Goal: Task Accomplishment & Management: Use online tool/utility

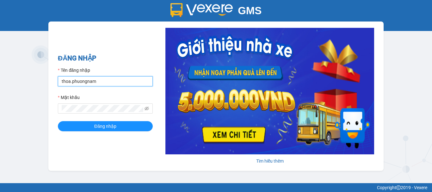
drag, startPoint x: 107, startPoint y: 78, endPoint x: 0, endPoint y: 2, distance: 131.1
click at [0, 4] on div "GMS Hệ thống quản lý hàng hóa ĐĂNG NHẬP Tên đăng nhập thoa.phuongnam Mật khẩu Đ…" at bounding box center [216, 91] width 432 height 183
type input "phuongthao.phuongnam"
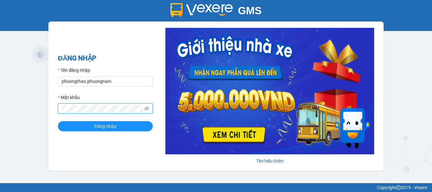
click at [0, 69] on div "GMS Hệ thống quản lý hàng hóa ĐĂNG NHẬP Tên đăng nhập phuongthao.phuongnam Mật …" at bounding box center [216, 91] width 432 height 183
click at [58, 121] on button "Đăng nhập" at bounding box center [105, 126] width 95 height 10
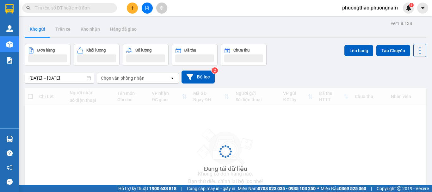
click at [74, 8] on input "text" at bounding box center [72, 7] width 75 height 7
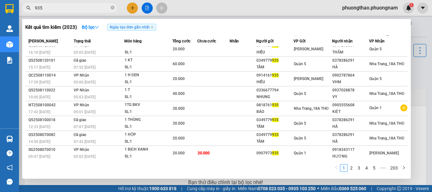
scroll to position [35, 0]
drag, startPoint x: 63, startPoint y: 9, endPoint x: 0, endPoint y: -19, distance: 69.5
click at [0, 0] on html "Kết quả tìm kiếm ( 2023 ) Bộ lọc Ngày tạo đơn gần nhất Mã ĐH Trạng thái Món hàn…" at bounding box center [216, 96] width 432 height 192
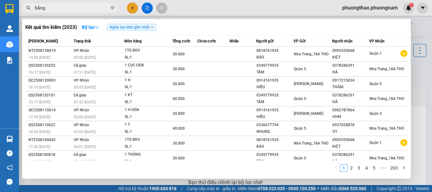
type input "bằng"
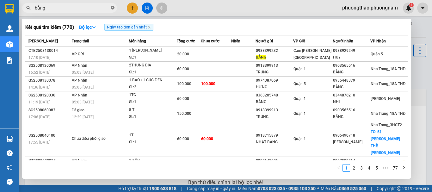
click at [113, 8] on icon "close-circle" at bounding box center [113, 8] width 4 height 4
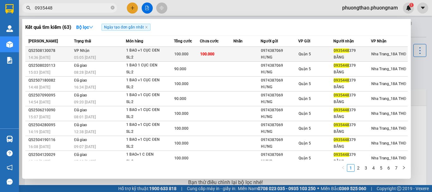
type input "0935448"
click at [184, 52] on span "100.000" at bounding box center [181, 54] width 14 height 4
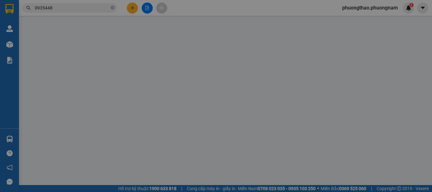
type input "0974387069"
type input "HƯNG"
type input "0935448379"
type input "BẰNG"
type input "100.000"
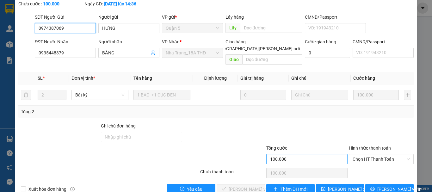
scroll to position [43, 0]
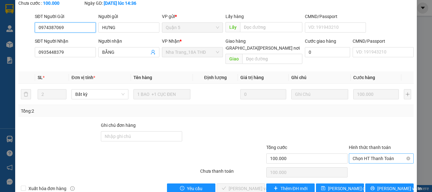
click at [367, 154] on span "Chọn HT Thanh Toán" at bounding box center [381, 158] width 57 height 9
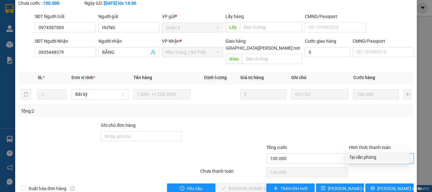
click at [366, 154] on div "Tại văn phòng" at bounding box center [377, 157] width 57 height 7
type input "0"
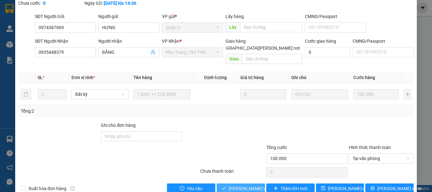
click at [246, 185] on span "[PERSON_NAME] và [PERSON_NAME] hàng" at bounding box center [271, 188] width 85 height 7
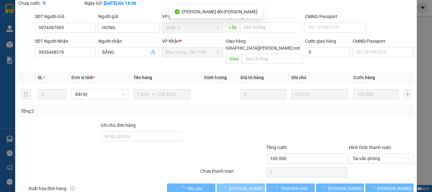
scroll to position [0, 0]
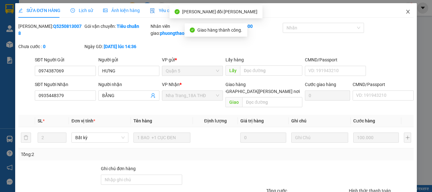
click at [402, 7] on span "Close" at bounding box center [408, 12] width 18 height 18
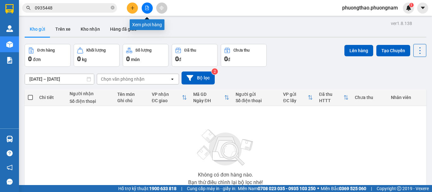
click at [146, 11] on button at bounding box center [147, 8] width 11 height 11
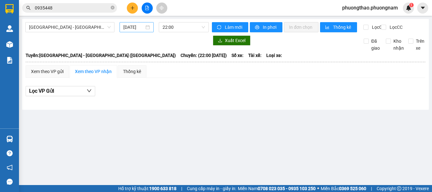
click at [128, 23] on div "14/08/2025" at bounding box center [137, 27] width 34 height 10
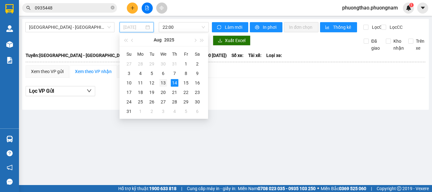
click at [161, 84] on div "13" at bounding box center [163, 83] width 8 height 8
type input "13/08/2025"
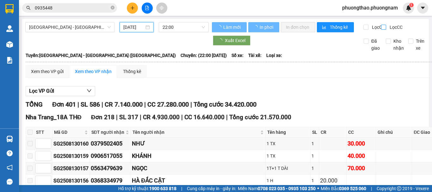
click at [381, 26] on input "Lọc CC" at bounding box center [384, 27] width 6 height 5
checkbox input "true"
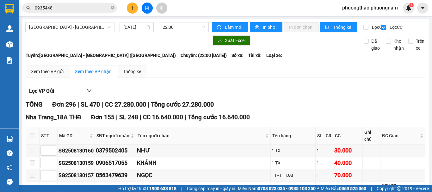
drag, startPoint x: 305, startPoint y: 81, endPoint x: 303, endPoint y: 88, distance: 7.1
click at [305, 78] on div "Xem theo VP gửi Xem theo VP nhận Thống kê" at bounding box center [226, 71] width 400 height 13
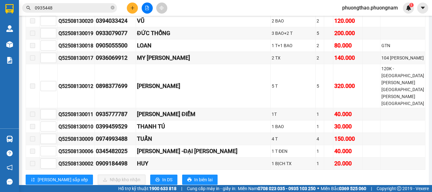
scroll to position [2120, 0]
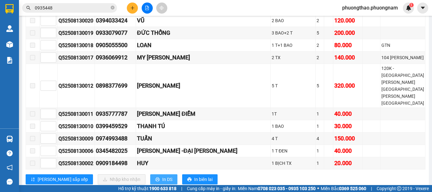
click at [155, 178] on icon "printer" at bounding box center [157, 180] width 4 height 4
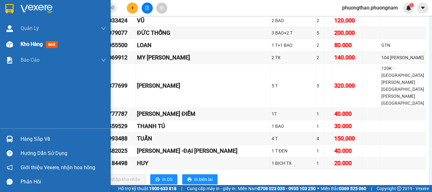
click at [52, 46] on span "mới" at bounding box center [52, 44] width 12 height 7
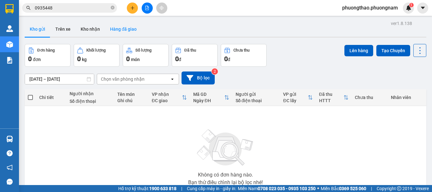
click at [132, 28] on button "Hàng đã giao" at bounding box center [123, 29] width 37 height 15
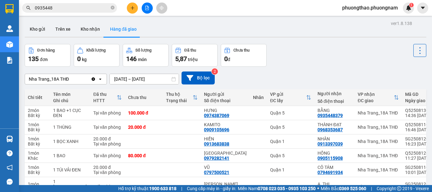
click at [145, 78] on div "ver 1.8.138 Kho gửi Trên xe Kho nhận Hàng đã giao Đơn hàng 135 đơn Khối lượng 0…" at bounding box center [225, 150] width 407 height 262
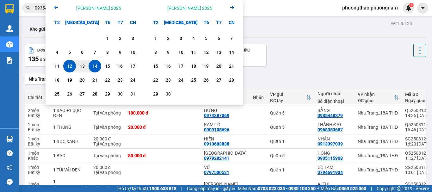
click at [93, 62] on div "14" at bounding box center [95, 66] width 13 height 13
type input "14/08/2025 – 14/08/2025"
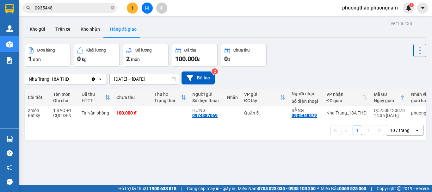
click at [391, 134] on div "10 / trang" at bounding box center [400, 130] width 20 height 6
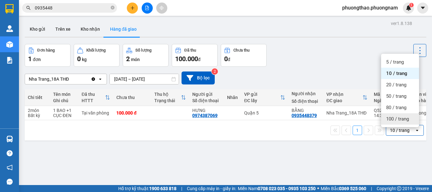
click at [392, 121] on span "100 / trang" at bounding box center [397, 119] width 23 height 6
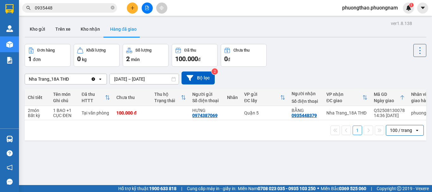
drag, startPoint x: 66, startPoint y: 10, endPoint x: 0, endPoint y: -38, distance: 82.4
click at [0, 0] on html "Kết quả tìm kiếm ( 63 ) Bộ lọc Ngày tạo đơn gần nhất Mã ĐH Trạng thái Món hàng …" at bounding box center [216, 96] width 432 height 192
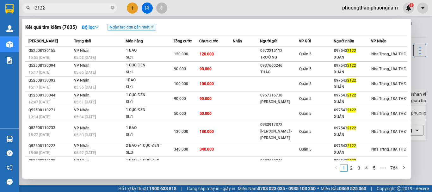
drag, startPoint x: 53, startPoint y: 9, endPoint x: 0, endPoint y: -8, distance: 55.5
click at [0, 0] on html "Kết quả tìm kiếm ( 7635 ) Bộ lọc Ngày tạo đơn gần nhất Mã ĐH Trạng thái Món hàn…" at bounding box center [216, 96] width 432 height 192
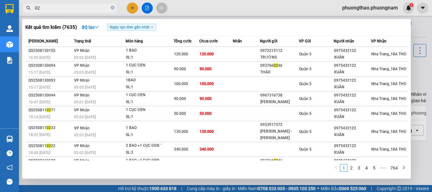
type input "0"
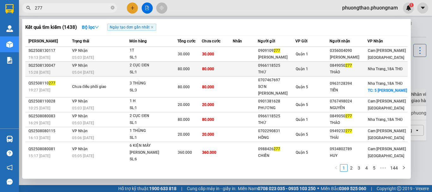
type input "277"
click at [295, 69] on div "THỨ" at bounding box center [276, 72] width 37 height 7
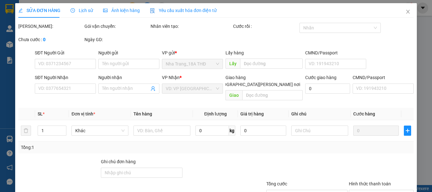
type input "0966118525"
type input "THỨ"
type input "0849050277"
type input "THẢO"
type input "80.000"
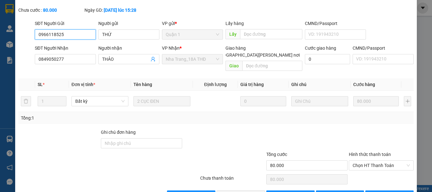
scroll to position [43, 0]
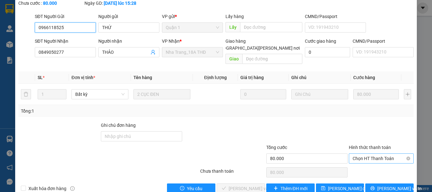
click at [389, 154] on span "Chọn HT Thanh Toán" at bounding box center [381, 158] width 57 height 9
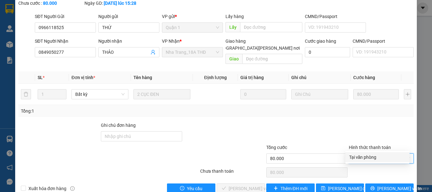
click at [385, 153] on div "Tại văn phòng" at bounding box center [378, 157] width 64 height 10
type input "0"
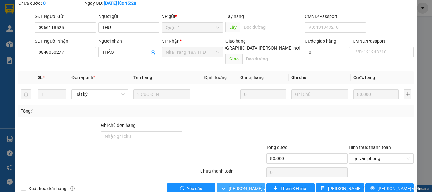
click at [252, 185] on span "[PERSON_NAME] và Giao hàng" at bounding box center [271, 188] width 85 height 7
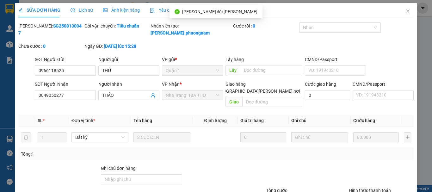
scroll to position [0, 0]
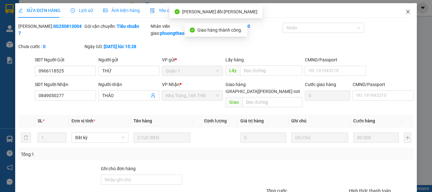
click at [405, 8] on span "Close" at bounding box center [408, 12] width 18 height 18
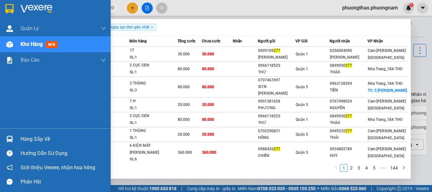
drag, startPoint x: 80, startPoint y: 8, endPoint x: 0, endPoint y: 17, distance: 80.9
click at [0, 12] on section "Kết quả tìm kiếm ( 1438 ) Bộ lọc Ngày tạo đơn gần nhất Mã ĐH Trạng thái Món hàn…" at bounding box center [216, 96] width 432 height 192
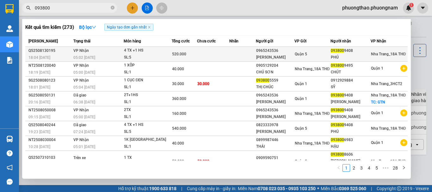
type input "093800"
click at [237, 52] on td at bounding box center [242, 54] width 27 height 15
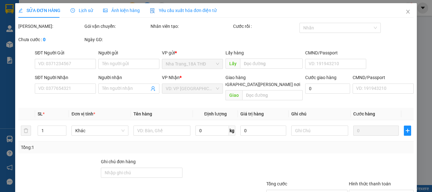
type input "0965243536"
type input "TÍNH THÀNH - QUÂN"
type input "0938009408"
type input "PHÚ"
type input "520.000"
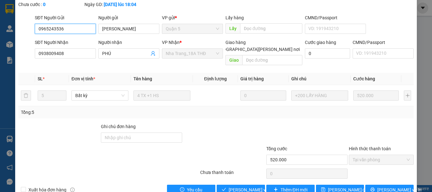
scroll to position [43, 0]
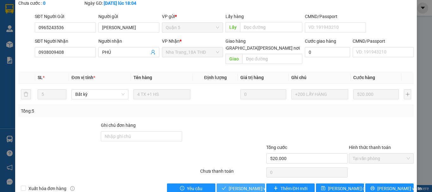
click at [244, 185] on span "[PERSON_NAME] và Giao hàng" at bounding box center [271, 188] width 85 height 7
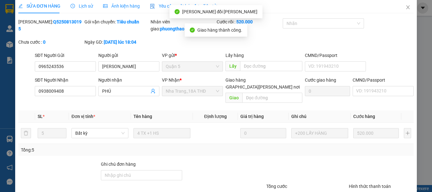
scroll to position [0, 0]
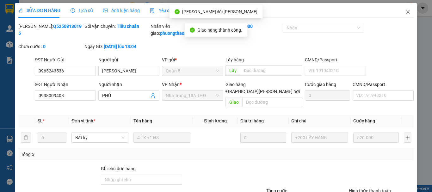
click at [406, 5] on span "Close" at bounding box center [408, 12] width 18 height 18
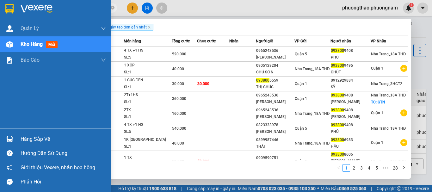
drag, startPoint x: 92, startPoint y: 8, endPoint x: 0, endPoint y: -5, distance: 93.0
click at [0, 0] on html "Kết quả tìm kiếm ( 273 ) Bộ lọc Ngày tạo đơn gần nhất Mã ĐH Trạng thái Món hàng…" at bounding box center [216, 96] width 432 height 192
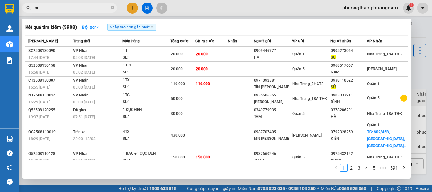
drag, startPoint x: 68, startPoint y: 5, endPoint x: 0, endPoint y: -9, distance: 69.3
click at [0, 0] on html "Kết quả tìm kiếm ( 5908 ) Bộ lọc Ngày tạo đơn gần nhất Mã ĐH Trạng thái Món hàn…" at bounding box center [216, 96] width 432 height 192
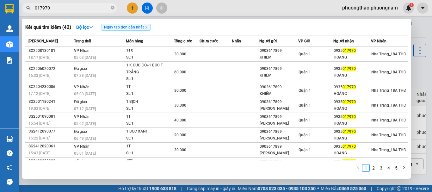
drag, startPoint x: 168, startPoint y: 22, endPoint x: 159, endPoint y: 20, distance: 9.0
click at [165, 22] on div "Kết quả tìm kiếm ( 42 ) Bộ lọc Ngày tạo đơn gần nhất Mã ĐH Trạng thái Món hàng …" at bounding box center [216, 99] width 389 height 160
drag, startPoint x: 85, startPoint y: 8, endPoint x: 0, endPoint y: -38, distance: 97.0
click at [0, 0] on html "Kết quả tìm kiếm ( 42 ) Bộ lọc Ngày tạo đơn gần nhất Mã ĐH Trạng thái Món hàng …" at bounding box center [216, 96] width 432 height 192
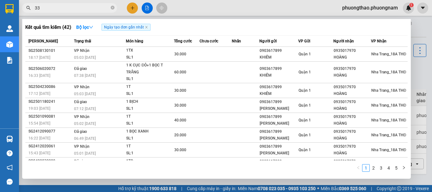
type input "339"
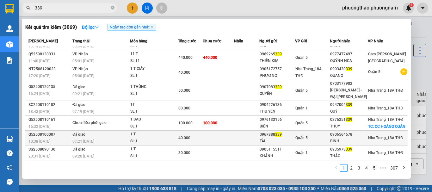
scroll to position [55, 0]
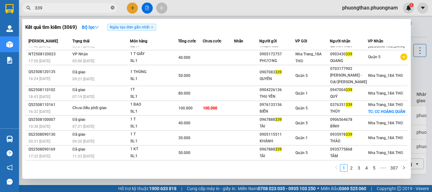
click at [113, 7] on icon "close-circle" at bounding box center [113, 8] width 4 height 4
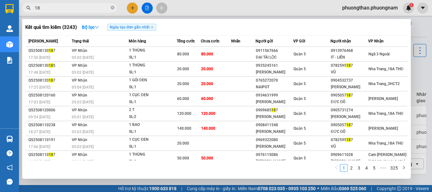
type input "1"
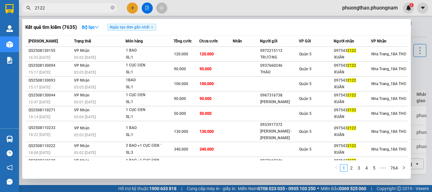
drag, startPoint x: 52, startPoint y: 9, endPoint x: 0, endPoint y: -38, distance: 70.6
click at [0, 0] on html "Kết quả tìm kiếm ( 7635 ) Bộ lọc Ngày tạo đơn gần nhất Mã ĐH Trạng thái Món hàn…" at bounding box center [216, 96] width 432 height 192
type input "a"
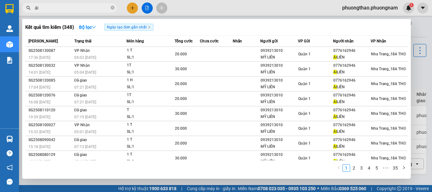
type input "á"
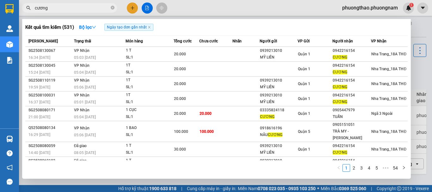
drag, startPoint x: 63, startPoint y: 8, endPoint x: 0, endPoint y: -38, distance: 78.5
click at [0, 0] on html "Kết quả tìm kiếm ( 531 ) Bộ lọc Ngày tạo đơn gần nhất Mã ĐH Trạng thái Món hàng…" at bounding box center [216, 96] width 432 height 192
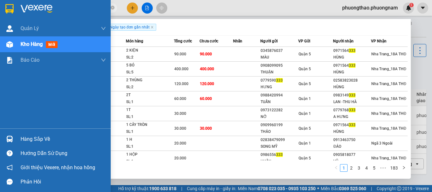
drag, startPoint x: 70, startPoint y: 10, endPoint x: 0, endPoint y: 10, distance: 69.6
click at [0, 10] on section "Kết quả tìm kiếm ( 1823 ) Bộ lọc Ngày tạo đơn gần nhất Mã ĐH Trạng thái Món hàn…" at bounding box center [216, 96] width 432 height 192
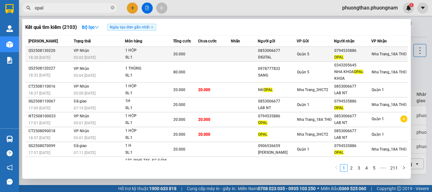
type input "opal"
click at [285, 51] on div "0853006677" at bounding box center [277, 50] width 38 height 7
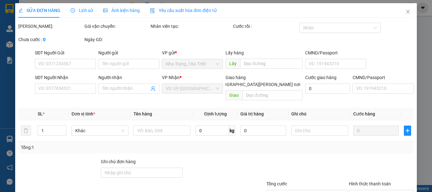
type input "0853006677"
type input "DIGITAL"
type input "0794535886"
type input "OPAL"
type input "20.000"
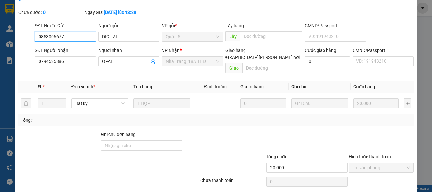
scroll to position [43, 0]
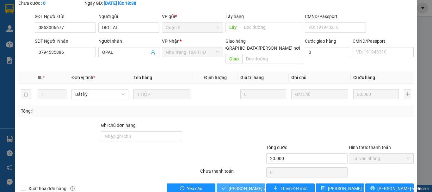
click at [235, 185] on span "[PERSON_NAME] và [PERSON_NAME] hàng" at bounding box center [271, 188] width 85 height 7
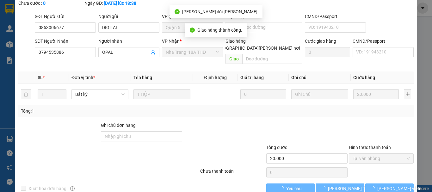
scroll to position [7, 0]
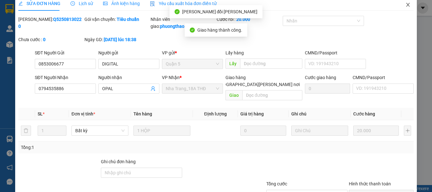
click at [406, 7] on icon "close" at bounding box center [408, 4] width 5 height 5
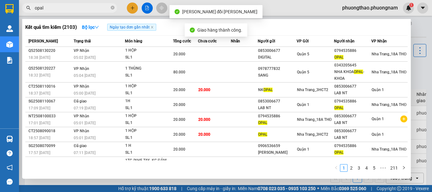
drag, startPoint x: 48, startPoint y: 6, endPoint x: 0, endPoint y: -21, distance: 55.0
click at [0, 0] on html "Kết quả tìm kiếm ( 2103 ) Bộ lọc Ngày tạo đơn gần nhất Mã ĐH Trạng thái Món hàn…" at bounding box center [216, 96] width 432 height 192
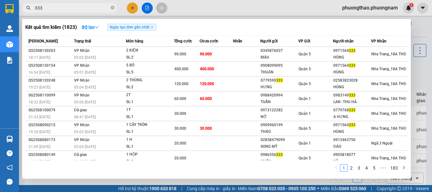
drag, startPoint x: 74, startPoint y: 9, endPoint x: 0, endPoint y: -31, distance: 84.0
click at [0, 0] on html "Kết quả tìm kiếm ( 1823 ) Bộ lọc Ngày tạo đơn gần nhất Mã ĐH Trạng thái Món hàn…" at bounding box center [216, 96] width 432 height 192
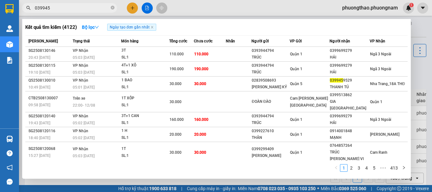
type input "0399459"
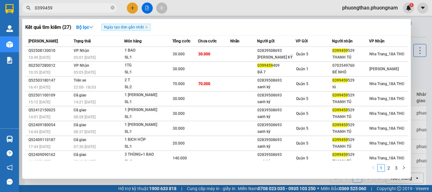
drag, startPoint x: 65, startPoint y: 9, endPoint x: 38, endPoint y: 6, distance: 27.4
click at [38, 6] on input "0399459" at bounding box center [72, 7] width 75 height 7
click at [113, 7] on icon "close-circle" at bounding box center [113, 8] width 4 height 4
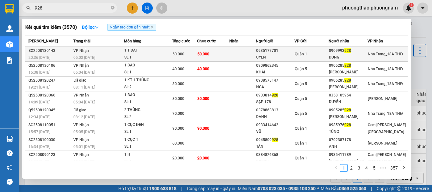
type input "928"
click at [194, 57] on div "50.000" at bounding box center [184, 54] width 24 height 7
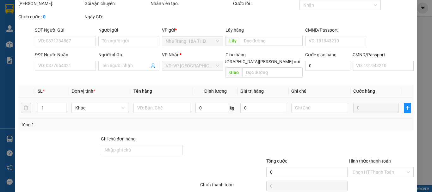
type input "0935177701"
type input "UYÊN"
type input "0909993928"
type input "DUNG"
type input "50.000"
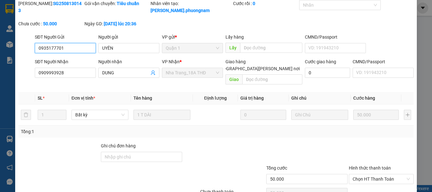
scroll to position [12, 0]
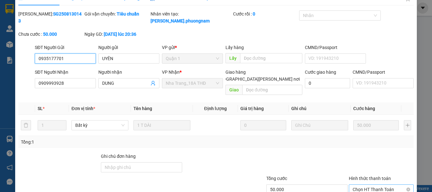
click at [375, 185] on span "Chọn HT Thanh Toán" at bounding box center [381, 189] width 57 height 9
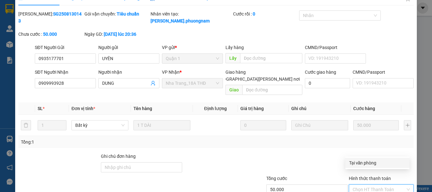
click at [372, 163] on div "Tại văn phòng" at bounding box center [377, 162] width 57 height 7
type input "0"
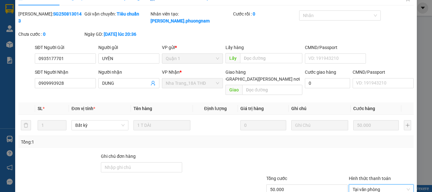
scroll to position [43, 0]
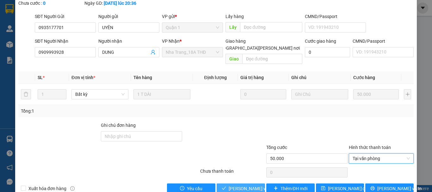
click at [240, 184] on button "[PERSON_NAME] và Giao hàng" at bounding box center [241, 189] width 48 height 10
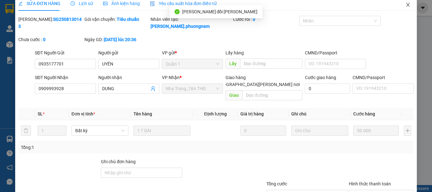
scroll to position [0, 0]
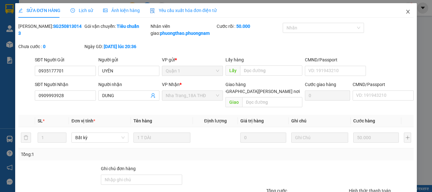
click at [406, 11] on icon "close" at bounding box center [408, 11] width 5 height 5
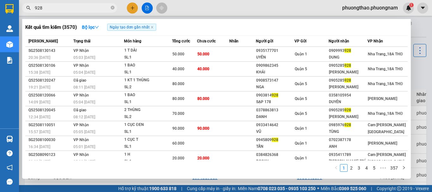
drag, startPoint x: 53, startPoint y: 7, endPoint x: 0, endPoint y: -29, distance: 64.7
click at [0, 0] on html "Kết quả tìm kiếm ( 3570 ) Bộ lọc Ngày tạo đơn gần nhất Mã ĐH Trạng thái Món hàn…" at bounding box center [216, 96] width 432 height 192
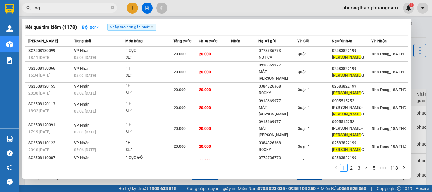
type input "n"
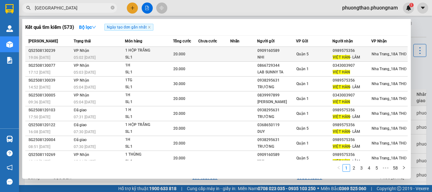
type input "việt hàn"
click at [122, 50] on td "VP Nhận 05:02 - 14/08" at bounding box center [98, 54] width 53 height 15
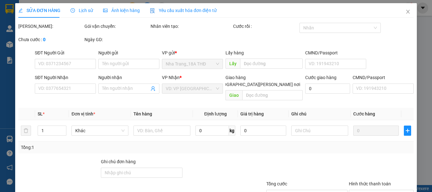
type input "0909160589"
type input "NHI"
type input "0989575356"
type input "VIỆT HÀN - LÂM"
type input "20.000"
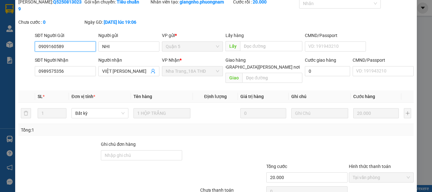
scroll to position [43, 0]
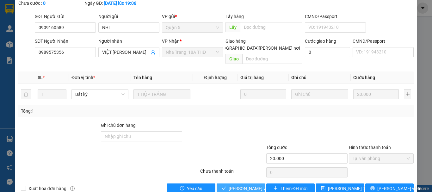
click at [250, 185] on span "[PERSON_NAME] và Giao hàng" at bounding box center [271, 188] width 85 height 7
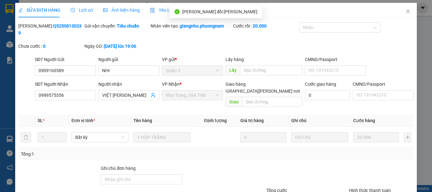
scroll to position [0, 0]
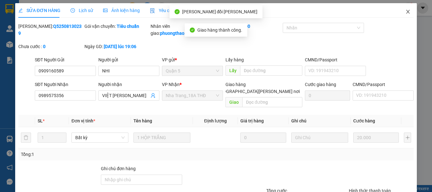
click at [406, 12] on icon "close" at bounding box center [408, 11] width 5 height 5
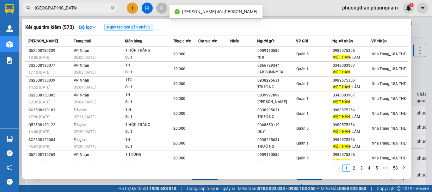
click at [84, 5] on input "việt hàn" at bounding box center [72, 7] width 75 height 7
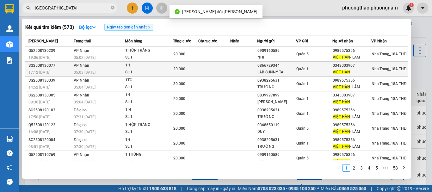
click at [293, 72] on div "LAB SUNNY TA" at bounding box center [277, 72] width 38 height 7
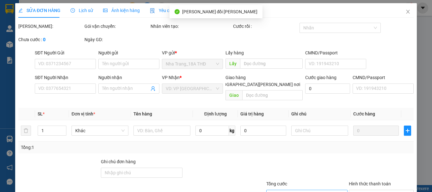
type input "0866729344"
type input "LAB SUNNY TA"
type input "0343003907"
type input "VIỆT HÀN"
type input "20.000"
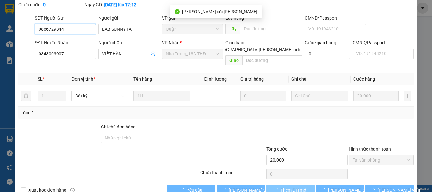
scroll to position [43, 0]
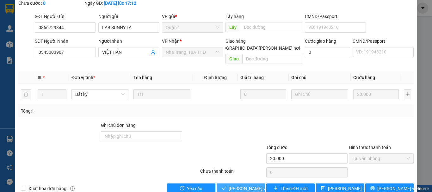
click at [253, 185] on span "[PERSON_NAME] và Giao hàng" at bounding box center [271, 188] width 85 height 7
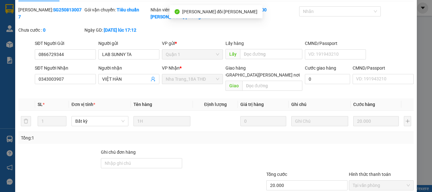
scroll to position [0, 0]
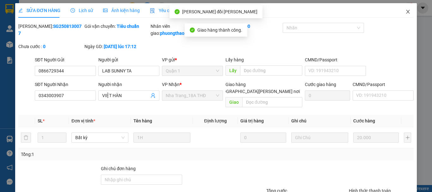
drag, startPoint x: 401, startPoint y: 10, endPoint x: 122, endPoint y: 8, distance: 279.4
click at [406, 10] on icon "close" at bounding box center [408, 11] width 5 height 5
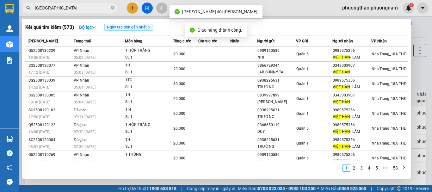
click at [76, 9] on input "việt hàn" at bounding box center [72, 7] width 75 height 7
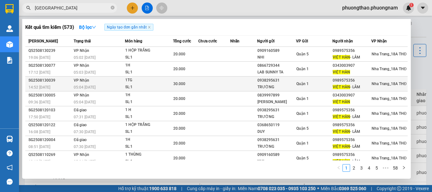
click at [139, 83] on div "1TG" at bounding box center [148, 80] width 47 height 7
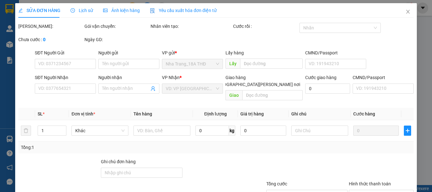
type input "0938295631"
type input "TRƯỜNG"
type input "0989575356"
type input "VIỆT HÀN - LÂM"
type input "30.000"
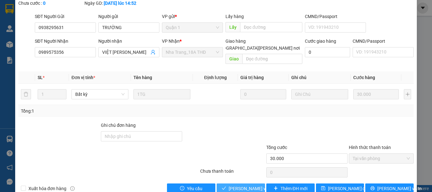
click at [235, 185] on span "Lưu và Giao hàng" at bounding box center [271, 188] width 85 height 7
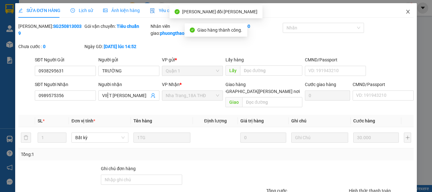
click at [403, 9] on span "Close" at bounding box center [408, 12] width 18 height 18
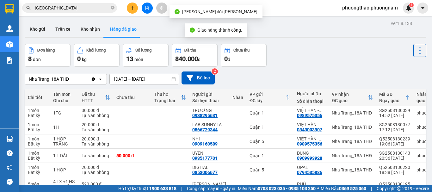
click at [63, 4] on input "việt hàn" at bounding box center [72, 7] width 75 height 7
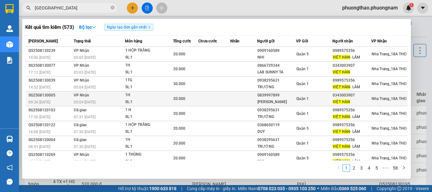
click at [190, 100] on div "20.000" at bounding box center [185, 98] width 25 height 7
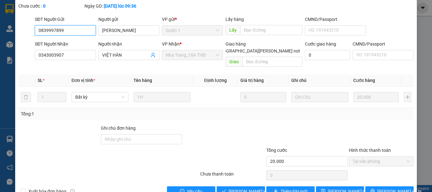
scroll to position [43, 0]
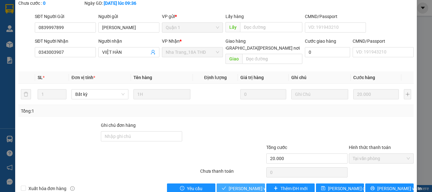
click at [231, 185] on span "Lưu và Giao hàng" at bounding box center [271, 188] width 85 height 7
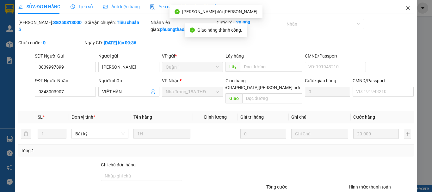
scroll to position [0, 0]
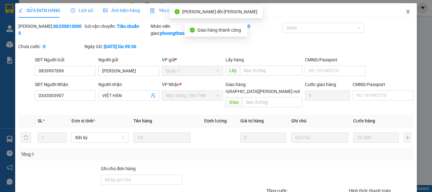
click at [407, 9] on span "Close" at bounding box center [408, 12] width 18 height 18
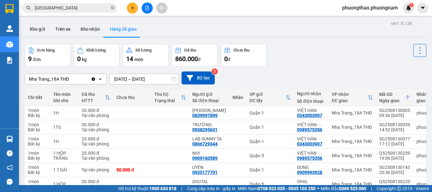
drag, startPoint x: 56, startPoint y: 7, endPoint x: 0, endPoint y: -20, distance: 62.4
click at [0, 0] on html "Kết quả tìm kiếm ( 573 ) Bộ lọc Ngày tạo đơn gần nhất Mã ĐH Trạng thái Món hàng…" at bounding box center [216, 96] width 432 height 192
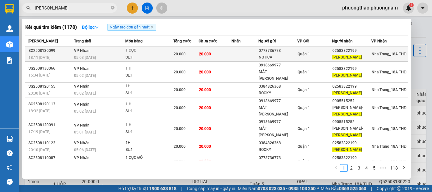
type input "ngọc quang"
click at [163, 53] on div "1 CỤC" at bounding box center [149, 50] width 47 height 7
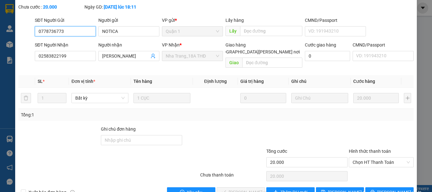
scroll to position [43, 0]
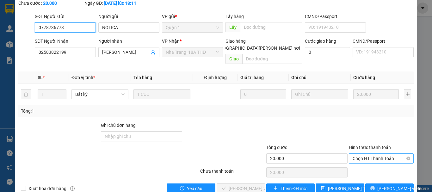
click at [366, 154] on span "Chọn HT Thanh Toán" at bounding box center [381, 158] width 57 height 9
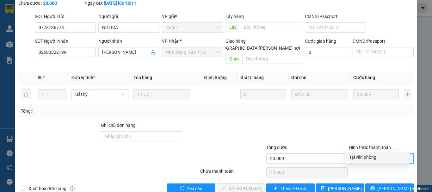
click at [363, 157] on div "Tại văn phòng" at bounding box center [377, 157] width 57 height 7
type input "0"
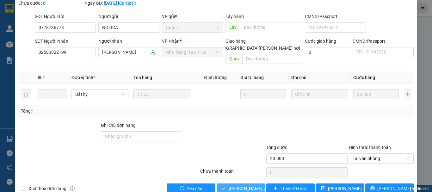
click at [242, 185] on span "[PERSON_NAME] và Giao hàng" at bounding box center [271, 188] width 85 height 7
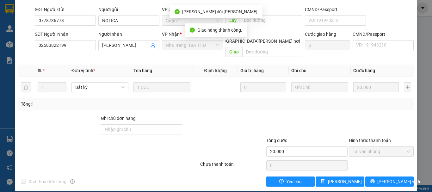
scroll to position [0, 0]
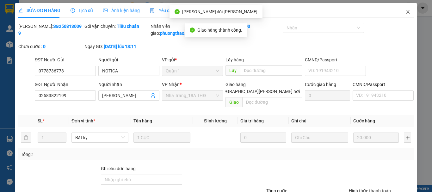
click at [407, 13] on span "Close" at bounding box center [408, 12] width 18 height 18
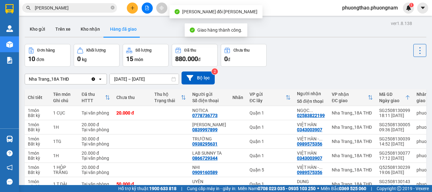
click at [83, 4] on span "ngọc quang" at bounding box center [69, 7] width 95 height 9
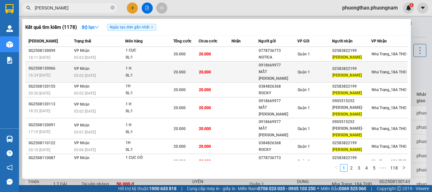
click at [230, 68] on td "20.000" at bounding box center [215, 72] width 33 height 21
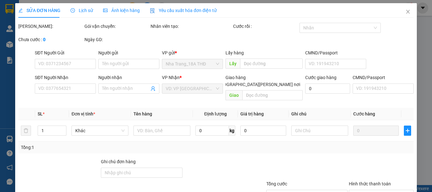
type input "0918669977"
type input "MẮT KÍNH VÀNG"
type input "02583822199"
type input "NGỌC QUANG"
type input "20.000"
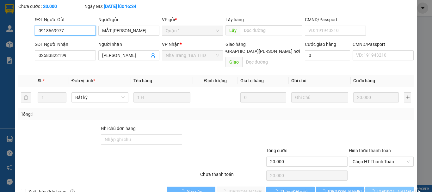
scroll to position [43, 0]
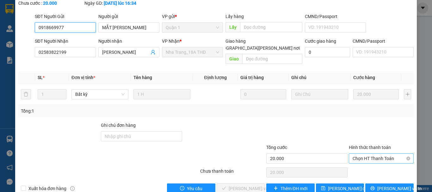
click at [378, 154] on span "Chọn HT Thanh Toán" at bounding box center [381, 158] width 57 height 9
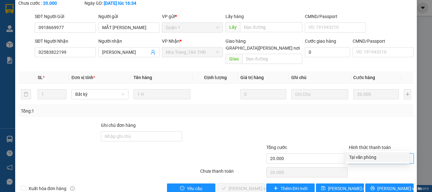
drag, startPoint x: 376, startPoint y: 155, endPoint x: 228, endPoint y: 186, distance: 151.6
click at [376, 155] on div "Tại văn phòng" at bounding box center [377, 157] width 57 height 7
type input "0"
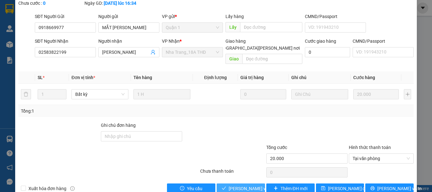
click at [244, 185] on span "[PERSON_NAME] và Giao hàng" at bounding box center [271, 188] width 85 height 7
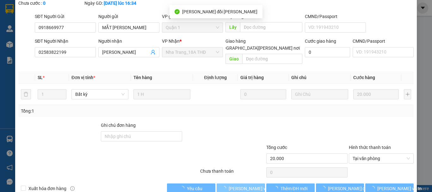
scroll to position [0, 0]
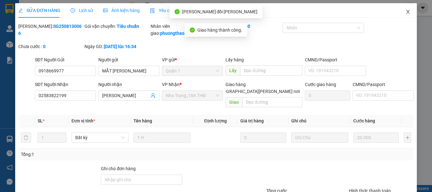
click at [406, 10] on icon "close" at bounding box center [408, 11] width 5 height 5
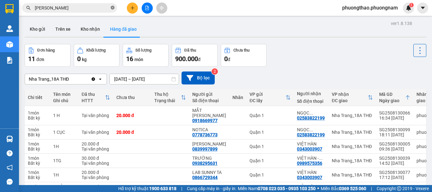
click at [114, 7] on icon "close-circle" at bounding box center [113, 8] width 4 height 4
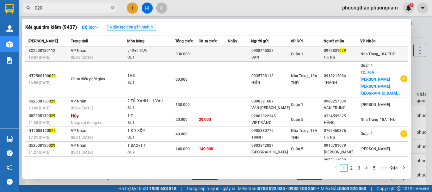
type input "029"
click at [148, 48] on div "3TX+1 CỤC" at bounding box center [151, 50] width 47 height 7
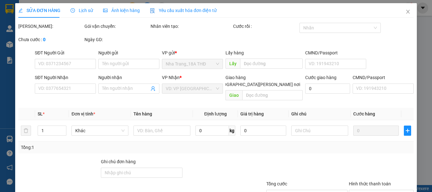
type input "0938445357"
type input "BẢN"
type input "0972831029"
type input "HƯNG"
type input "330.000"
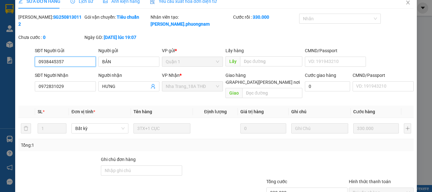
scroll to position [43, 0]
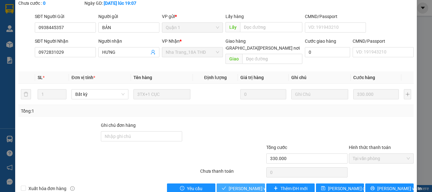
drag, startPoint x: 239, startPoint y: 175, endPoint x: 240, endPoint y: 164, distance: 11.8
click at [239, 185] on span "Lưu và Giao hàng" at bounding box center [271, 188] width 85 height 7
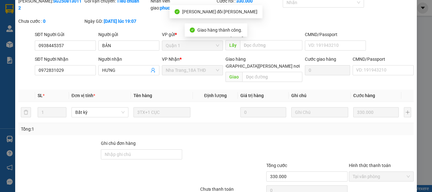
scroll to position [0, 0]
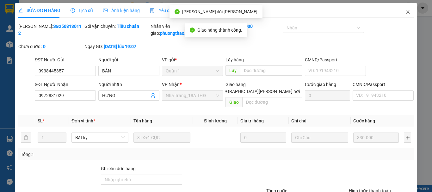
click at [407, 13] on icon "close" at bounding box center [408, 12] width 3 height 4
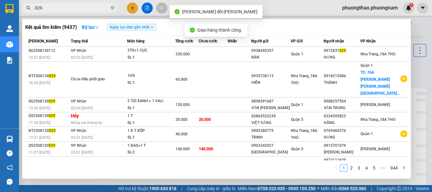
click at [78, 7] on input "029" at bounding box center [72, 7] width 75 height 7
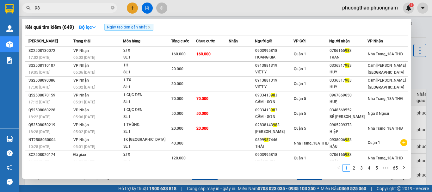
type input "9"
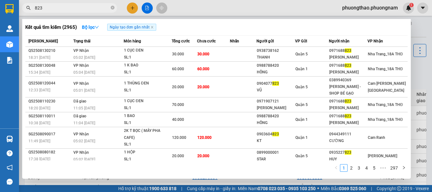
click at [77, 7] on input "823" at bounding box center [72, 7] width 75 height 7
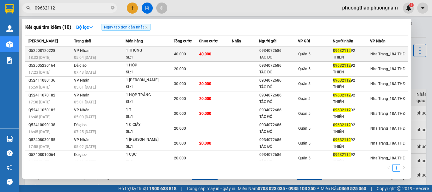
type input "09632112"
click at [276, 52] on div "0934072686" at bounding box center [278, 50] width 38 height 7
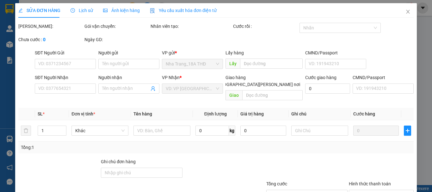
type input "0934072686"
type input "TÁO ĐỎ"
type input "0963211292"
type input "THIÊN"
type input "40.000"
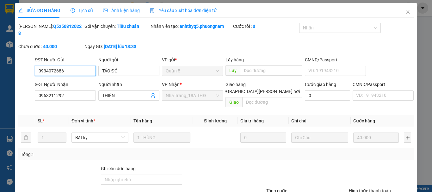
drag, startPoint x: 389, startPoint y: 175, endPoint x: 379, endPoint y: 181, distance: 11.7
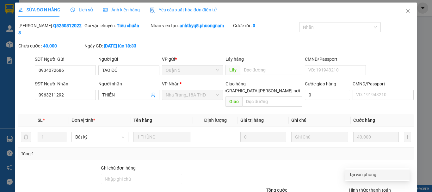
drag, startPoint x: 372, startPoint y: 175, endPoint x: 342, endPoint y: 159, distance: 34.4
click at [371, 175] on div "Tại văn phòng" at bounding box center [377, 174] width 57 height 7
type input "0"
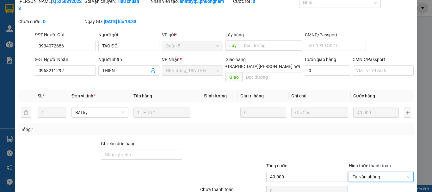
scroll to position [43, 0]
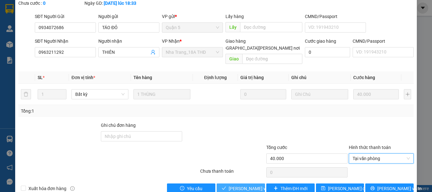
click at [242, 185] on span "Lưu và Giao hàng" at bounding box center [271, 188] width 85 height 7
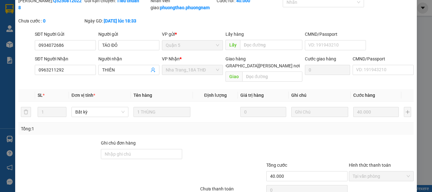
scroll to position [0, 0]
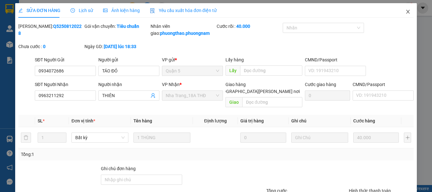
drag, startPoint x: 406, startPoint y: 11, endPoint x: 45, endPoint y: 11, distance: 361.0
click at [406, 9] on icon "close" at bounding box center [408, 11] width 5 height 5
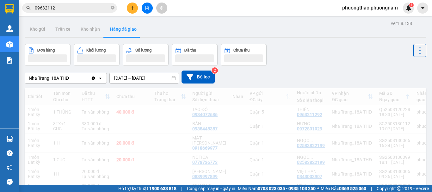
click at [67, 10] on input "09632112" at bounding box center [72, 7] width 75 height 7
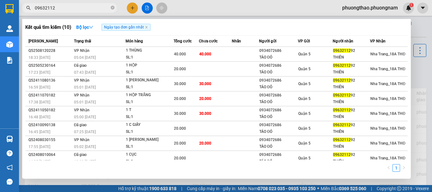
click at [67, 10] on input "09632112" at bounding box center [72, 7] width 75 height 7
type input "0"
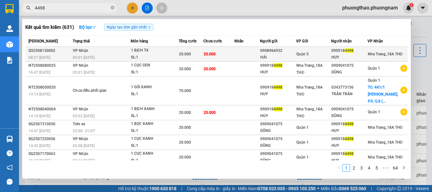
type input "4498"
click at [195, 52] on div "20.000" at bounding box center [191, 54] width 24 height 7
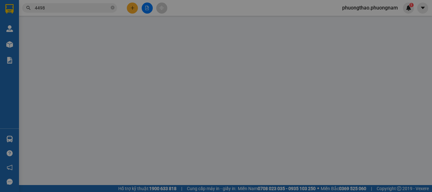
type input "0908966932"
type input "HẢI"
type input "0909184498"
type input "HUY"
type input "20.000"
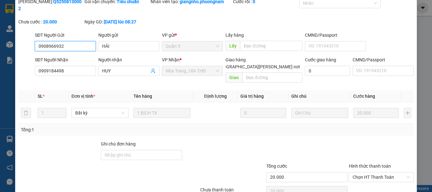
scroll to position [43, 0]
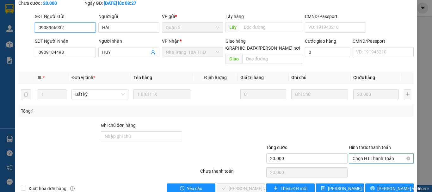
click at [370, 154] on span "Chọn HT Thanh Toán" at bounding box center [381, 158] width 57 height 9
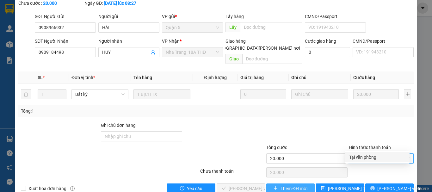
drag, startPoint x: 366, startPoint y: 160, endPoint x: 303, endPoint y: 171, distance: 63.8
click at [365, 160] on div "Tại văn phòng" at bounding box center [377, 157] width 57 height 7
type input "0"
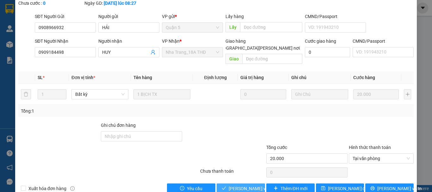
click at [243, 185] on span "Lưu và Giao hàng" at bounding box center [271, 188] width 85 height 7
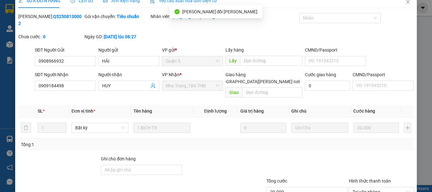
scroll to position [0, 0]
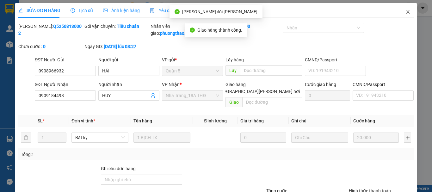
drag, startPoint x: 404, startPoint y: 11, endPoint x: 86, endPoint y: 13, distance: 318.0
click at [406, 11] on icon "close" at bounding box center [408, 11] width 5 height 5
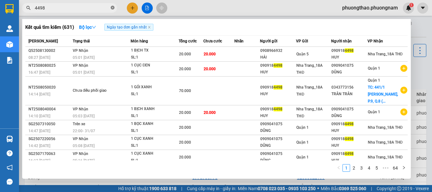
click at [113, 9] on icon "close-circle" at bounding box center [113, 8] width 4 height 4
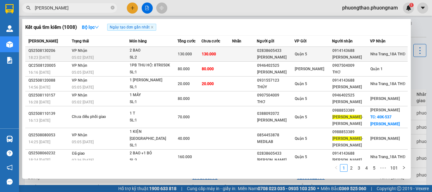
type input "minh tâm"
click at [197, 56] on div "130.000" at bounding box center [189, 54] width 23 height 7
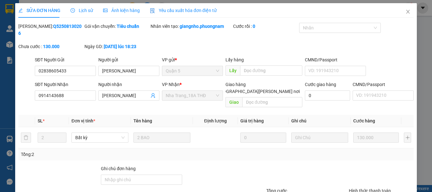
type input "02838605433"
type input "HOÀNG NAM"
type input "0914143688"
type input "MINH TÂM"
type input "130.000"
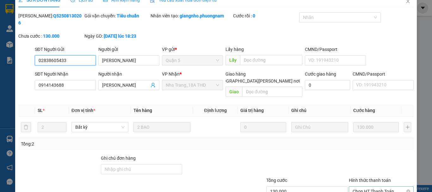
scroll to position [42, 0]
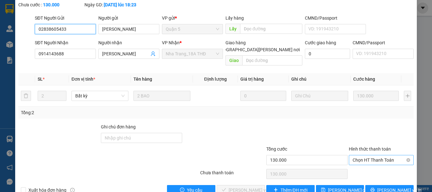
click at [361, 155] on span "Chọn HT Thanh Toán" at bounding box center [381, 159] width 57 height 9
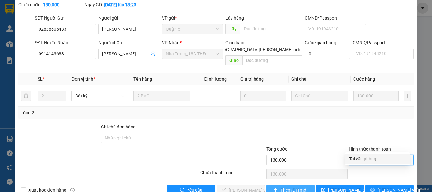
drag, startPoint x: 366, startPoint y: 162, endPoint x: 271, endPoint y: 172, distance: 95.4
click at [366, 162] on div "Tại văn phòng" at bounding box center [378, 159] width 64 height 10
type input "0"
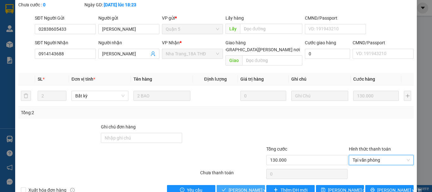
click at [238, 187] on span "Lưu và Giao hàng" at bounding box center [271, 190] width 85 height 7
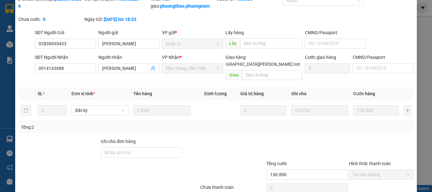
scroll to position [0, 0]
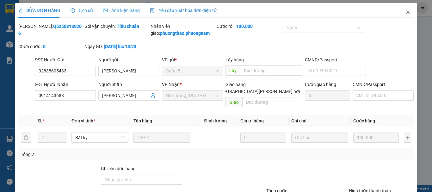
click at [406, 10] on icon "close" at bounding box center [408, 11] width 5 height 5
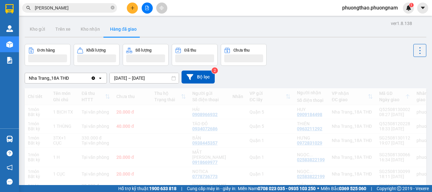
click at [102, 9] on input "minh tâm" at bounding box center [72, 7] width 75 height 7
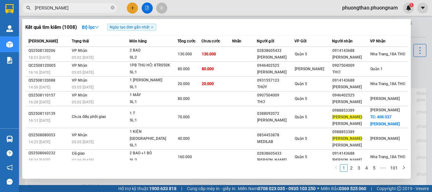
click at [102, 9] on input "minh tâm" at bounding box center [72, 7] width 75 height 7
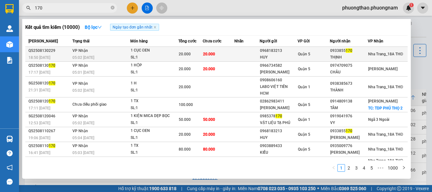
type input "170"
click at [237, 56] on td at bounding box center [246, 54] width 25 height 15
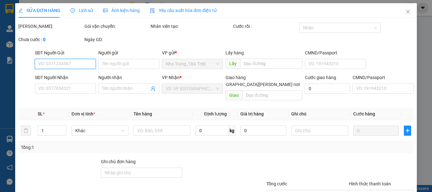
type input "0968183213"
type input "HUY"
type input "0933855170"
type input "THỊNH"
type input "20.000"
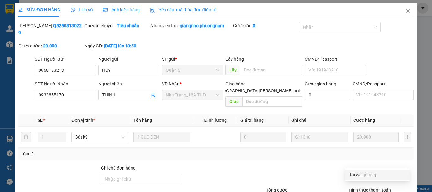
click at [370, 174] on div "Tại văn phòng" at bounding box center [377, 174] width 57 height 7
type input "0"
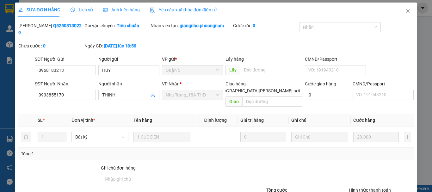
scroll to position [32, 0]
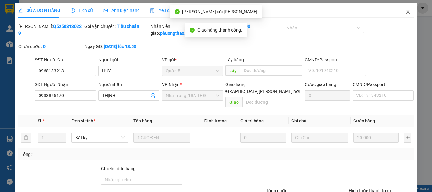
click at [407, 12] on icon "close" at bounding box center [408, 12] width 3 height 4
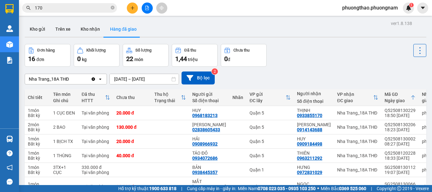
click at [73, 13] on div "Kết quả tìm kiếm ( 10000 ) Bộ lọc Ngày tạo đơn gần nhất Mã ĐH Trạng thái Món hà…" at bounding box center [61, 8] width 123 height 11
click at [76, 6] on input "170" at bounding box center [72, 7] width 75 height 7
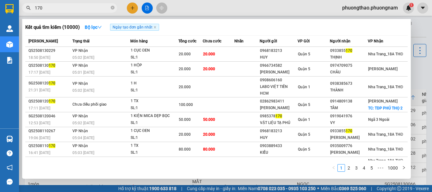
click at [76, 6] on input "170" at bounding box center [72, 7] width 75 height 7
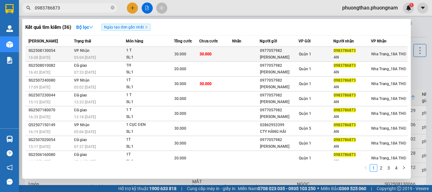
type input "0983786873"
click at [233, 52] on td at bounding box center [245, 54] width 27 height 15
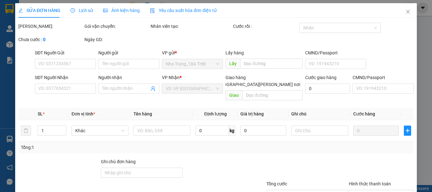
type input "0977057982"
type input "mr khiêm"
type input "0983786873"
type input "AN"
type input "30.000"
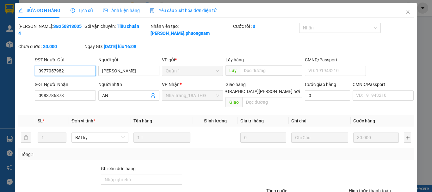
drag, startPoint x: 358, startPoint y: 184, endPoint x: 362, endPoint y: 182, distance: 4.4
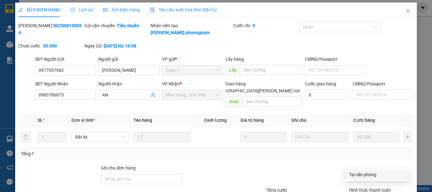
click at [366, 174] on div "Tại văn phòng" at bounding box center [377, 174] width 57 height 7
type input "0"
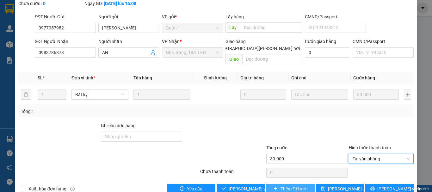
scroll to position [43, 0]
drag, startPoint x: 249, startPoint y: 175, endPoint x: 265, endPoint y: 171, distance: 16.5
click at [249, 185] on span "Lưu và Giao hàng" at bounding box center [271, 188] width 85 height 7
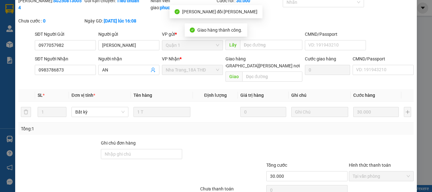
scroll to position [0, 0]
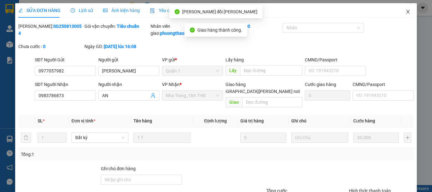
click at [402, 15] on span "Close" at bounding box center [408, 12] width 18 height 18
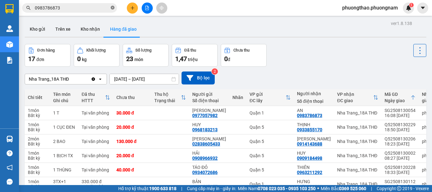
click at [112, 7] on icon "close-circle" at bounding box center [113, 8] width 4 height 4
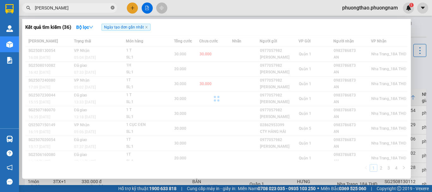
type input "châu"
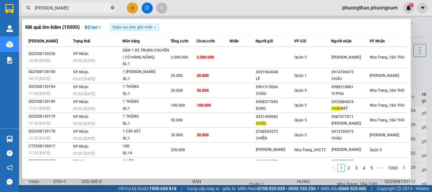
click at [112, 9] on icon "close-circle" at bounding box center [113, 8] width 4 height 4
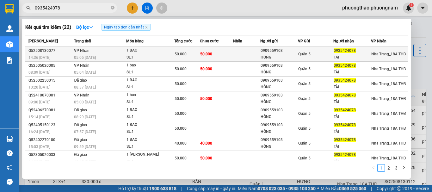
type input "0935424078"
click at [194, 55] on div "50.000" at bounding box center [187, 54] width 25 height 7
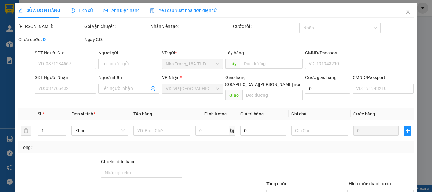
type input "0909559103"
type input "HỒNG"
type input "0935424078"
type input "TÀI"
type input "50.000"
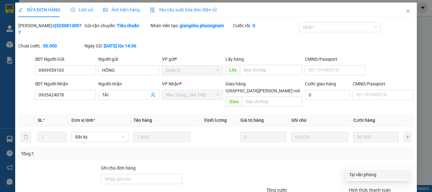
drag, startPoint x: 369, startPoint y: 172, endPoint x: 362, endPoint y: 169, distance: 7.6
click at [369, 172] on div "Tại văn phòng" at bounding box center [377, 174] width 57 height 7
type input "0"
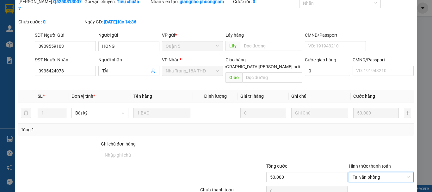
scroll to position [43, 0]
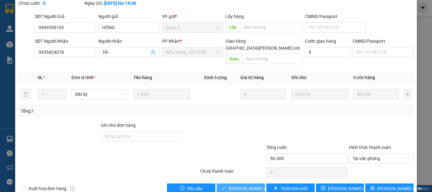
drag, startPoint x: 232, startPoint y: 173, endPoint x: 299, endPoint y: 158, distance: 68.8
click at [232, 185] on span "Lưu và Giao hàng" at bounding box center [271, 188] width 85 height 7
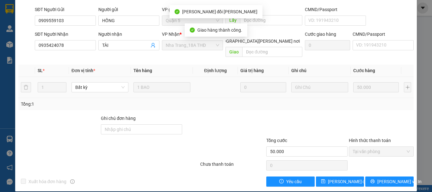
scroll to position [0, 0]
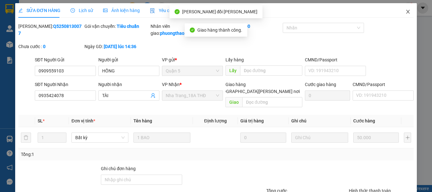
click at [407, 13] on icon "close" at bounding box center [408, 12] width 3 height 4
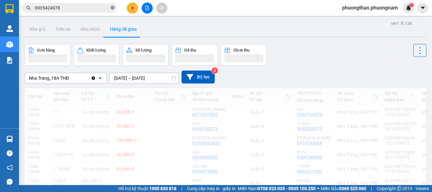
click at [114, 7] on icon "close-circle" at bounding box center [113, 8] width 4 height 4
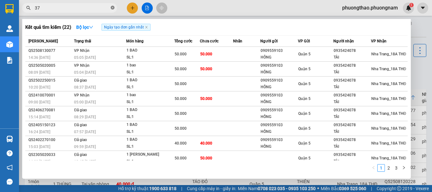
type input "373"
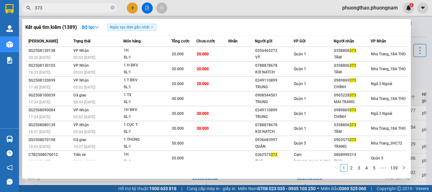
drag, startPoint x: 113, startPoint y: 6, endPoint x: 116, endPoint y: 9, distance: 4.6
click at [113, 6] on span at bounding box center [113, 8] width 4 height 6
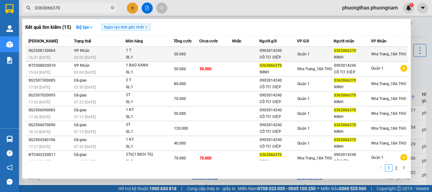
type input "0363066370"
click at [201, 56] on td at bounding box center [215, 54] width 33 height 15
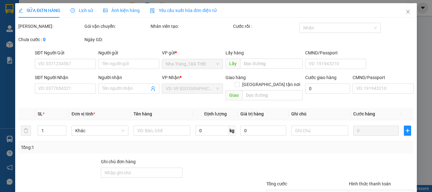
type input "0903014240"
type input "CÔ TƠ ĐIỆP"
type input "0363066370"
type input "NINH"
type input "50.000"
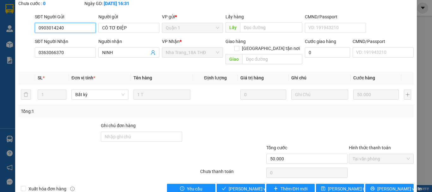
scroll to position [43, 0]
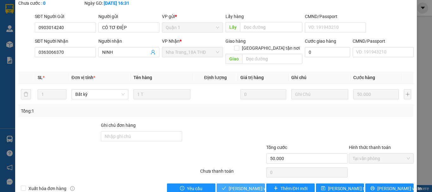
drag, startPoint x: 248, startPoint y: 174, endPoint x: 252, endPoint y: 164, distance: 10.5
click at [247, 185] on span "[PERSON_NAME] và [PERSON_NAME] hàng" at bounding box center [259, 188] width 61 height 7
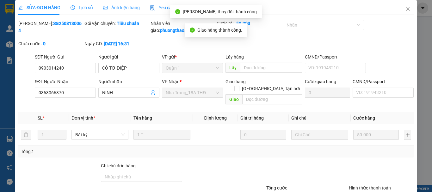
scroll to position [0, 0]
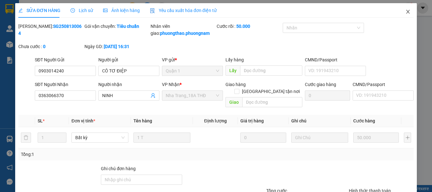
click at [408, 12] on span "Close" at bounding box center [408, 12] width 18 height 18
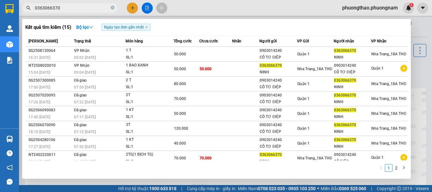
click at [82, 6] on input "0363066370" at bounding box center [72, 7] width 75 height 7
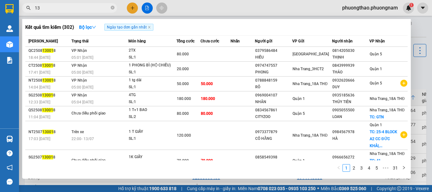
type input "1"
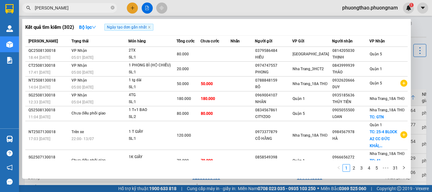
type input "ngọc vân"
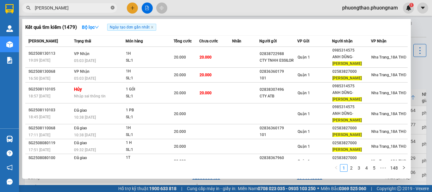
click at [112, 7] on icon "close-circle" at bounding box center [113, 8] width 4 height 4
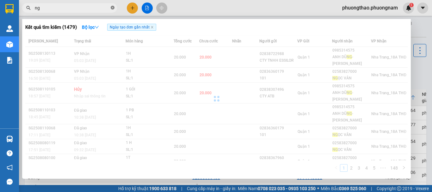
type input "n"
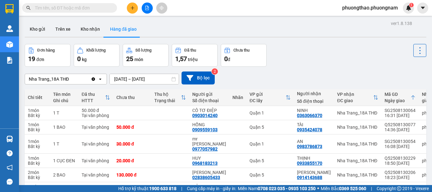
click at [112, 7] on span at bounding box center [113, 7] width 4 height 7
click at [131, 12] on button at bounding box center [132, 8] width 11 height 11
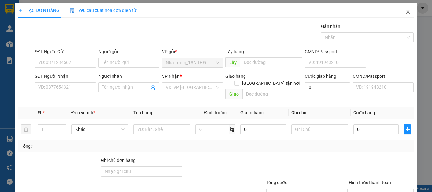
drag, startPoint x: 401, startPoint y: 12, endPoint x: 182, endPoint y: 14, distance: 218.3
click at [403, 12] on span "Close" at bounding box center [408, 12] width 18 height 18
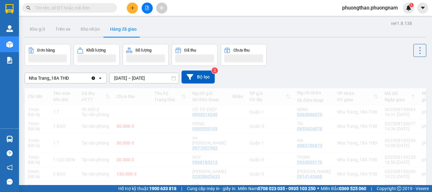
click at [72, 4] on input "text" at bounding box center [72, 7] width 75 height 7
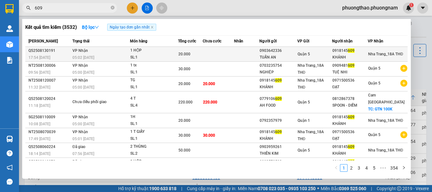
type input "609"
click at [155, 53] on div "1 HỘP" at bounding box center [153, 50] width 47 height 7
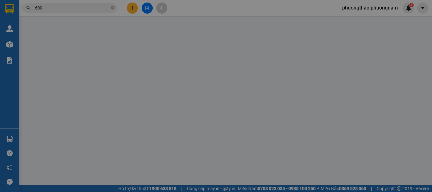
type input "0903642336"
type input "TUẤN AN"
type input "0918145609"
type input "KHÁNH"
type input "20.000"
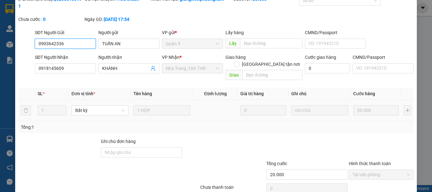
scroll to position [43, 0]
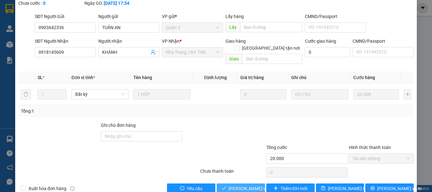
click at [234, 185] on span "[PERSON_NAME] và [PERSON_NAME] hàng" at bounding box center [259, 188] width 61 height 7
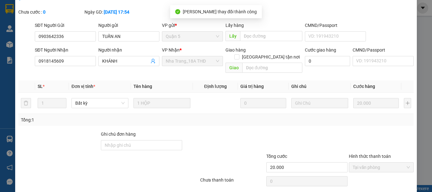
scroll to position [0, 0]
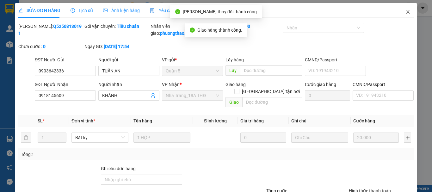
drag, startPoint x: 408, startPoint y: 13, endPoint x: 105, endPoint y: 11, distance: 303.1
click at [406, 13] on span "Close" at bounding box center [408, 12] width 18 height 18
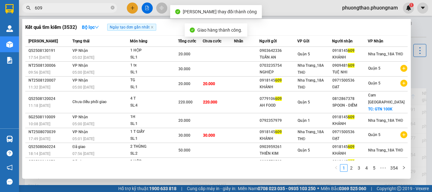
click at [76, 6] on input "609" at bounding box center [72, 7] width 75 height 7
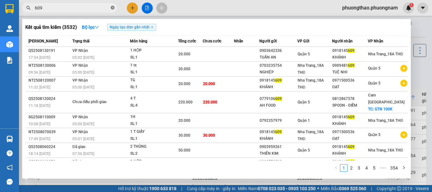
click at [111, 8] on icon "close-circle" at bounding box center [113, 8] width 4 height 4
type input "kiều linh"
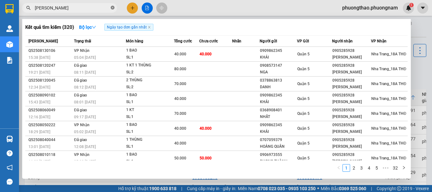
click at [113, 9] on icon "close-circle" at bounding box center [113, 8] width 4 height 4
type input "470"
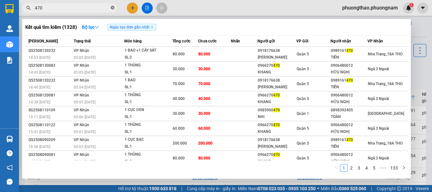
click at [113, 8] on icon "close-circle" at bounding box center [113, 8] width 4 height 4
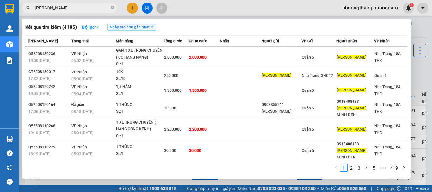
type input "minh châu"
click at [420, 31] on div at bounding box center [216, 96] width 432 height 192
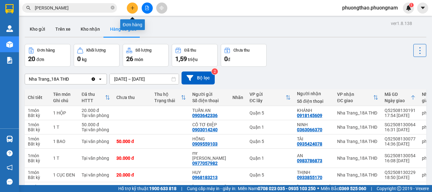
click at [132, 7] on icon "plus" at bounding box center [132, 8] width 4 height 4
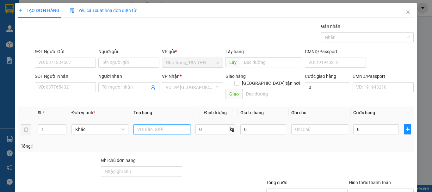
click at [150, 124] on input "text" at bounding box center [162, 129] width 57 height 10
type input "1 THÙNG"
click at [371, 125] on input "0" at bounding box center [376, 129] width 46 height 10
type input "4"
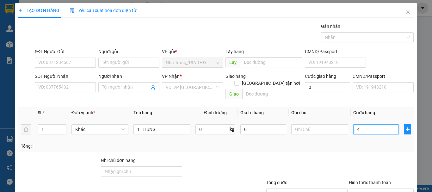
type input "4"
type input "40"
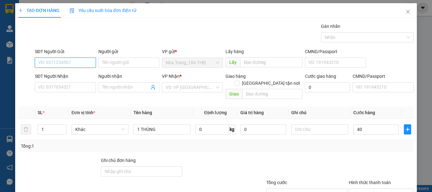
type input "40.000"
click at [78, 65] on input "SĐT Người Gửi" at bounding box center [65, 63] width 61 height 10
type input "0906082974"
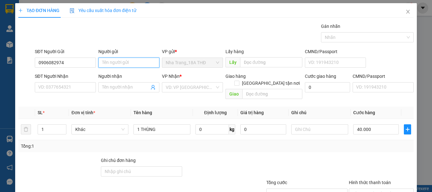
click at [109, 61] on input "Người gửi" at bounding box center [128, 63] width 61 height 10
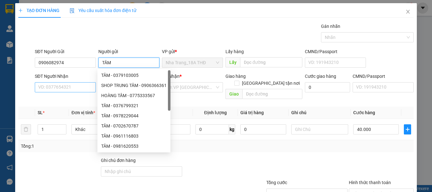
type input "TÂM"
click at [70, 88] on input "SĐT Người Nhận" at bounding box center [65, 87] width 61 height 10
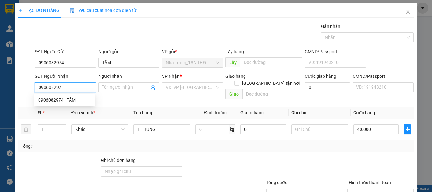
type input "0906082974"
click at [83, 103] on div "0906082974 - TÂM" at bounding box center [64, 100] width 53 height 7
type input "TÂM"
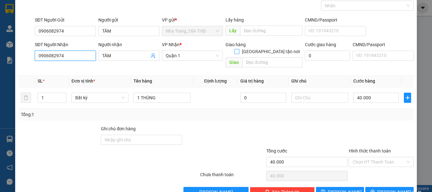
type input "0906082974"
click at [239, 49] on input "[GEOGRAPHIC_DATA] tận nơi" at bounding box center [236, 51] width 4 height 4
checkbox input "true"
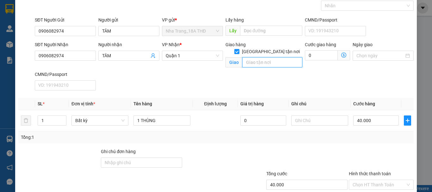
drag, startPoint x: 258, startPoint y: 56, endPoint x: 263, endPoint y: 59, distance: 5.7
click at [258, 57] on input "text" at bounding box center [272, 62] width 60 height 10
type input "72/12/1 NGUYỄN TƯƠNG NGHIÊM , PHƯỜNG BÌNH TRƯNG TÂY , QUẬN 2"
click at [341, 56] on icon "dollar-circle" at bounding box center [343, 55] width 5 height 5
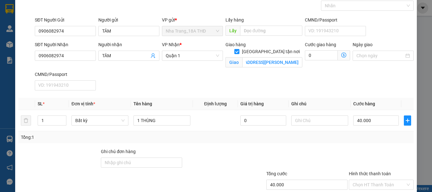
scroll to position [0, 0]
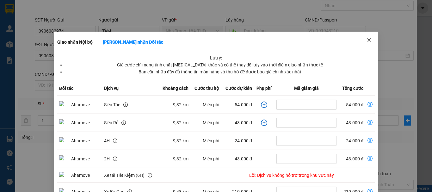
click at [367, 42] on icon "close" at bounding box center [369, 40] width 5 height 5
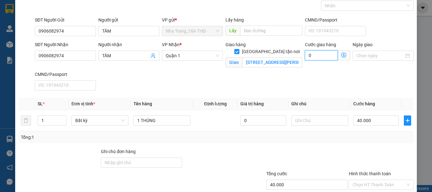
click at [314, 53] on input "0" at bounding box center [321, 55] width 33 height 10
type input "6"
type input "40.006"
type input "60"
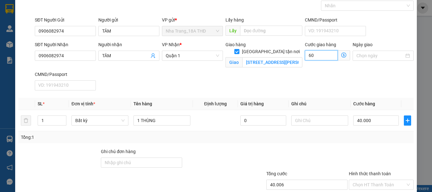
type input "40.060"
click at [300, 57] on div "SĐT Người Nhận 0906082974 Người nhận TÂM VP Nhận * Quận 1 Giao hàng Giao tận nơ…" at bounding box center [225, 67] width 382 height 52
type input "8"
type input "40.008"
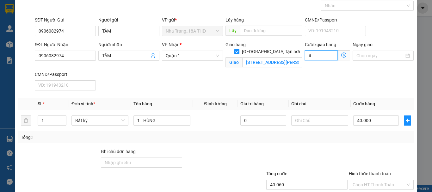
type input "40.008"
type input "40.080"
type input "80"
type input "120.000"
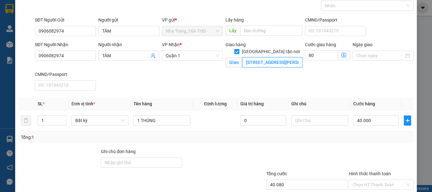
type input "120.000"
click at [285, 57] on input "72/12/1 NGUYỄN TƯƠNG NGHIÊM , PHƯỜNG BÌNH TRƯNG TÂY , QUẬN 2" at bounding box center [272, 62] width 60 height 10
click at [296, 57] on input "72/12/1 NGUYỄN TƯƠNG NGHIÊM , PHƯỜNG BÌNH TRƯNG TÂY , QUẬN 2" at bounding box center [272, 62] width 60 height 10
click at [288, 57] on input "72/12/1 NGUYỄN TƯƠNG NGHIÊM , PHƯỜNG BÌNH TRƯNG TÂY , QUẬN 2" at bounding box center [272, 62] width 60 height 10
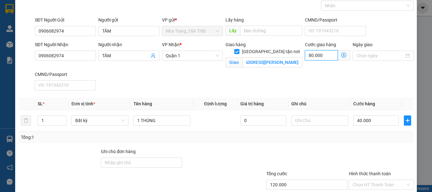
click at [313, 56] on input "80.000" at bounding box center [321, 55] width 33 height 10
type input "0"
type input "40.000"
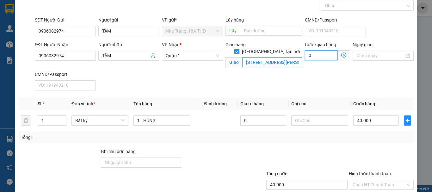
type input "0"
click at [284, 57] on input "72/12/1 NGUYỄN TƯƠNG NGHIÊM , PHƯỜNG BÌNH TRƯNG TÂY , QUẬN 2" at bounding box center [272, 62] width 60 height 10
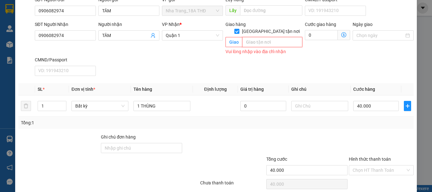
scroll to position [72, 0]
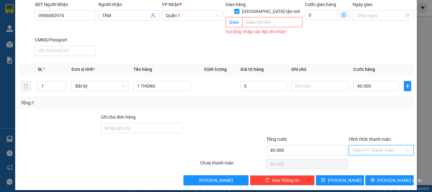
drag, startPoint x: 370, startPoint y: 144, endPoint x: 359, endPoint y: 158, distance: 18.1
click at [370, 146] on input "Hình thức thanh toán" at bounding box center [379, 150] width 53 height 9
drag, startPoint x: 359, startPoint y: 159, endPoint x: 365, endPoint y: 162, distance: 6.4
click at [359, 159] on div "Tại văn phòng" at bounding box center [377, 157] width 57 height 7
type input "0"
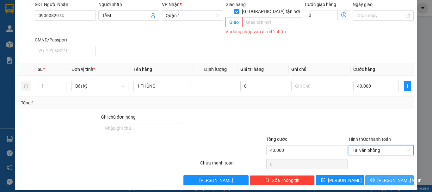
drag, startPoint x: 383, startPoint y: 176, endPoint x: 377, endPoint y: 166, distance: 11.9
click at [382, 177] on span "[PERSON_NAME] và In" at bounding box center [399, 180] width 44 height 7
click at [384, 177] on span "[PERSON_NAME] và In" at bounding box center [399, 180] width 44 height 7
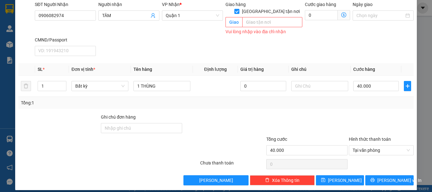
click at [239, 9] on input "[GEOGRAPHIC_DATA] tận nơi" at bounding box center [236, 11] width 4 height 4
checkbox input "false"
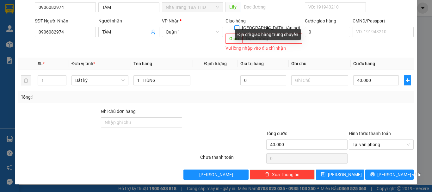
scroll to position [48, 0]
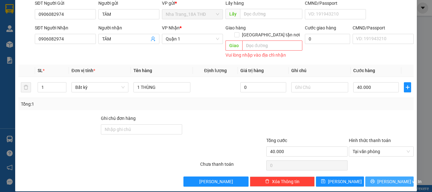
click at [375, 179] on icon "printer" at bounding box center [373, 181] width 4 height 4
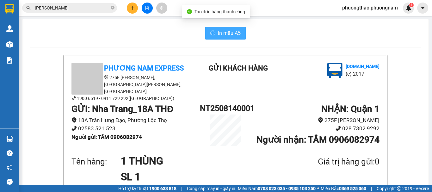
click at [229, 33] on span "In mẫu A5" at bounding box center [229, 33] width 23 height 8
click at [222, 37] on span "In mẫu A5" at bounding box center [229, 33] width 23 height 8
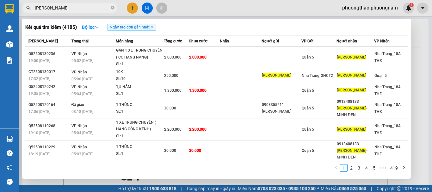
drag, startPoint x: 108, startPoint y: 7, endPoint x: 0, endPoint y: 7, distance: 107.9
click at [0, 7] on section "Kết quả tìm kiếm ( 4185 ) Bộ lọc Ngày tạo đơn gần nhất Mã ĐH Trạng thái Món hàn…" at bounding box center [216, 96] width 432 height 192
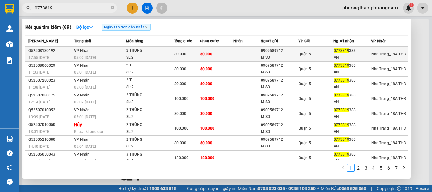
type input "0773819"
click at [228, 54] on td "80.000" at bounding box center [217, 54] width 34 height 15
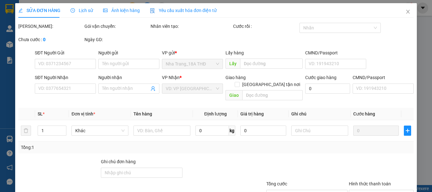
type input "0909589712"
type input "MISO"
type input "0773819383"
type input "AN"
type input "80.000"
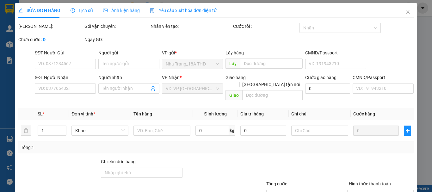
type input "80.000"
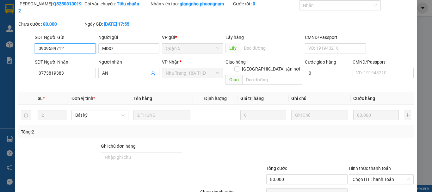
scroll to position [32, 0]
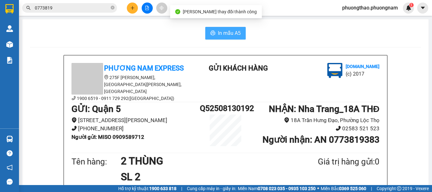
click at [228, 31] on span "In mẫu A5" at bounding box center [229, 33] width 23 height 8
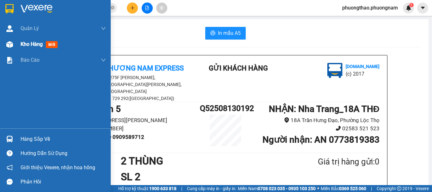
click at [53, 44] on span "mới" at bounding box center [52, 44] width 12 height 7
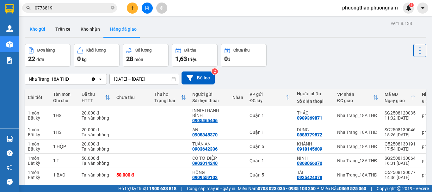
click at [40, 26] on button "Kho gửi" at bounding box center [38, 29] width 26 height 15
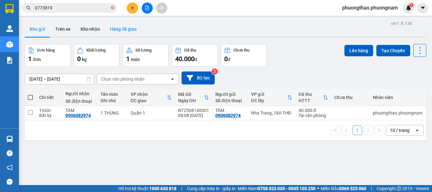
click at [131, 33] on button "Hàng đã giao" at bounding box center [123, 29] width 37 height 15
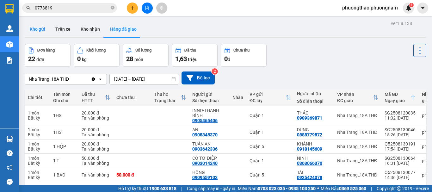
click at [42, 32] on button "Kho gửi" at bounding box center [38, 29] width 26 height 15
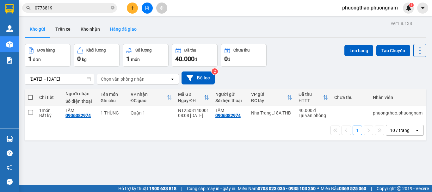
click at [114, 26] on button "Hàng đã giao" at bounding box center [123, 29] width 37 height 15
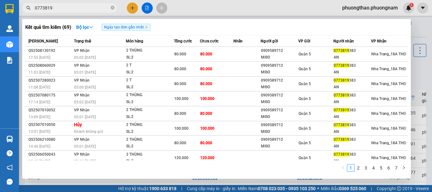
drag, startPoint x: 59, startPoint y: 8, endPoint x: 0, endPoint y: -21, distance: 66.1
click at [0, 0] on html "Kết quả tìm kiếm ( 69 ) Bộ lọc Ngày tạo đơn gần nhất Mã ĐH Trạng thái Món hàng …" at bounding box center [216, 96] width 432 height 192
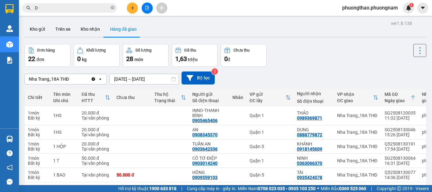
type input "D"
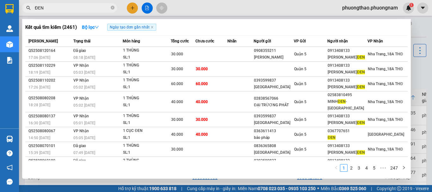
drag, startPoint x: 66, startPoint y: 11, endPoint x: 0, endPoint y: -24, distance: 74.9
click at [0, 0] on html "Kết quả tìm kiếm ( 2461 ) Bộ lọc Ngày tạo đơn gần nhất Mã ĐH Trạng thái Món hàn…" at bounding box center [216, 96] width 432 height 192
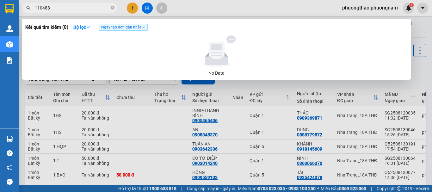
drag, startPoint x: 53, startPoint y: 6, endPoint x: 0, endPoint y: -38, distance: 68.7
click at [0, 0] on html "Kết quả tìm kiếm ( 0 ) Bộ lọc Ngày tạo đơn gần nhất No Data 110488 phuongthao.p…" at bounding box center [216, 96] width 432 height 192
type input "1"
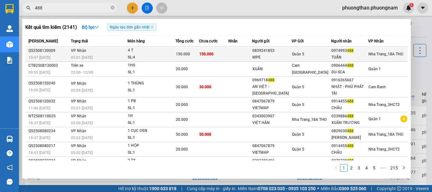
type input "488"
click at [252, 58] on td at bounding box center [239, 54] width 23 height 15
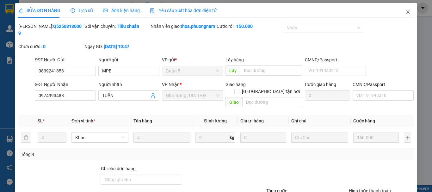
click at [406, 11] on span "Close" at bounding box center [408, 12] width 18 height 18
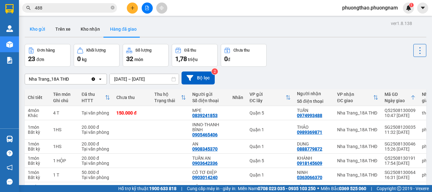
click at [27, 31] on button "Kho gửi" at bounding box center [38, 29] width 26 height 15
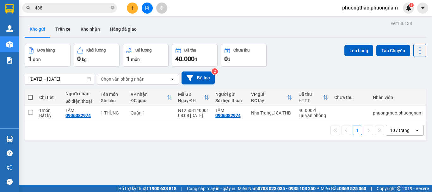
click at [402, 129] on div "10 / trang" at bounding box center [400, 130] width 20 height 6
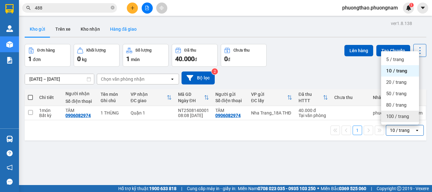
drag, startPoint x: 391, startPoint y: 116, endPoint x: 122, endPoint y: 27, distance: 283.3
click at [391, 116] on span "100 / trang" at bounding box center [397, 116] width 23 height 6
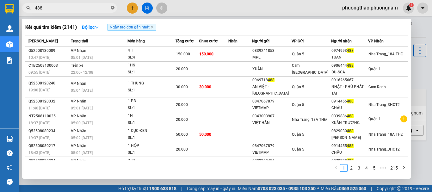
click at [112, 8] on icon "close-circle" at bounding box center [113, 8] width 4 height 4
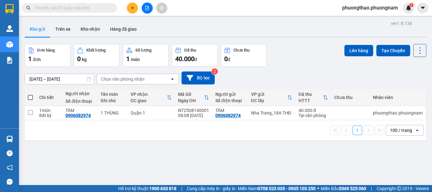
click at [75, 2] on div "Kết quả tìm kiếm ( 2141 ) Bộ lọc Ngày tạo đơn gần nhất Mã ĐH Trạng thái Món hàn…" at bounding box center [216, 8] width 432 height 16
click at [75, 8] on input "text" at bounding box center [72, 7] width 75 height 7
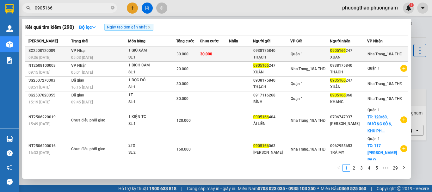
type input "0905166"
click at [179, 50] on td "30.000" at bounding box center [188, 54] width 24 height 15
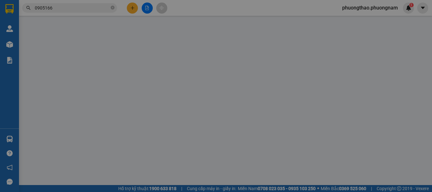
type input "0938175840"
type input "THẠCH"
type input "0905166247"
type input "XUÂN"
type input "30.000"
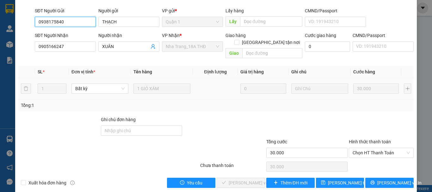
scroll to position [50, 0]
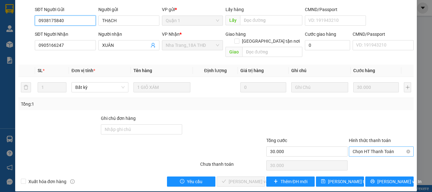
click at [368, 147] on span "Chọn HT Thanh Toán" at bounding box center [381, 151] width 57 height 9
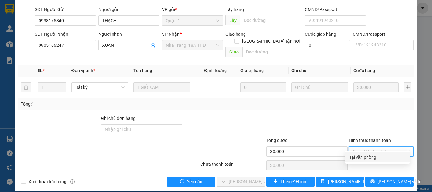
click at [356, 158] on div "Tại văn phòng" at bounding box center [377, 157] width 57 height 7
type input "0"
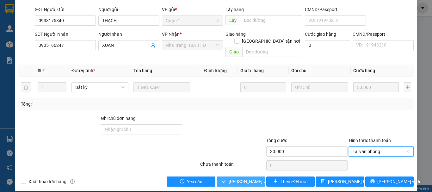
click at [242, 178] on span "Lưu và Giao hàng" at bounding box center [259, 181] width 61 height 7
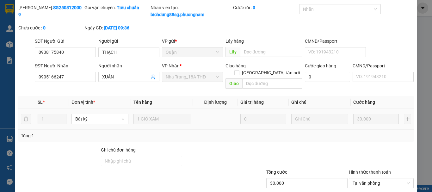
scroll to position [0, 0]
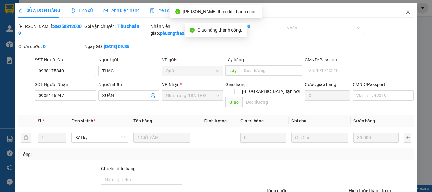
click at [406, 10] on icon "close" at bounding box center [408, 11] width 5 height 5
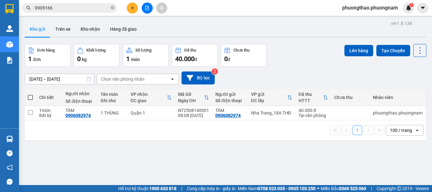
drag, startPoint x: 92, startPoint y: 8, endPoint x: 0, endPoint y: -38, distance: 102.7
click at [0, 0] on html "Kết quả tìm kiếm ( 290 ) Bộ lọc Ngày tạo đơn gần nhất Mã ĐH Trạng thái Món hàng…" at bounding box center [216, 96] width 432 height 192
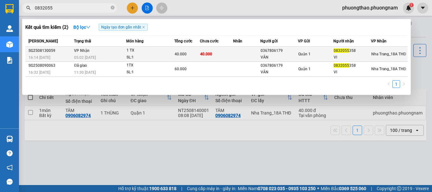
type input "0832055"
click at [245, 53] on td at bounding box center [247, 54] width 28 height 15
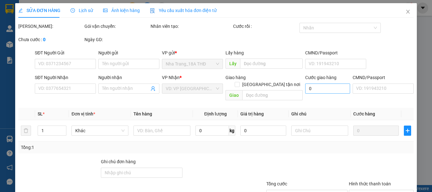
type input "0367806179"
type input "VÂN"
type input "0832055358"
type input "VI"
type input "40.000"
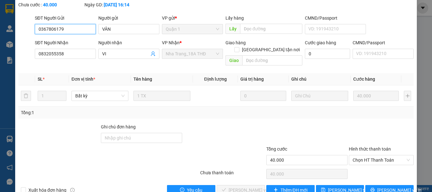
scroll to position [43, 0]
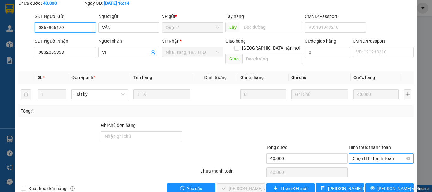
click at [390, 154] on span "Chọn HT Thanh Toán" at bounding box center [381, 158] width 57 height 9
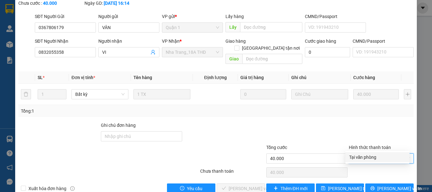
drag, startPoint x: 383, startPoint y: 157, endPoint x: 280, endPoint y: 167, distance: 103.3
click at [379, 159] on div "Tại văn phòng" at bounding box center [377, 157] width 57 height 7
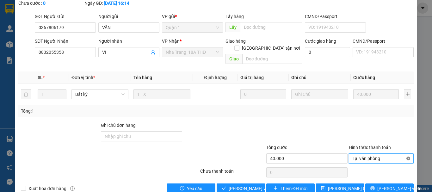
type input "40.000"
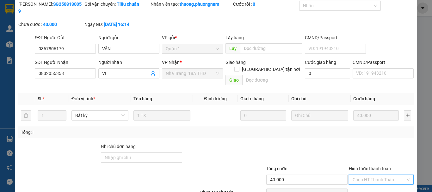
scroll to position [0, 0]
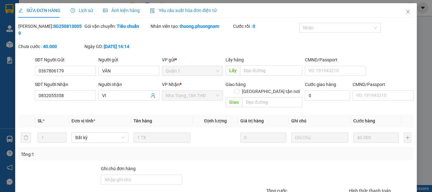
click at [358, 165] on div at bounding box center [381, 176] width 66 height 22
click at [407, 11] on icon "close" at bounding box center [408, 12] width 3 height 4
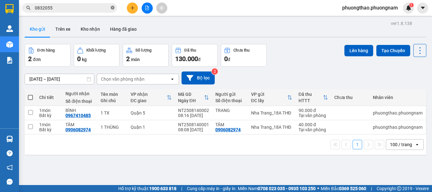
click at [111, 7] on icon "close-circle" at bounding box center [113, 8] width 4 height 4
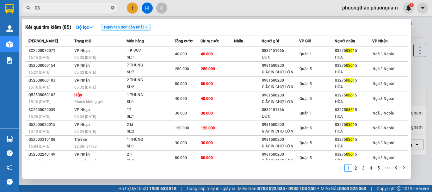
type input "0"
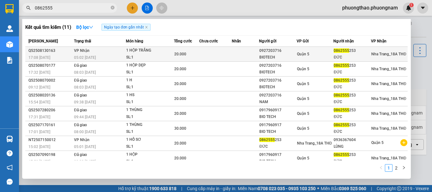
type input "0862555"
click at [203, 54] on td at bounding box center [215, 54] width 32 height 15
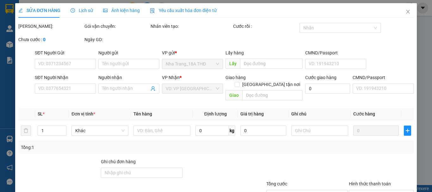
type input "0927203716"
type input "BIOTECH"
type input "0862555253"
type input "ĐỨC"
type input "20.000"
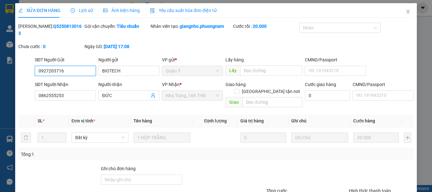
scroll to position [38, 0]
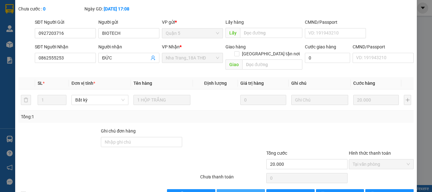
click at [242, 191] on span "[PERSON_NAME] và Giao hàng" at bounding box center [259, 194] width 61 height 7
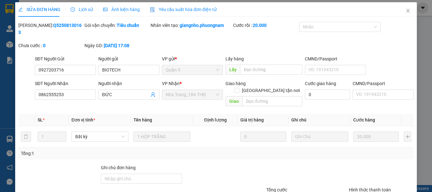
scroll to position [0, 0]
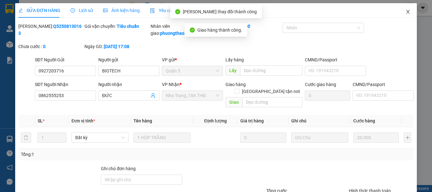
click at [409, 9] on span "Close" at bounding box center [408, 12] width 18 height 18
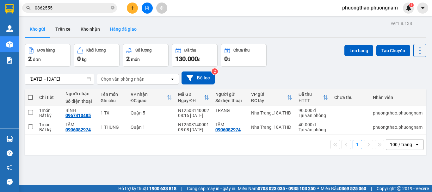
click at [114, 24] on button "Hàng đã giao" at bounding box center [123, 29] width 37 height 15
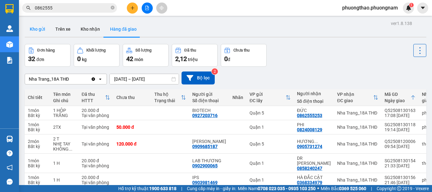
click at [43, 30] on button "Kho gửi" at bounding box center [38, 29] width 26 height 15
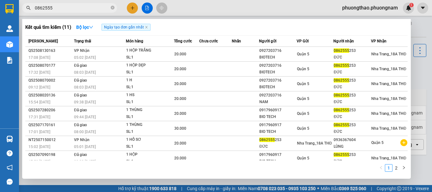
click at [101, 10] on input "0862555" at bounding box center [72, 7] width 75 height 7
click at [114, 8] on icon "close-circle" at bounding box center [113, 8] width 4 height 4
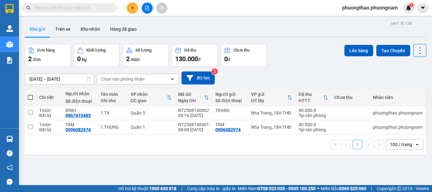
drag, startPoint x: 241, startPoint y: 27, endPoint x: 157, endPoint y: 22, distance: 84.7
click at [231, 28] on div "Kho gửi Trên xe Kho nhận Hàng đã giao" at bounding box center [226, 30] width 402 height 17
click at [36, 5] on input "text" at bounding box center [72, 7] width 75 height 7
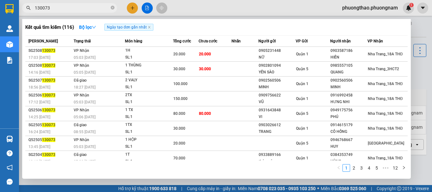
drag, startPoint x: 0, startPoint y: -25, endPoint x: 0, endPoint y: -38, distance: 13.0
click at [0, 0] on html "Kết quả tìm kiếm ( 116 ) Bộ lọc Ngày tạo đơn gần nhất Mã ĐH Trạng thái Món hàng…" at bounding box center [216, 96] width 432 height 192
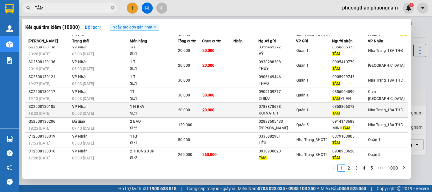
scroll to position [35, 0]
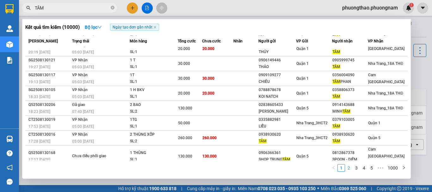
click at [352, 168] on link "2" at bounding box center [349, 168] width 7 height 7
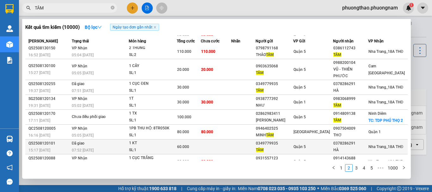
scroll to position [0, 0]
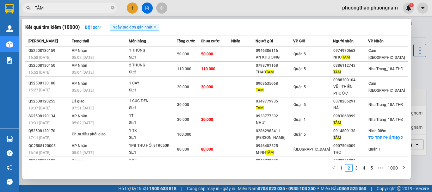
drag, startPoint x: 70, startPoint y: 10, endPoint x: 0, endPoint y: -38, distance: 85.1
click at [0, 0] on html "Kết quả tìm kiếm ( 10000 ) Bộ lọc Ngày tạo đơn gần nhất Mã ĐH Trạng thái Món hà…" at bounding box center [216, 96] width 432 height 192
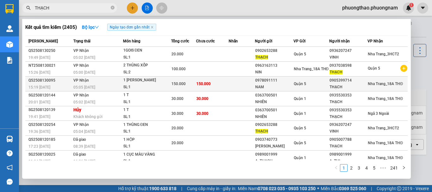
type input "THẠCH"
click at [210, 82] on span "150.000" at bounding box center [203, 84] width 14 height 4
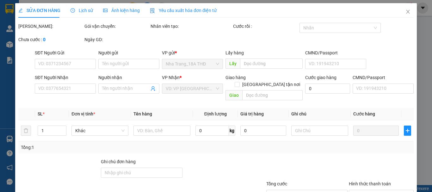
type input "0978091111"
type input "NAM"
type input "0905399714"
type input "THẠCH"
type input "150.000"
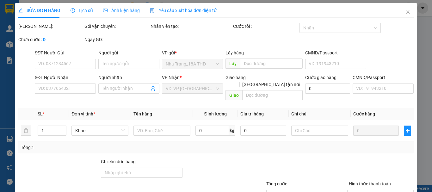
type input "150.000"
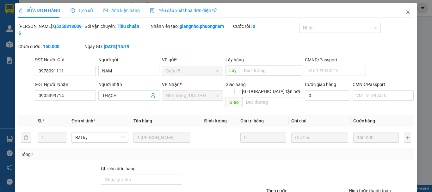
click at [406, 9] on icon "close" at bounding box center [408, 11] width 5 height 5
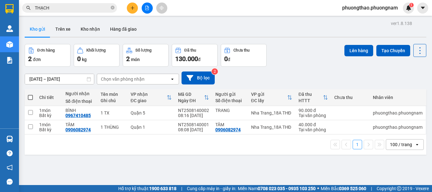
drag, startPoint x: 70, startPoint y: 9, endPoint x: 0, endPoint y: -32, distance: 81.1
click at [0, 0] on html "Kết quả tìm kiếm ( 2405 ) Bộ lọc Ngày tạo đơn gần nhất Mã ĐH Trạng thái Món hàn…" at bounding box center [216, 96] width 432 height 192
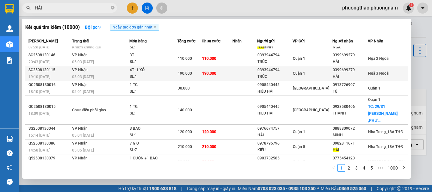
scroll to position [48, 0]
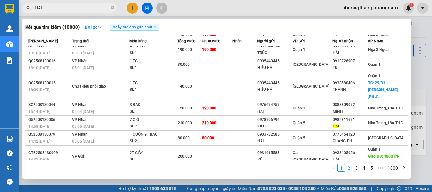
click at [352, 168] on link "2" at bounding box center [349, 168] width 7 height 7
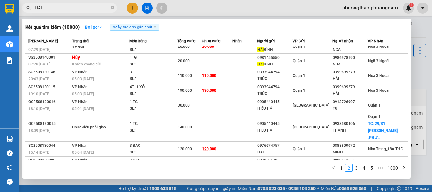
scroll to position [0, 0]
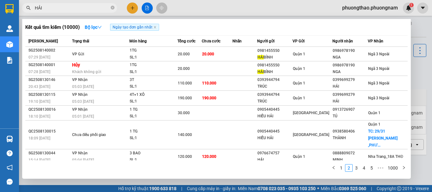
drag, startPoint x: 80, startPoint y: 7, endPoint x: 0, endPoint y: -36, distance: 91.2
click at [0, 0] on html "Kết quả tìm kiếm ( 10000 ) Bộ lọc Ngày tạo đơn gần nhất Mã ĐH Trạng thái Món hà…" at bounding box center [216, 96] width 432 height 192
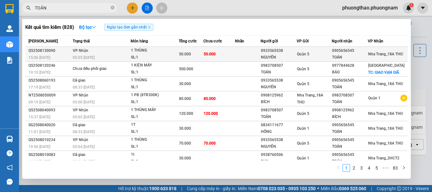
type input "TOẢN"
click at [340, 52] on div "0905656545" at bounding box center [349, 50] width 35 height 7
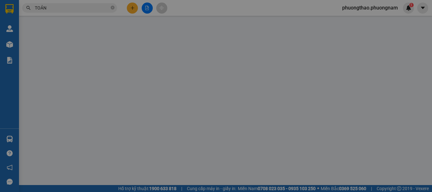
type input "0933565538"
type input "NGUYÊN"
type input "0905656545"
type input "TOẢN"
type input "50.000"
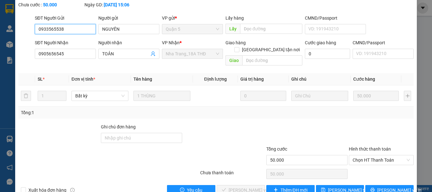
scroll to position [43, 0]
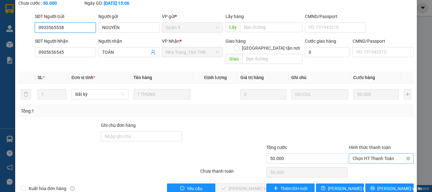
click at [374, 154] on span "Chọn HT Thanh Toán" at bounding box center [381, 158] width 57 height 9
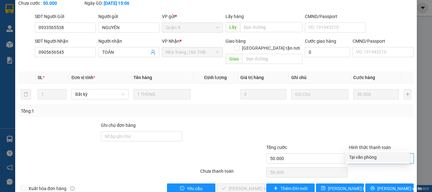
drag, startPoint x: 376, startPoint y: 149, endPoint x: 330, endPoint y: 168, distance: 49.5
click at [378, 153] on div "Total Paid Fee 0 Total UnPaid Fee 50.000 Cash Collection Total Fee Mã ĐH: Q5250…" at bounding box center [216, 86] width 396 height 214
click at [379, 154] on span "Chọn HT Thanh Toán" at bounding box center [381, 158] width 57 height 9
click at [377, 157] on div "Tại văn phòng" at bounding box center [377, 157] width 57 height 7
type input "0"
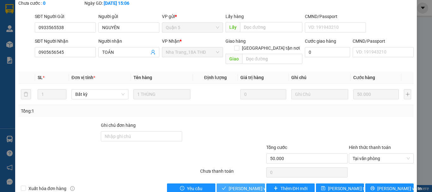
click at [250, 185] on span "Lưu và Giao hàng" at bounding box center [259, 188] width 61 height 7
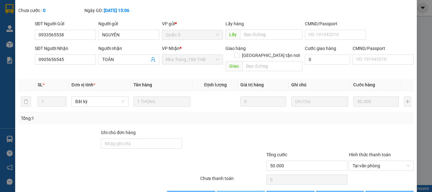
scroll to position [0, 0]
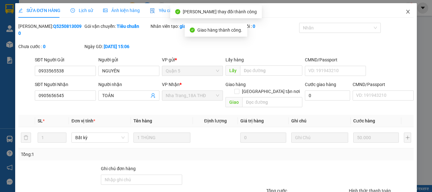
click at [406, 13] on icon "close" at bounding box center [408, 11] width 5 height 5
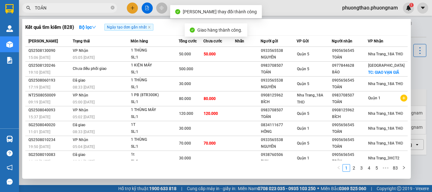
drag, startPoint x: 77, startPoint y: 9, endPoint x: 0, endPoint y: -38, distance: 90.6
click at [0, 0] on html "Kết quả tìm kiếm ( 828 ) Bộ lọc Ngày tạo đơn gần nhất Mã ĐH Trạng thái Món hàng…" at bounding box center [216, 96] width 432 height 192
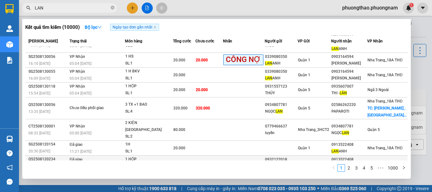
scroll to position [62, 0]
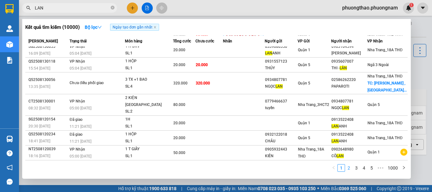
click at [350, 166] on link "2" at bounding box center [349, 168] width 7 height 7
click at [357, 167] on link "3" at bounding box center [356, 168] width 7 height 7
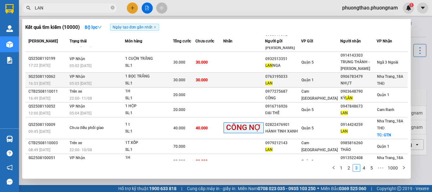
scroll to position [60, 0]
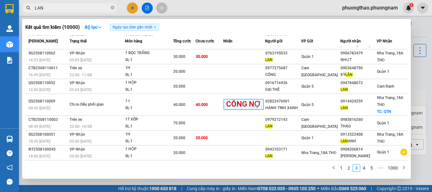
drag, startPoint x: 77, startPoint y: 10, endPoint x: 0, endPoint y: -2, distance: 78.0
click at [0, 0] on html "Kết quả tìm kiếm ( 10000 ) Bộ lọc Ngày tạo đơn gần nhất Mã ĐH Trạng thái Món hà…" at bounding box center [216, 96] width 432 height 192
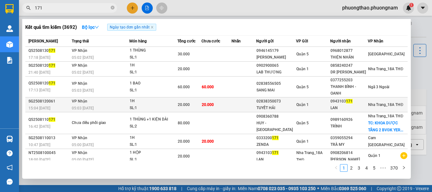
type input "171"
click at [261, 108] on div "TUYẾT HẢI" at bounding box center [276, 108] width 39 height 7
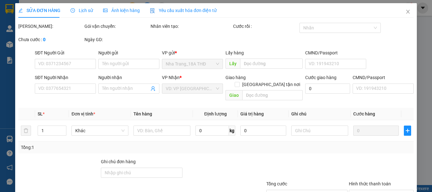
type input "02838350073"
type input "TUYẾT HẢI"
type input "0943103171"
type input "LAN"
type input "20.000"
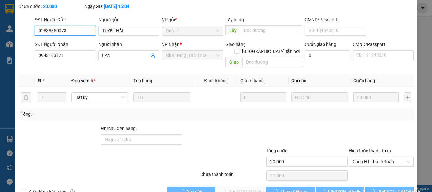
scroll to position [43, 0]
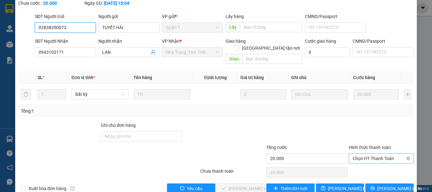
drag, startPoint x: 380, startPoint y: 143, endPoint x: 379, endPoint y: 151, distance: 8.0
click at [380, 154] on span "Chọn HT Thanh Toán" at bounding box center [381, 158] width 57 height 9
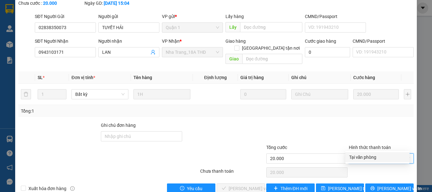
click at [375, 157] on div "Tại văn phòng" at bounding box center [377, 157] width 57 height 7
type input "0"
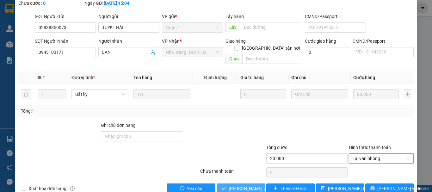
drag, startPoint x: 233, startPoint y: 173, endPoint x: 235, endPoint y: 170, distance: 4.1
click at [234, 185] on span "Lưu và Giao hàng" at bounding box center [259, 188] width 61 height 7
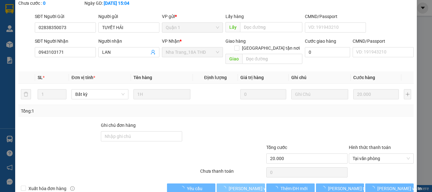
scroll to position [0, 0]
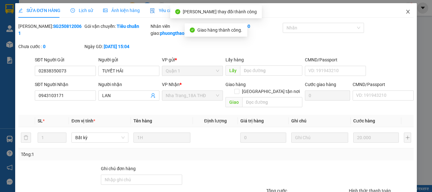
drag, startPoint x: 408, startPoint y: 14, endPoint x: 43, endPoint y: 15, distance: 364.5
click at [407, 13] on span "Close" at bounding box center [408, 12] width 18 height 18
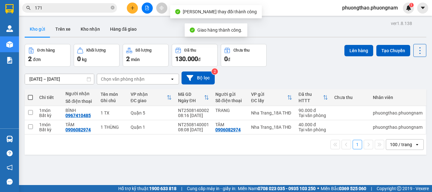
drag, startPoint x: 71, startPoint y: 9, endPoint x: 0, endPoint y: -30, distance: 81.0
click at [0, 0] on html "Kết quả tìm kiếm ( 3692 ) Bộ lọc Ngày tạo đơn gần nhất Mã ĐH Trạng thái Món hàn…" at bounding box center [216, 96] width 432 height 192
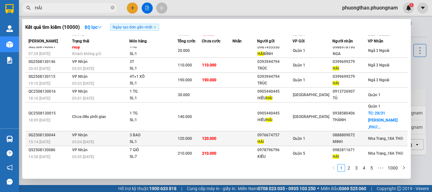
scroll to position [48, 0]
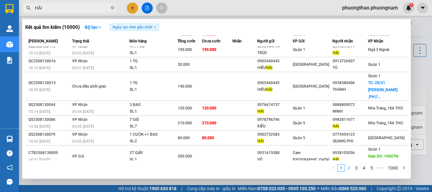
type input "HẢI"
click at [351, 167] on link "2" at bounding box center [349, 168] width 7 height 7
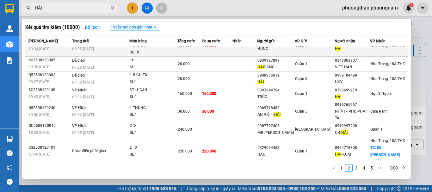
click at [299, 48] on span "Quận 5" at bounding box center [301, 45] width 12 height 4
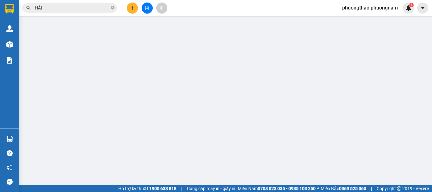
type input "0907274579"
type input "HÙNG"
type input "0982811671"
type input "HẢI"
type input "400.000"
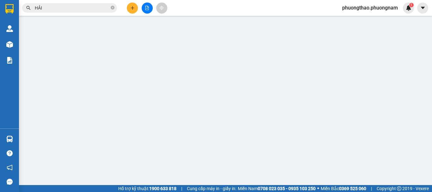
type input "400.000"
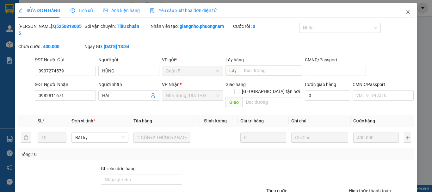
drag, startPoint x: 405, startPoint y: 9, endPoint x: 368, endPoint y: 0, distance: 38.1
click at [405, 9] on span "Close" at bounding box center [408, 12] width 18 height 18
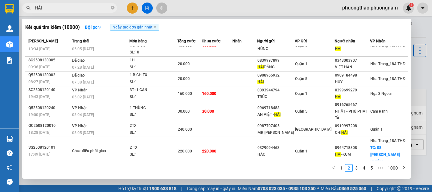
drag, startPoint x: 69, startPoint y: 5, endPoint x: 0, endPoint y: -38, distance: 81.7
click at [0, 0] on html "Kết quả tìm kiếm ( 10000 ) Bộ lọc Ngày tạo đơn gần nhất Mã ĐH Trạng thái Món hà…" at bounding box center [216, 96] width 432 height 192
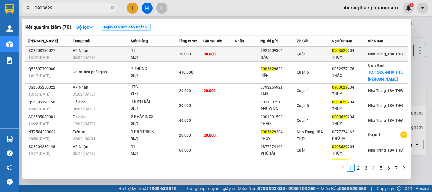
type input "0903629"
click at [203, 52] on div "30.000" at bounding box center [191, 54] width 24 height 7
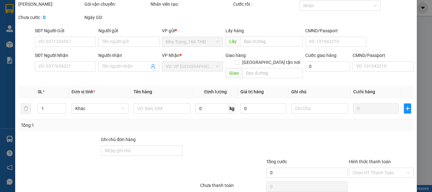
type input "0921609304"
type input "HẬU"
type input "0903629204"
type input "THÙY"
type input "30.000"
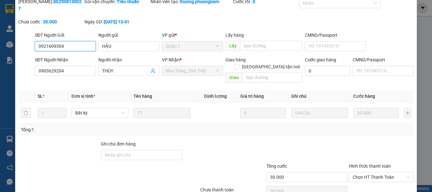
scroll to position [43, 0]
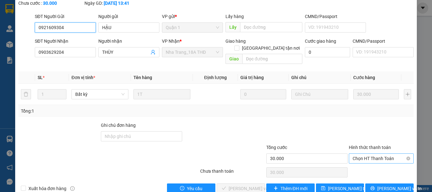
click at [376, 154] on span "Chọn HT Thanh Toán" at bounding box center [381, 158] width 57 height 9
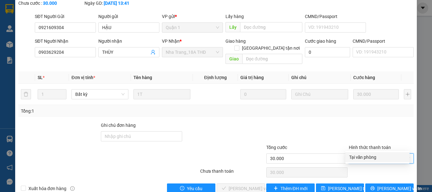
drag, startPoint x: 373, startPoint y: 154, endPoint x: 234, endPoint y: 183, distance: 142.8
click at [372, 155] on div "Tại văn phòng" at bounding box center [377, 157] width 57 height 7
type input "0"
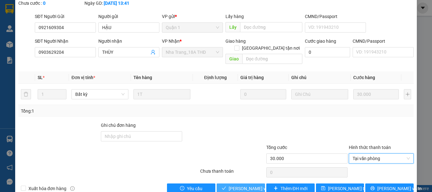
click at [247, 185] on span "Lưu và Giao hàng" at bounding box center [259, 188] width 61 height 7
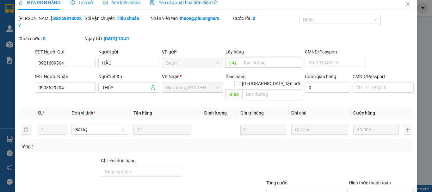
scroll to position [0, 0]
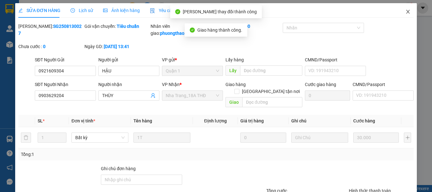
drag, startPoint x: 402, startPoint y: 15, endPoint x: 109, endPoint y: 11, distance: 293.0
click at [402, 15] on span "Close" at bounding box center [408, 12] width 18 height 18
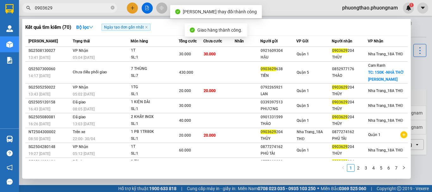
drag, startPoint x: 74, startPoint y: 10, endPoint x: 0, endPoint y: -18, distance: 79.1
click at [0, 0] on html "Kết quả tìm kiếm ( 70 ) Bộ lọc Ngày tạo đơn gần nhất Mã ĐH Trạng thái Món hàng …" at bounding box center [216, 96] width 432 height 192
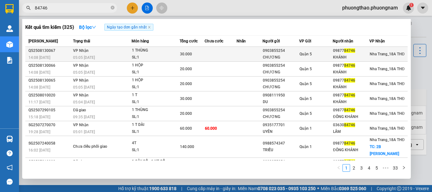
type input "84746"
click at [192, 47] on td "30.000" at bounding box center [192, 54] width 25 height 15
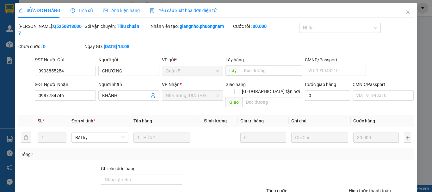
type input "0903855254"
type input "CHƯƠNG"
type input "0987784746"
type input "KHÁNH"
type input "30.000"
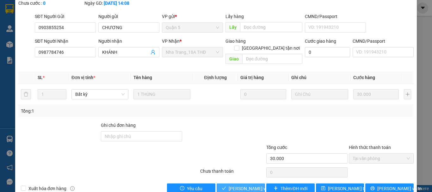
click at [245, 185] on span "Lưu và Giao hàng" at bounding box center [259, 188] width 61 height 7
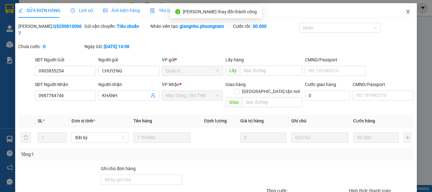
click at [406, 12] on span "Close" at bounding box center [408, 12] width 18 height 18
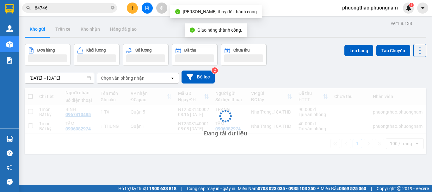
click at [85, 10] on input "84746" at bounding box center [72, 7] width 75 height 7
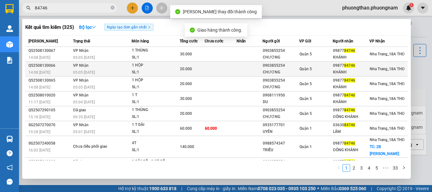
click at [216, 65] on td at bounding box center [221, 69] width 32 height 15
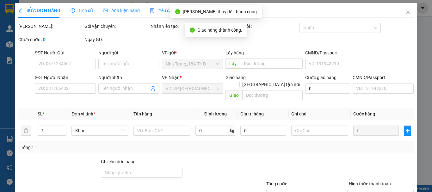
type input "0903855254"
type input "CHƯƠNG"
type input "0987784746"
type input "KHÁNH"
type input "20.000"
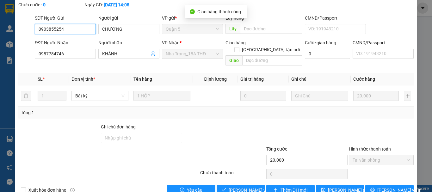
scroll to position [43, 0]
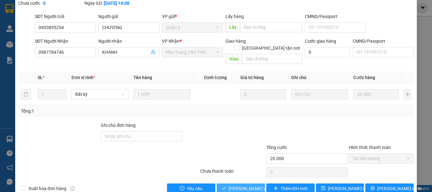
click at [236, 185] on span "Lưu và Giao hàng" at bounding box center [259, 188] width 61 height 7
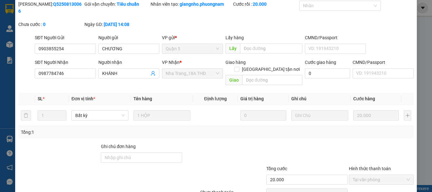
scroll to position [0, 0]
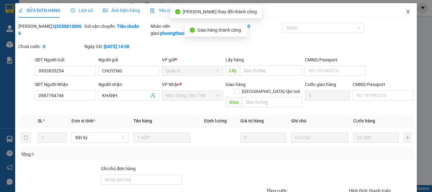
click at [409, 11] on span "Close" at bounding box center [408, 12] width 18 height 18
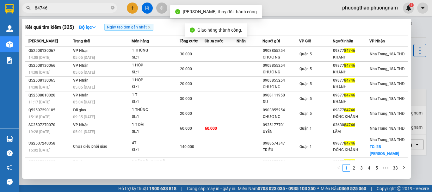
click at [88, 7] on input "84746" at bounding box center [72, 7] width 75 height 7
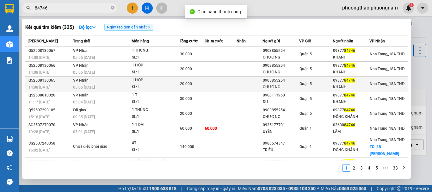
click at [247, 85] on td at bounding box center [250, 84] width 26 height 15
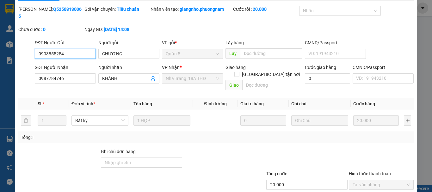
scroll to position [43, 0]
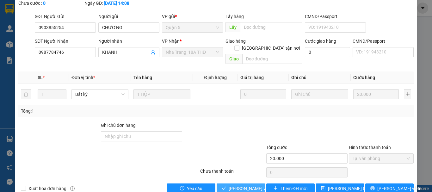
click at [250, 185] on span "Lưu và Giao hàng" at bounding box center [259, 188] width 61 height 7
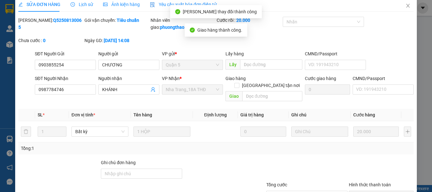
scroll to position [0, 0]
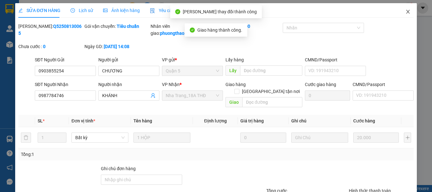
click at [406, 12] on icon "close" at bounding box center [408, 11] width 5 height 5
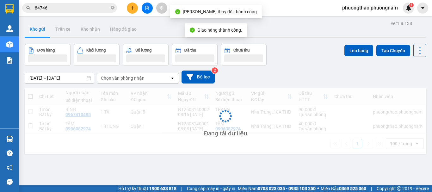
drag, startPoint x: 85, startPoint y: 11, endPoint x: 0, endPoint y: -36, distance: 97.4
click at [0, 0] on html "Kết quả tìm kiếm ( 325 ) Bộ lọc Ngày tạo đơn gần nhất Mã ĐH Trạng thái Món hàng…" at bounding box center [216, 96] width 432 height 192
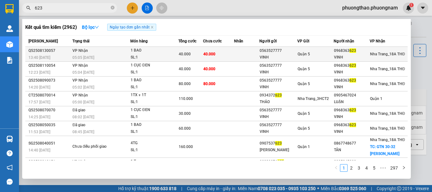
type input "623"
click at [332, 54] on div "Quận 5" at bounding box center [316, 54] width 36 height 7
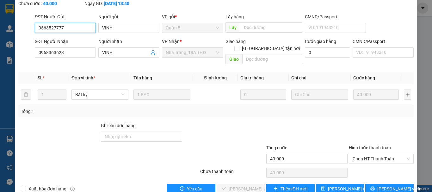
scroll to position [43, 0]
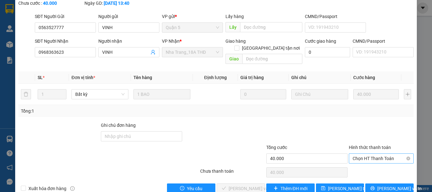
drag, startPoint x: 380, startPoint y: 152, endPoint x: 378, endPoint y: 147, distance: 5.2
click at [379, 152] on div "Total Paid Fee 0 Total UnPaid Fee 40.000 Cash Collection Total Fee Mã ĐH: Q5250…" at bounding box center [216, 86] width 396 height 214
click at [378, 154] on span "Chọn HT Thanh Toán" at bounding box center [381, 158] width 57 height 9
drag, startPoint x: 376, startPoint y: 160, endPoint x: 304, endPoint y: 163, distance: 72.5
click at [376, 160] on div "Tại văn phòng" at bounding box center [377, 157] width 57 height 7
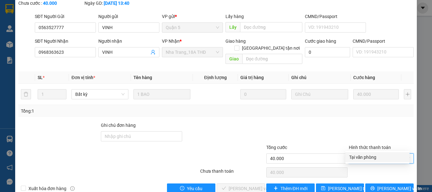
type input "0"
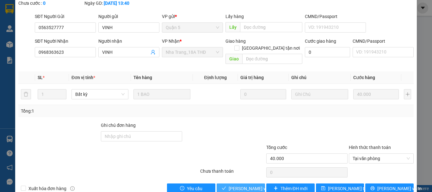
click at [245, 185] on span "Lưu và Giao hàng" at bounding box center [259, 188] width 61 height 7
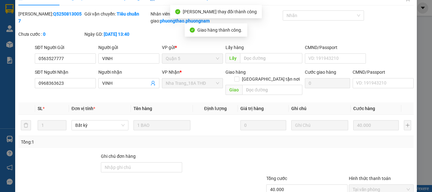
scroll to position [0, 0]
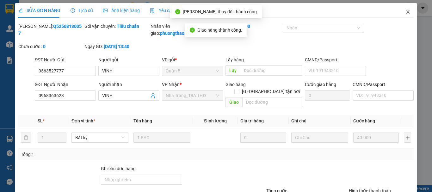
click at [406, 12] on icon "close" at bounding box center [408, 11] width 5 height 5
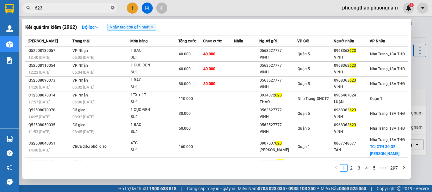
drag, startPoint x: 113, startPoint y: 9, endPoint x: 49, endPoint y: 9, distance: 63.9
click at [113, 9] on icon "close-circle" at bounding box center [113, 8] width 4 height 4
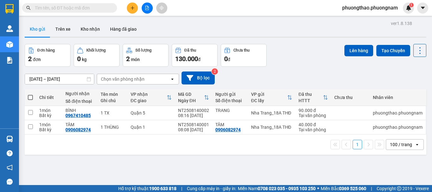
click at [49, 8] on input "text" at bounding box center [72, 7] width 75 height 7
click at [127, 32] on button "Hàng đã giao" at bounding box center [123, 29] width 37 height 15
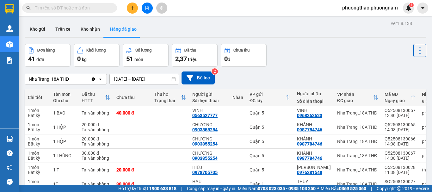
click at [93, 4] on span at bounding box center [69, 7] width 95 height 9
click at [90, 10] on input "text" at bounding box center [72, 7] width 75 height 7
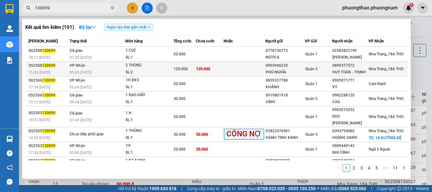
type input "130099"
click at [257, 65] on td at bounding box center [245, 69] width 42 height 15
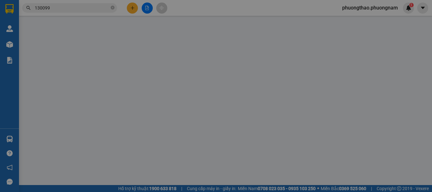
type input "0903946235"
type input "PHÚ NGHĨA"
type input "0899377572"
type input "HUY TOÀN - THỊNH"
type input "120.000"
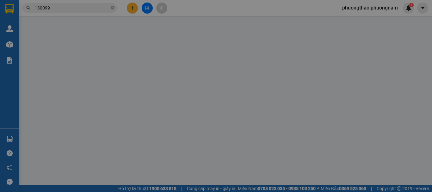
type input "120.000"
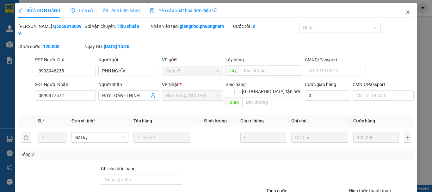
click at [402, 16] on span "Close" at bounding box center [408, 12] width 18 height 18
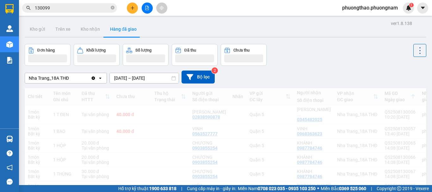
drag, startPoint x: 75, startPoint y: 7, endPoint x: 0, endPoint y: -38, distance: 87.9
click at [0, 0] on html "Kết quả tìm kiếm ( 101 ) Bộ lọc Ngày tạo đơn gần nhất Mã ĐH Trạng thái Món hàng…" at bounding box center [216, 96] width 432 height 192
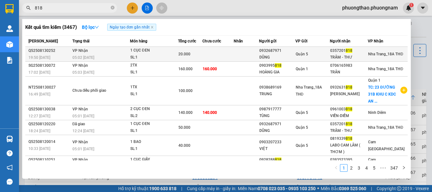
type input "818"
click at [178, 53] on span "20.000" at bounding box center [184, 54] width 12 height 4
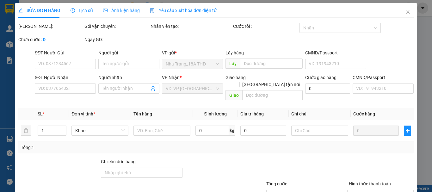
type input "0932687971"
type input "DŨNG"
type input "0357201818"
type input "TRÂM - THƯ"
type input "20.000"
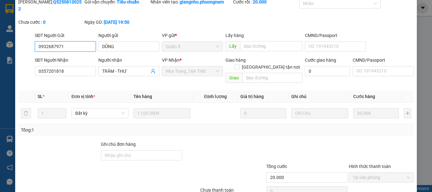
scroll to position [40, 0]
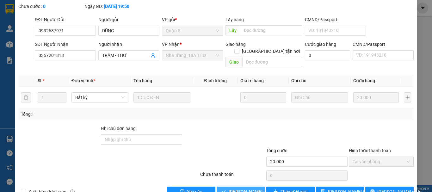
click at [238, 188] on span "Lưu và Giao hàng" at bounding box center [259, 191] width 61 height 7
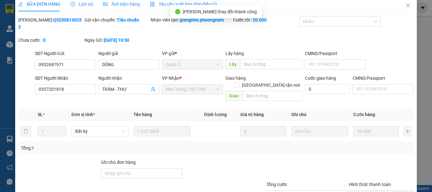
scroll to position [0, 0]
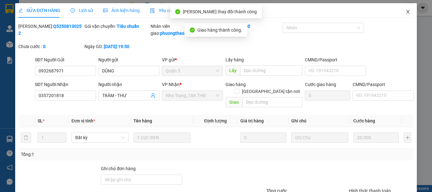
click at [406, 12] on icon "close" at bounding box center [408, 11] width 5 height 5
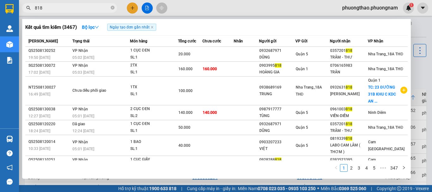
click at [86, 9] on input "818" at bounding box center [72, 7] width 75 height 7
drag, startPoint x: 85, startPoint y: 9, endPoint x: 0, endPoint y: -29, distance: 92.8
click at [0, 0] on html "Kết quả tìm kiếm ( 3467 ) Bộ lọc Ngày tạo đơn gần nhất Mã ĐH Trạng thái Món hàn…" at bounding box center [216, 96] width 432 height 192
click at [112, 6] on icon "close-circle" at bounding box center [113, 8] width 4 height 4
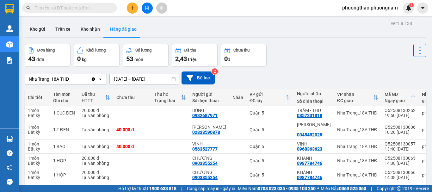
click at [66, 3] on span at bounding box center [69, 7] width 95 height 9
click at [65, 8] on input "text" at bounding box center [72, 7] width 75 height 7
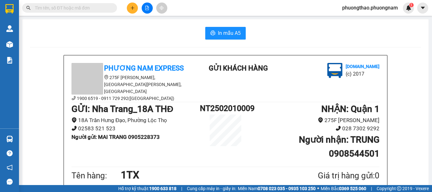
click at [90, 7] on input "text" at bounding box center [72, 7] width 75 height 7
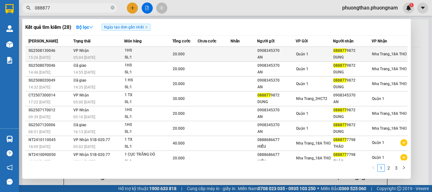
type input "088877"
click at [293, 53] on tr "SG2508130046 15:26 - 13/08 VP Nhận 05:04 - 14/08 1HS SL: 1 20.000 0908345370 AN…" at bounding box center [216, 54] width 383 height 15
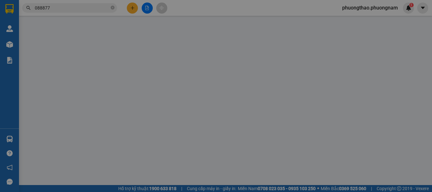
type input "0908345370"
type input "AN"
type input "0888779872"
type input "DUNG"
type input "20.000"
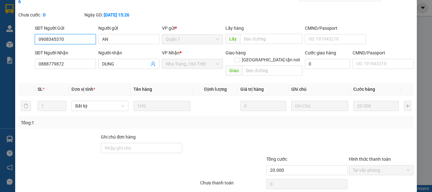
scroll to position [43, 0]
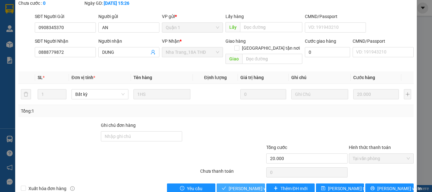
click at [236, 185] on span "[PERSON_NAME] và [PERSON_NAME] hàng" at bounding box center [259, 188] width 61 height 7
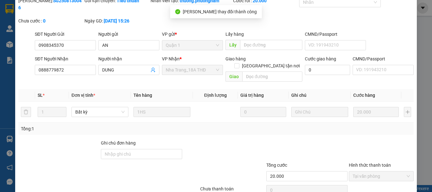
scroll to position [0, 0]
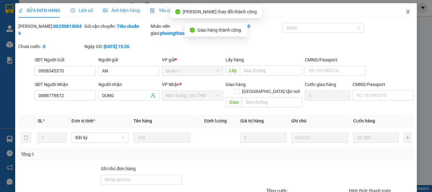
drag, startPoint x: 402, startPoint y: 11, endPoint x: 256, endPoint y: 11, distance: 146.8
click at [406, 11] on icon "close" at bounding box center [408, 11] width 5 height 5
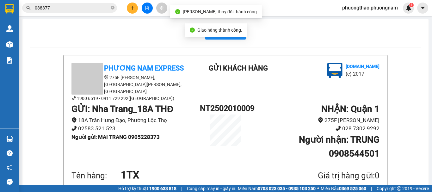
click at [91, 10] on input "088877" at bounding box center [72, 7] width 75 height 7
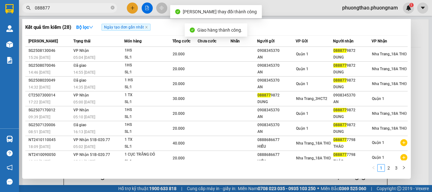
click at [91, 10] on input "088877" at bounding box center [72, 7] width 75 height 7
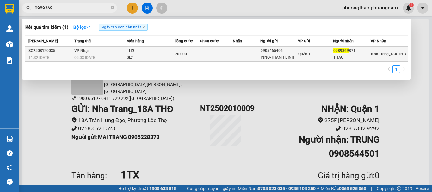
type input "0989369"
click at [115, 55] on div "05:03 [DATE]" at bounding box center [100, 57] width 52 height 7
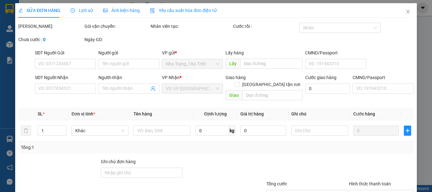
type input "0905465406"
type input "INNO-THANH BÌNH"
type input "0989369871"
type input "THẢO"
type input "20.000"
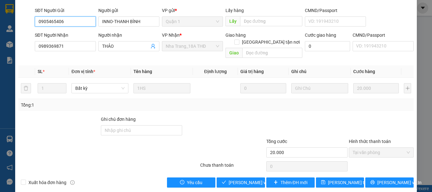
scroll to position [50, 0]
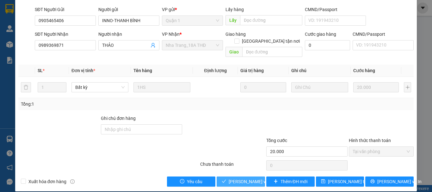
click at [235, 178] on span "[PERSON_NAME] và [PERSON_NAME] hàng" at bounding box center [259, 181] width 61 height 7
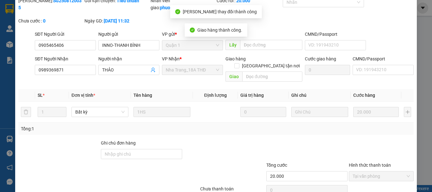
scroll to position [0, 0]
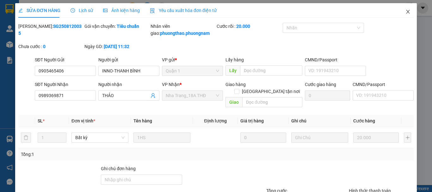
click at [406, 14] on icon "close" at bounding box center [408, 11] width 5 height 5
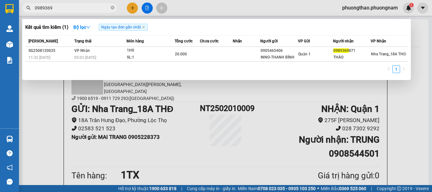
drag, startPoint x: 82, startPoint y: 6, endPoint x: 0, endPoint y: -1, distance: 81.9
click at [0, 0] on html "Kết quả tìm kiếm ( 1 ) Bộ lọc Ngày tạo đơn gần nhất Mã ĐH Trạng thái Món hàng T…" at bounding box center [216, 96] width 432 height 192
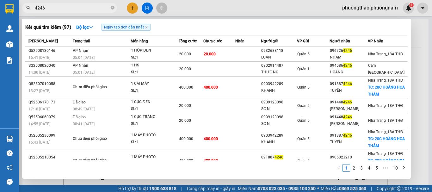
drag, startPoint x: 71, startPoint y: 10, endPoint x: 0, endPoint y: -10, distance: 73.5
click at [0, 0] on html "Kết quả tìm kiếm ( 97 ) Bộ lọc Ngày tạo đơn gần nhất Mã ĐH Trạng thái Món hàng …" at bounding box center [216, 96] width 432 height 192
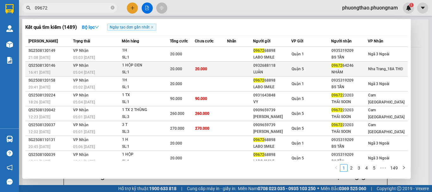
type input "09672"
click at [251, 73] on td at bounding box center [240, 69] width 26 height 15
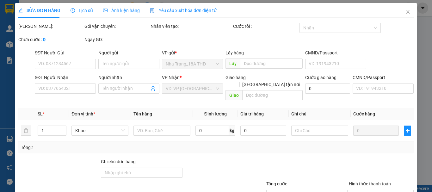
type input "0932688118"
type input "LUÂN"
type input "0967264246"
type input "NHÂM"
type input "20.000"
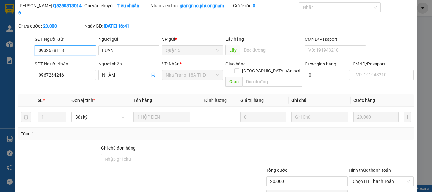
scroll to position [32, 0]
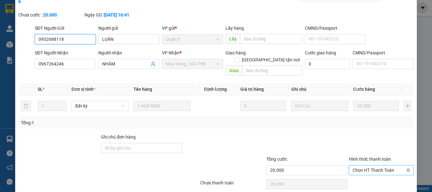
click at [372, 165] on span "Chọn HT Thanh Toán" at bounding box center [381, 169] width 57 height 9
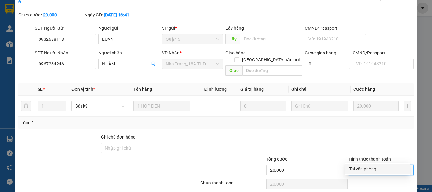
drag, startPoint x: 374, startPoint y: 167, endPoint x: 244, endPoint y: 168, distance: 130.0
click at [373, 167] on div "Tại văn phòng" at bounding box center [377, 168] width 57 height 7
type input "0"
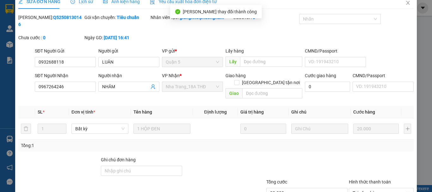
scroll to position [0, 0]
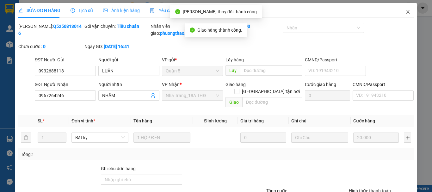
click at [410, 10] on span "Close" at bounding box center [408, 12] width 18 height 18
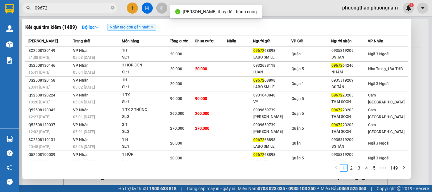
drag, startPoint x: 100, startPoint y: 7, endPoint x: 0, endPoint y: -12, distance: 101.6
click at [0, 0] on html "Kết quả tìm kiếm ( 1489 ) Bộ lọc Ngày tạo đơn gần nhất Mã ĐH Trạng thái Món hàn…" at bounding box center [216, 96] width 432 height 192
click at [111, 7] on icon "close-circle" at bounding box center [113, 8] width 4 height 4
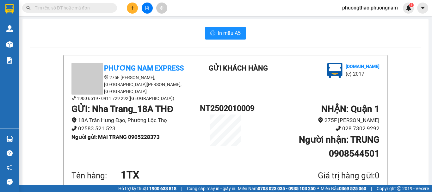
click at [133, 8] on icon "plus" at bounding box center [132, 8] width 4 height 4
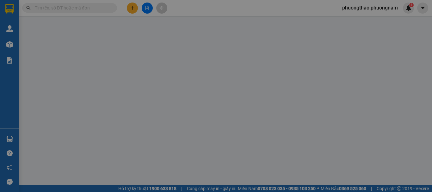
click at [133, 8] on span "Yêu cầu xuất hóa đơn điện tử" at bounding box center [103, 10] width 67 height 5
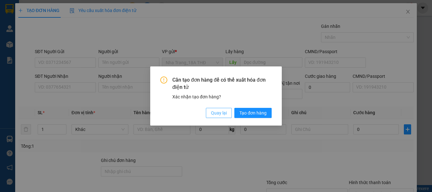
click at [219, 110] on span "Quay lại" at bounding box center [219, 112] width 16 height 7
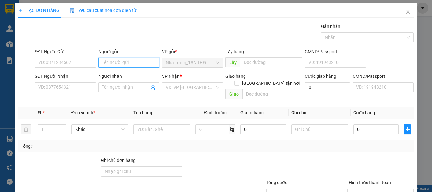
click at [112, 60] on input "Người gửi" at bounding box center [128, 63] width 61 height 10
type input "TRANG"
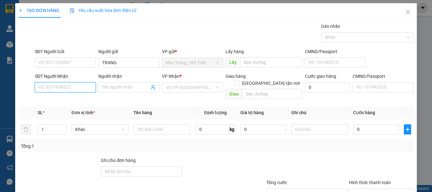
click at [73, 83] on input "SĐT Người Nhận" at bounding box center [65, 87] width 61 height 10
drag, startPoint x: 70, startPoint y: 103, endPoint x: 152, endPoint y: 142, distance: 90.4
click at [71, 102] on div "0967410485 - BÌNH" at bounding box center [64, 100] width 53 height 7
type input "0967410485"
type input "BÌNH"
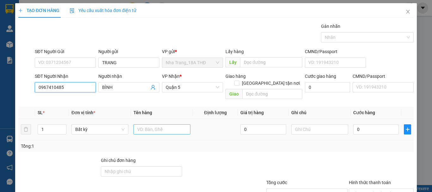
type input "0967410485"
click at [157, 124] on input "text" at bounding box center [162, 129] width 57 height 10
type input "1 TX"
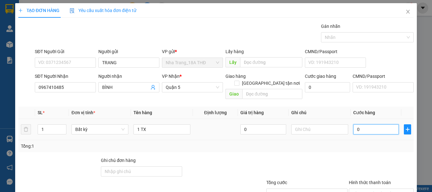
click at [369, 124] on input "0" at bounding box center [376, 129] width 46 height 10
type input "9"
type input "90"
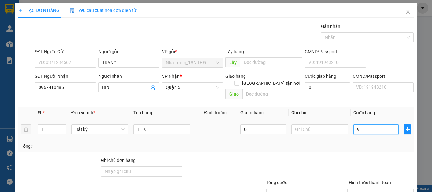
type input "90"
type input "90.000"
click at [369, 146] on div "Transit Pickup Surcharge Ids Transit Deliver Surcharge Ids Transit Deliver Surc…" at bounding box center [216, 126] width 396 height 206
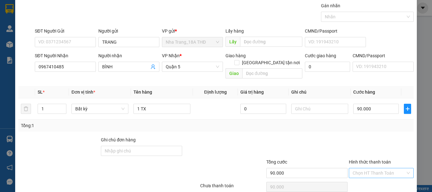
scroll to position [42, 0]
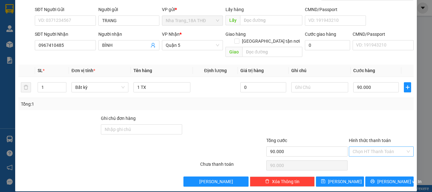
click at [374, 147] on input "Hình thức thanh toán" at bounding box center [379, 151] width 53 height 9
click at [375, 156] on div "Tại văn phòng" at bounding box center [377, 157] width 57 height 7
type input "0"
click at [385, 178] on span "[PERSON_NAME] và In" at bounding box center [399, 181] width 44 height 7
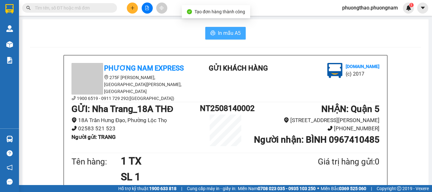
click at [226, 31] on span "In mẫu A5" at bounding box center [229, 33] width 23 height 8
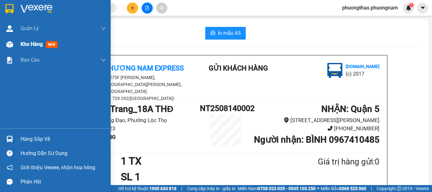
click at [53, 46] on span "mới" at bounding box center [52, 44] width 12 height 7
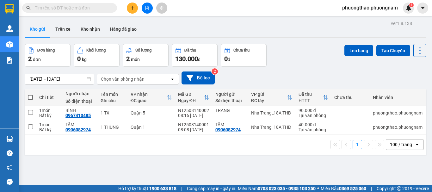
click at [95, 7] on input "text" at bounding box center [72, 7] width 75 height 7
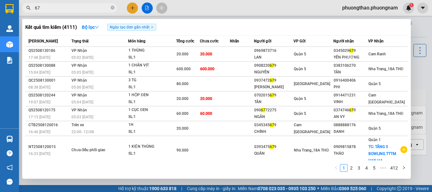
type input "6"
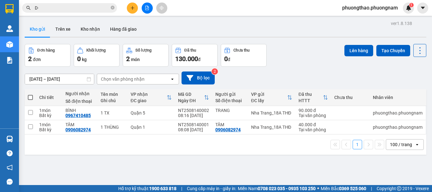
type input "D"
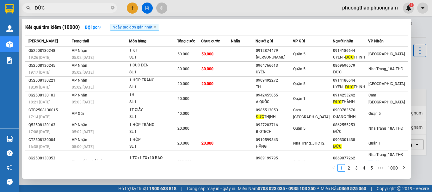
drag, startPoint x: 95, startPoint y: 7, endPoint x: 0, endPoint y: 1, distance: 95.1
click at [0, 7] on section "Kết quả tìm kiếm ( 10000 ) Bộ lọc Ngày tạo đơn gần nhất Mã ĐH Trạng thái Món hà…" at bounding box center [216, 96] width 432 height 192
type input "3"
click at [99, 14] on div "Kết quả tìm kiếm ( 10000 ) Bộ lọc Ngày tạo đơn gần nhất Mã ĐH Trạng thái Món hà…" at bounding box center [61, 8] width 123 height 11
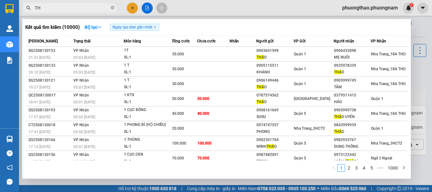
type input "T"
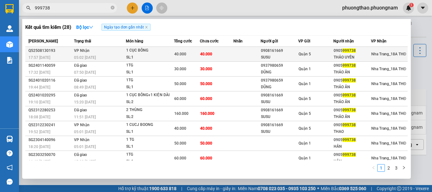
type input "999738"
click at [223, 53] on td "40.000" at bounding box center [217, 54] width 34 height 15
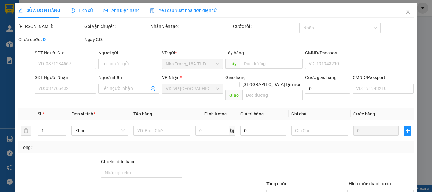
type input "0908161669"
type input "SUSU"
type input "0905999738"
type input "THẢO UYÊN"
type input "40.000"
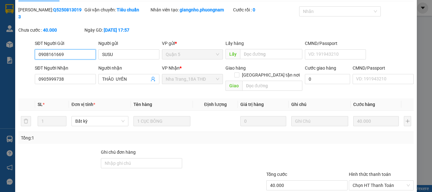
scroll to position [43, 0]
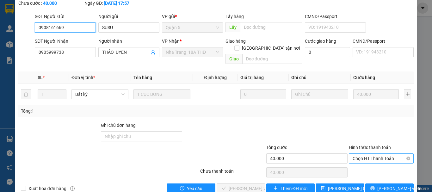
click at [381, 154] on span "Chọn HT Thanh Toán" at bounding box center [381, 158] width 57 height 9
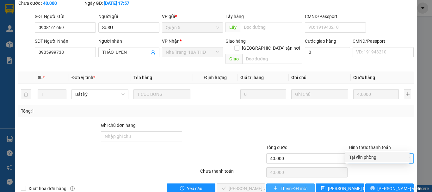
drag, startPoint x: 376, startPoint y: 157, endPoint x: 295, endPoint y: 170, distance: 82.3
click at [371, 158] on div "Tại văn phòng" at bounding box center [377, 157] width 57 height 7
type input "0"
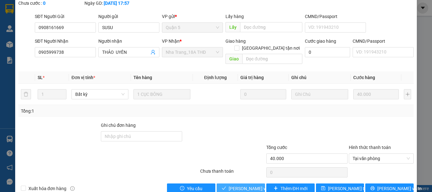
click at [248, 185] on span "[PERSON_NAME] và [PERSON_NAME] hàng" at bounding box center [259, 188] width 61 height 7
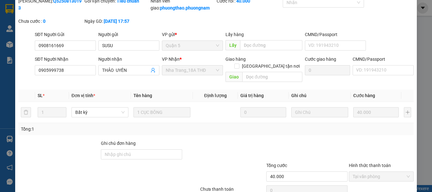
scroll to position [0, 0]
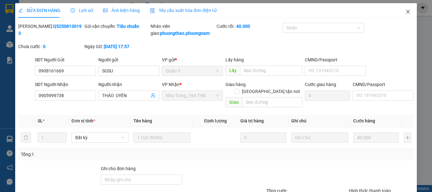
click at [406, 14] on icon "close" at bounding box center [408, 11] width 5 height 5
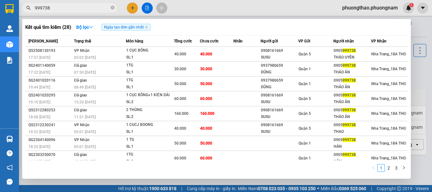
drag, startPoint x: 79, startPoint y: 5, endPoint x: 0, endPoint y: -38, distance: 90.2
click at [0, 0] on html "Kết quả tìm kiếm ( 28 ) Bộ lọc Ngày tạo đơn gần nhất Mã ĐH Trạng thái Món hàng …" at bounding box center [216, 96] width 432 height 192
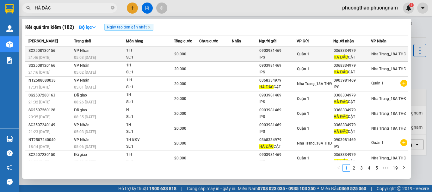
type input "HÀ ĐẮC"
click at [352, 58] on div "HÀ ĐẮC CẬT" at bounding box center [352, 57] width 37 height 7
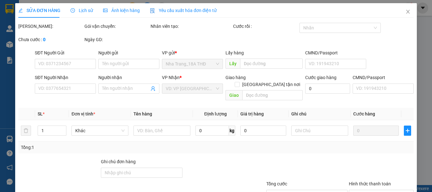
type input "0903981469"
type input "IPS"
type input "0368334979"
type input "HÀ ĐẮC CẬT"
type input "20.000"
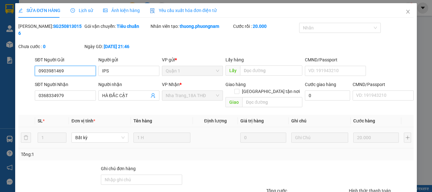
scroll to position [43, 0]
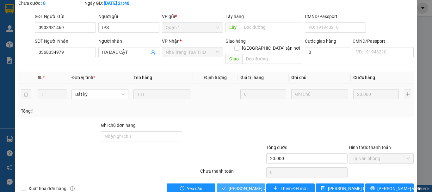
click at [242, 185] on span "[PERSON_NAME] và [PERSON_NAME] hàng" at bounding box center [259, 188] width 61 height 7
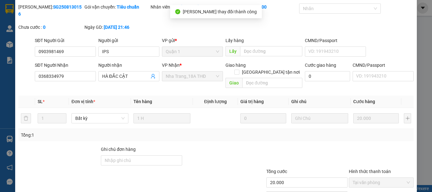
scroll to position [0, 0]
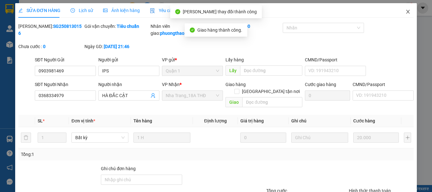
click at [406, 10] on icon "close" at bounding box center [408, 11] width 5 height 5
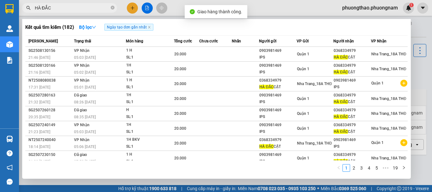
drag, startPoint x: 91, startPoint y: 7, endPoint x: 0, endPoint y: -38, distance: 101.5
click at [0, 0] on html "Kết quả tìm kiếm ( 182 ) Bộ lọc Ngày tạo đơn gần nhất Mã ĐH Trạng thái Món hàng…" at bounding box center [216, 96] width 432 height 192
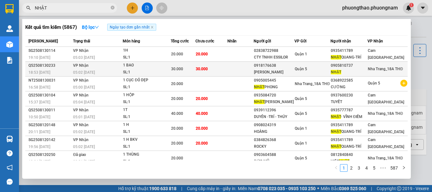
type input "NHẬT"
click at [351, 68] on div "0905810737" at bounding box center [349, 65] width 37 height 7
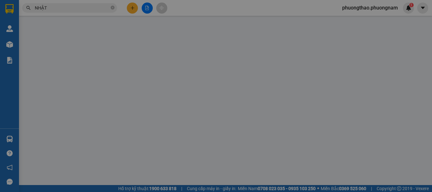
type input "0918176638"
type input "[PERSON_NAME]"
type input "0905810737"
type input "NHẬT"
type input "30.000"
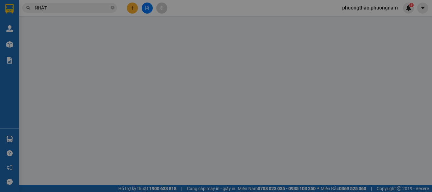
type input "30.000"
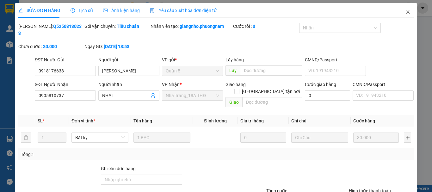
drag, startPoint x: 404, startPoint y: 14, endPoint x: 0, endPoint y: 18, distance: 403.8
click at [406, 13] on icon "close" at bounding box center [408, 11] width 5 height 5
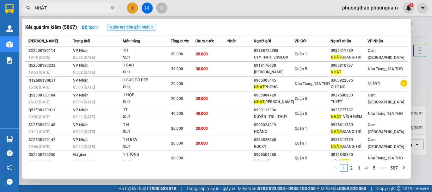
click at [87, 9] on input "NHẬT" at bounding box center [72, 7] width 75 height 7
click at [81, 2] on div at bounding box center [216, 96] width 432 height 192
drag, startPoint x: 84, startPoint y: 5, endPoint x: 0, endPoint y: -38, distance: 94.7
click at [0, 0] on html "Kết quả tìm kiếm ( 5867 ) Bộ lọc Ngày tạo đơn gần nhất Mã ĐH Trạng thái Món hàn…" at bounding box center [216, 96] width 432 height 192
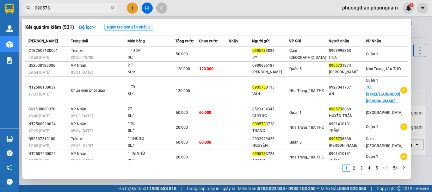
click at [95, 12] on span "090573" at bounding box center [69, 7] width 95 height 9
click at [95, 8] on input "090573" at bounding box center [72, 7] width 75 height 7
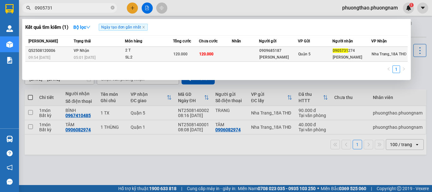
type input "0905731"
click at [304, 57] on div "Quận 5" at bounding box center [315, 54] width 34 height 7
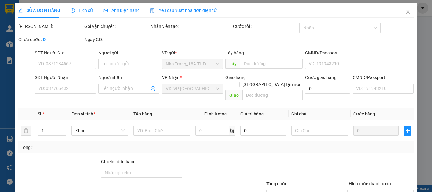
type input "0909685187"
type input "THANH TUẤN"
type input "0905731274"
type input "HƯƠNG THẮNG"
type input "120.000"
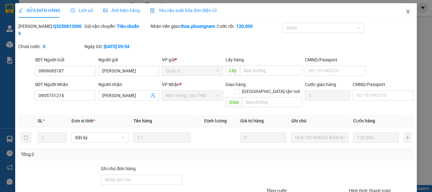
click at [406, 14] on icon "close" at bounding box center [408, 11] width 5 height 5
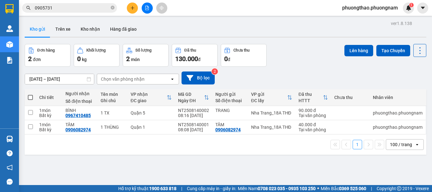
drag, startPoint x: 78, startPoint y: 9, endPoint x: 0, endPoint y: -38, distance: 91.3
click at [0, 0] on html "Kết quả tìm kiếm ( 1 ) Bộ lọc Ngày tạo đơn gần nhất Mã ĐH Trạng thái Món hàng T…" at bounding box center [216, 96] width 432 height 192
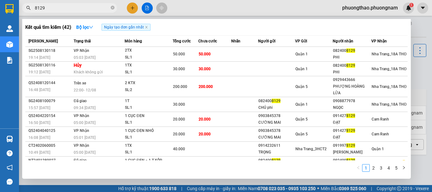
drag, startPoint x: 71, startPoint y: 9, endPoint x: 0, endPoint y: -16, distance: 75.4
click at [0, 0] on html "Kết quả tìm kiếm ( 42 ) Bộ lọc Ngày tạo đơn gần nhất Mã ĐH Trạng thái Món hàng …" at bounding box center [216, 96] width 432 height 192
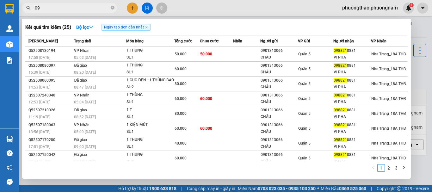
type input "0"
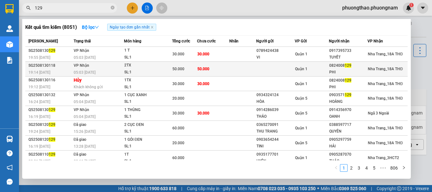
type input "129"
click at [110, 67] on td "VP Nhận 05:03 - 14/08" at bounding box center [98, 69] width 52 height 15
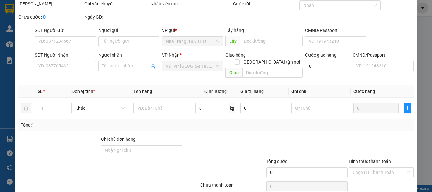
type input "0824008129"
type input "PHI"
type input "50.000"
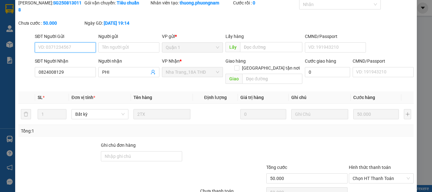
scroll to position [43, 0]
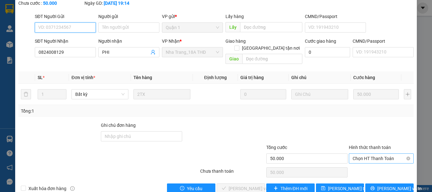
click at [377, 154] on span "Chọn HT Thanh Toán" at bounding box center [381, 158] width 57 height 9
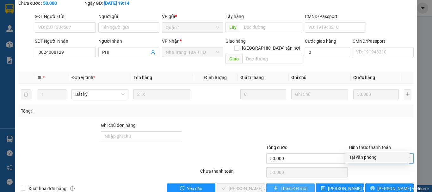
drag, startPoint x: 375, startPoint y: 157, endPoint x: 291, endPoint y: 177, distance: 86.3
click at [374, 157] on div "Tại văn phòng" at bounding box center [377, 157] width 57 height 7
type input "0"
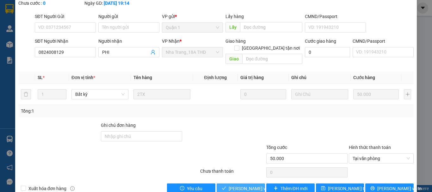
click at [252, 185] on span "[PERSON_NAME] và Giao hàng" at bounding box center [259, 188] width 61 height 7
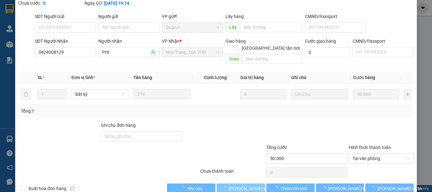
scroll to position [0, 0]
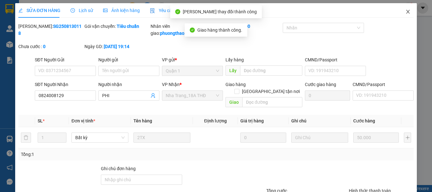
click at [405, 9] on span "Close" at bounding box center [408, 12] width 18 height 18
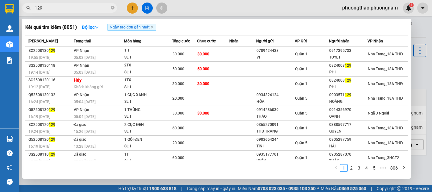
drag, startPoint x: 61, startPoint y: 6, endPoint x: 0, endPoint y: 6, distance: 61.1
click at [0, 6] on section "Kết quả tìm kiếm ( 8051 ) Bộ lọc Ngày tạo đơn gần nhất Mã ĐH Trạng thái Món hàn…" at bounding box center [216, 96] width 432 height 192
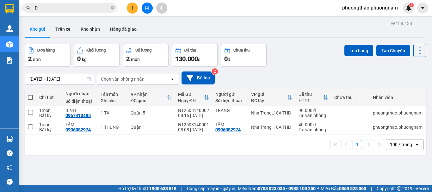
type input "D"
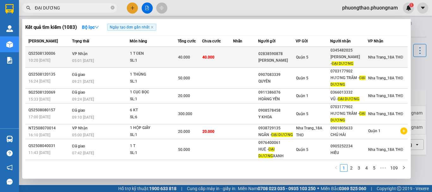
type input "ĐẠI DƯƠNG"
click at [156, 54] on div "1 T ĐEN" at bounding box center [153, 53] width 47 height 7
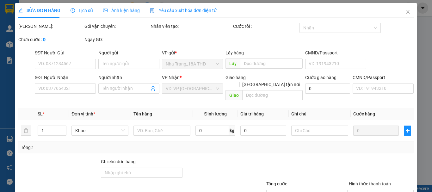
type input "02838590878"
type input "TRẦN TRUNG"
type input "0345482025"
type input "KIM NGÂN -ĐẠI DƯƠNG"
type input "40.000"
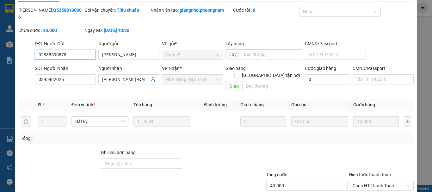
scroll to position [32, 0]
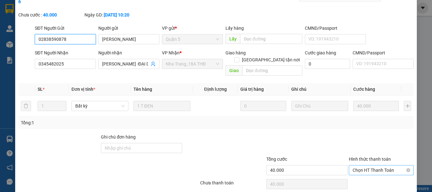
click at [380, 165] on span "Chọn HT Thanh Toán" at bounding box center [381, 169] width 57 height 9
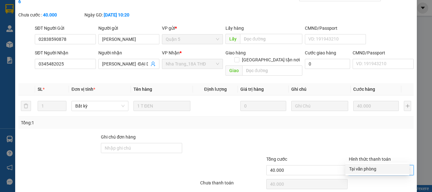
drag, startPoint x: 378, startPoint y: 167, endPoint x: 325, endPoint y: 188, distance: 57.4
click at [377, 167] on div "Tại văn phòng" at bounding box center [377, 168] width 57 height 7
type input "0"
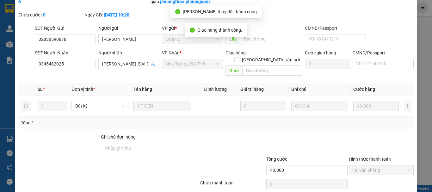
scroll to position [0, 0]
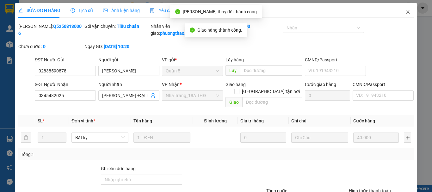
click at [407, 11] on icon "close" at bounding box center [408, 12] width 3 height 4
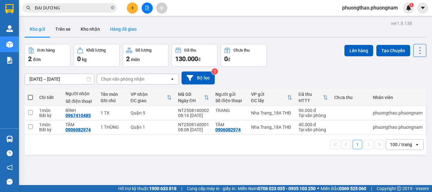
click at [129, 32] on button "Hàng đã giao" at bounding box center [123, 29] width 37 height 15
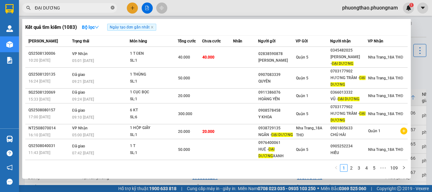
click at [113, 8] on icon "close-circle" at bounding box center [113, 8] width 4 height 4
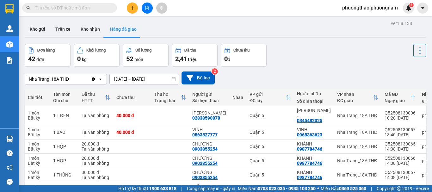
click at [88, 8] on input "text" at bounding box center [72, 7] width 75 height 7
click at [80, 10] on input "text" at bounding box center [72, 7] width 75 height 7
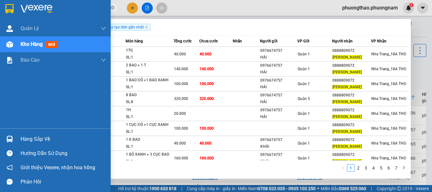
drag, startPoint x: 70, startPoint y: 10, endPoint x: 0, endPoint y: -9, distance: 72.8
click at [0, 0] on html "Kết quả tìm kiếm ( 61 ) Bộ lọc Ngày tạo đơn gần nhất Mã ĐH Trạng thái Món hàng …" at bounding box center [216, 96] width 432 height 192
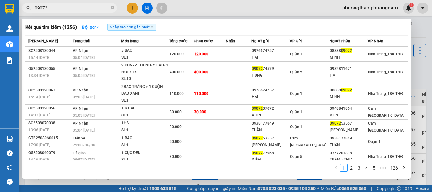
drag, startPoint x: 54, startPoint y: 9, endPoint x: 0, endPoint y: -20, distance: 61.3
click at [0, 0] on html "Kết quả tìm kiếm ( 1256 ) Bộ lọc Ngày tạo đơn gần nhất Mã ĐH Trạng thái Món hàn…" at bounding box center [216, 96] width 432 height 192
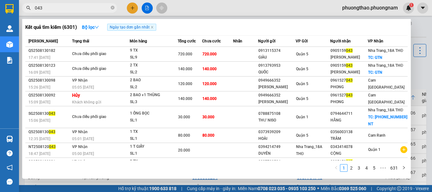
type input "043"
click at [427, 80] on div at bounding box center [216, 96] width 432 height 192
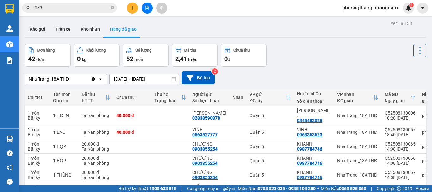
click at [79, 8] on input "043" at bounding box center [72, 7] width 75 height 7
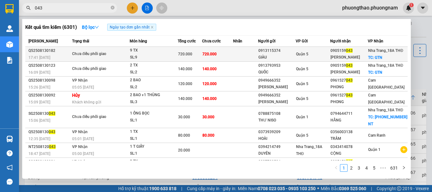
click at [287, 59] on div "GIÀU" at bounding box center [277, 57] width 37 height 7
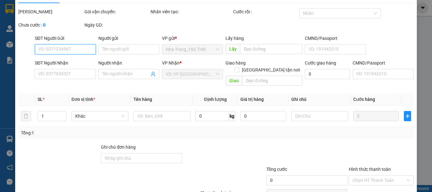
type input "0913115374"
type input "GIÀU"
type input "0905159043"
type input "[PERSON_NAME]"
checkbox input "true"
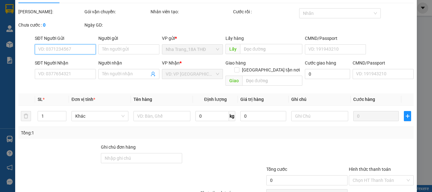
type input "GTN"
type input "720.000"
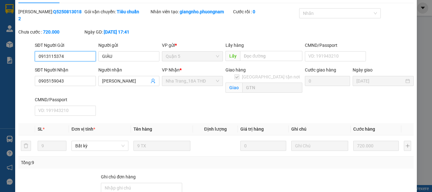
scroll to position [73, 0]
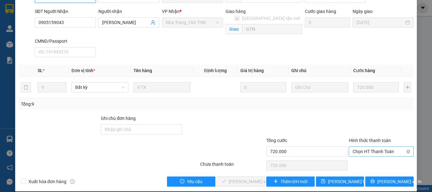
click at [377, 147] on span "Chọn HT Thanh Toán" at bounding box center [381, 151] width 57 height 9
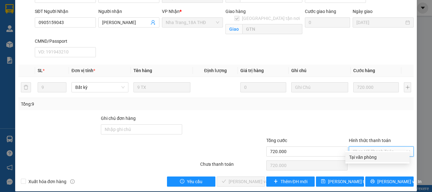
click at [376, 158] on div "Tại văn phòng" at bounding box center [377, 157] width 57 height 7
type input "0"
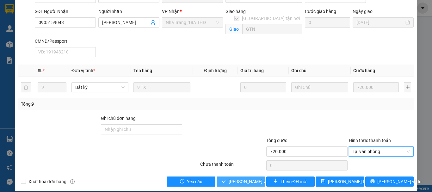
click at [246, 178] on span "[PERSON_NAME] và Giao hàng" at bounding box center [259, 181] width 61 height 7
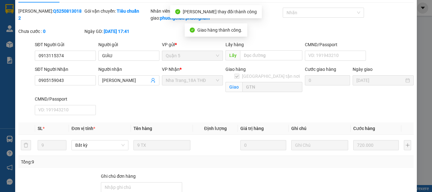
scroll to position [7, 0]
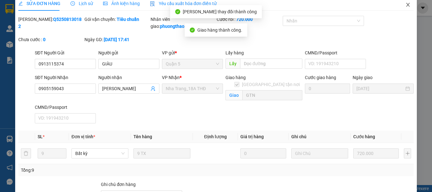
click at [405, 9] on span "Close" at bounding box center [408, 5] width 18 height 18
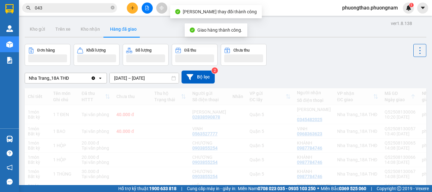
click at [76, 6] on input "043" at bounding box center [72, 7] width 75 height 7
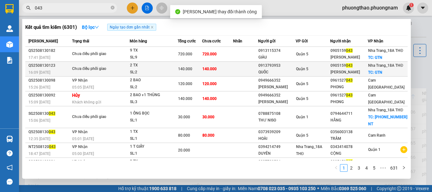
click at [330, 77] on td "Quận 5" at bounding box center [313, 69] width 34 height 15
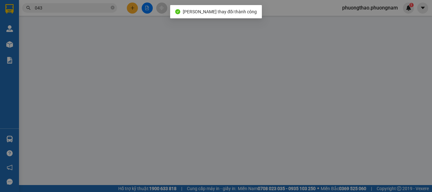
type input "0913793953"
type input "QUỐC"
type input "0905159043"
type input "[PERSON_NAME]"
checkbox input "true"
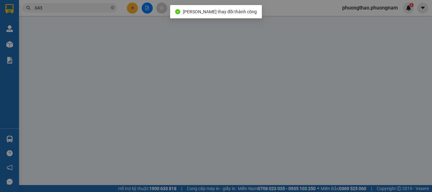
type input "GTN"
type input "140.000"
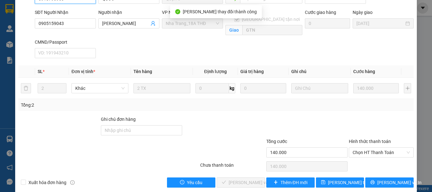
scroll to position [73, 0]
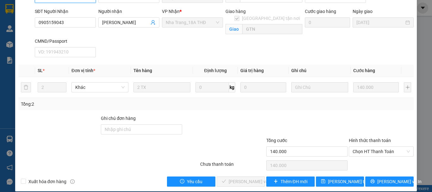
drag, startPoint x: 370, startPoint y: 143, endPoint x: 372, endPoint y: 150, distance: 7.3
click at [370, 147] on span "Chọn HT Thanh Toán" at bounding box center [381, 151] width 57 height 9
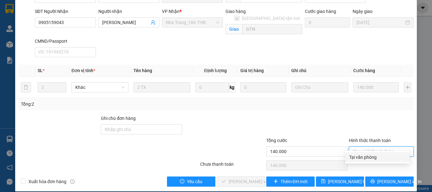
click at [373, 159] on div "Tại văn phòng" at bounding box center [377, 157] width 57 height 7
type input "0"
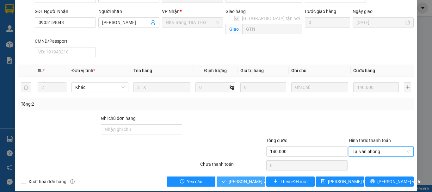
drag, startPoint x: 248, startPoint y: 172, endPoint x: 250, endPoint y: 168, distance: 4.1
click at [248, 177] on button "[PERSON_NAME] và Giao hàng" at bounding box center [241, 182] width 48 height 10
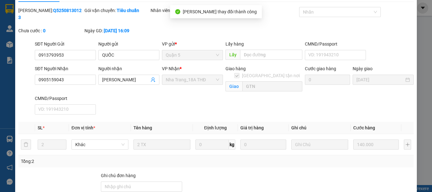
scroll to position [10, 0]
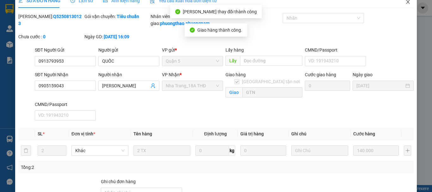
click at [400, 3] on span "Close" at bounding box center [408, 2] width 18 height 18
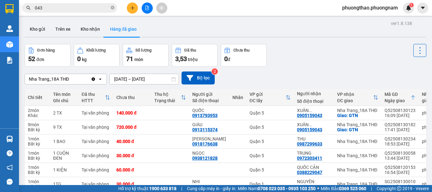
drag, startPoint x: 73, startPoint y: 8, endPoint x: 0, endPoint y: -25, distance: 80.0
click at [0, 0] on html "Kết quả tìm kiếm ( 6301 ) Bộ lọc Ngày tạo đơn gần nhất Mã ĐH Trạng thái Món hàn…" at bounding box center [216, 96] width 432 height 192
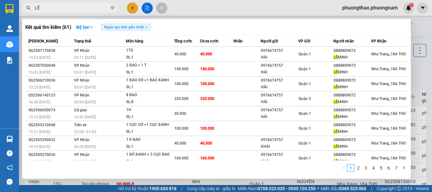
type input "L"
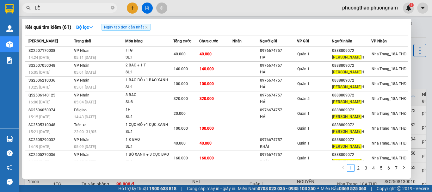
type input "L"
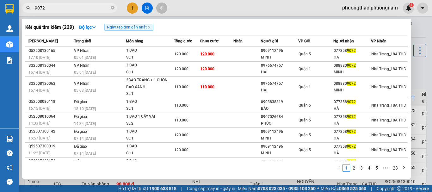
drag, startPoint x: 71, startPoint y: 8, endPoint x: 0, endPoint y: -38, distance: 84.7
click at [0, 0] on html "Kết quả tìm kiếm ( 229 ) Bộ lọc Ngày tạo đơn gần nhất Mã ĐH Trạng thái Món hàng…" at bounding box center [216, 96] width 432 height 192
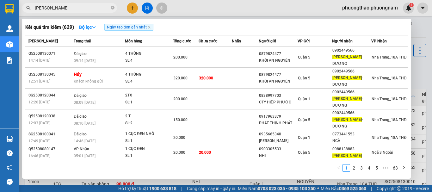
drag, startPoint x: 101, startPoint y: 9, endPoint x: 0, endPoint y: -38, distance: 111.5
click at [0, 0] on html "Kết quả tìm kiếm ( 629 ) Bộ lọc Ngày tạo đơn gần nhất Mã ĐH Trạng thái Món hàng…" at bounding box center [216, 96] width 432 height 192
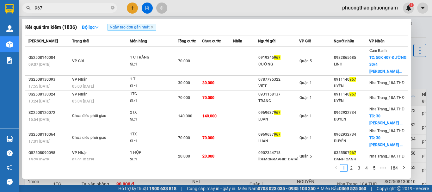
drag, startPoint x: 12, startPoint y: -7, endPoint x: 0, endPoint y: -22, distance: 19.8
click at [0, 0] on html "Kết quả tìm kiếm ( 1836 ) Bộ lọc Ngày tạo đơn gần nhất Mã ĐH Trạng thái Món hàn…" at bounding box center [216, 96] width 432 height 192
type input "T"
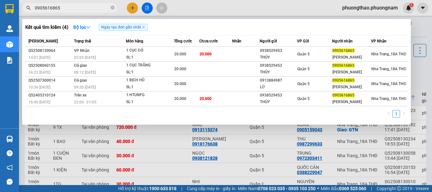
click at [75, 11] on input "0905616865" at bounding box center [72, 7] width 75 height 7
drag, startPoint x: 74, startPoint y: 9, endPoint x: 0, endPoint y: 4, distance: 74.6
click at [0, 8] on section "Kết quả tìm kiếm ( 4 ) Bộ lọc Ngày tạo đơn gần nhất Mã ĐH Trạng thái Món hàng T…" at bounding box center [216, 96] width 432 height 192
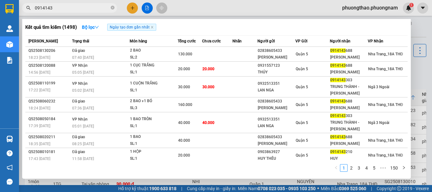
drag, startPoint x: 67, startPoint y: 7, endPoint x: 237, endPoint y: 7, distance: 169.6
click at [0, 7] on section "Kết quả tìm kiếm ( 1498 ) Bộ lọc Ngày tạo đơn gần nhất Mã ĐH Trạng thái Món hàn…" at bounding box center [216, 96] width 432 height 192
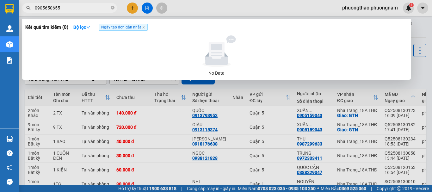
drag, startPoint x: 83, startPoint y: 7, endPoint x: 0, endPoint y: -38, distance: 94.3
click at [0, 0] on html "Kết quả tìm kiếm ( 0 ) Bộ lọc Ngày tạo đơn gần nhất No Data 0905650655 phuongth…" at bounding box center [216, 96] width 432 height 192
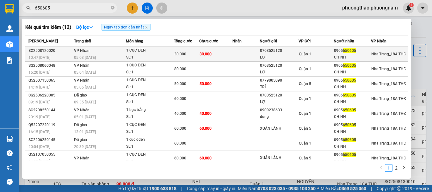
type input "650605"
click at [170, 51] on div "1 CỤC ĐEN" at bounding box center [149, 50] width 47 height 7
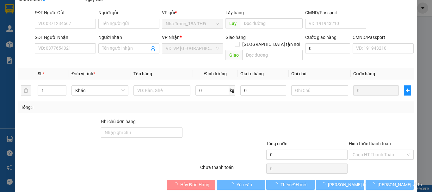
type input "0703525120"
type input "LỢI"
type input "0905650605"
type input "CHINH"
type input "30.000"
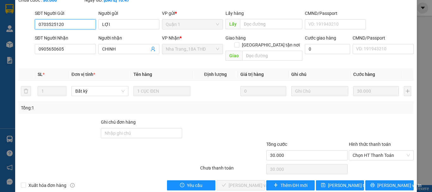
scroll to position [50, 0]
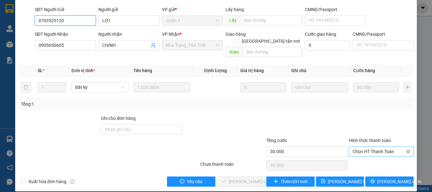
click at [379, 147] on span "Chọn HT Thanh Toán" at bounding box center [381, 151] width 57 height 9
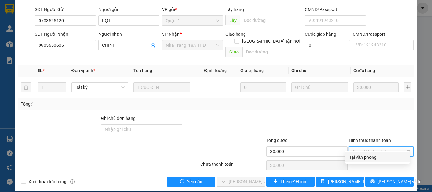
click at [381, 156] on div "Tại văn phòng" at bounding box center [377, 157] width 57 height 7
type input "0"
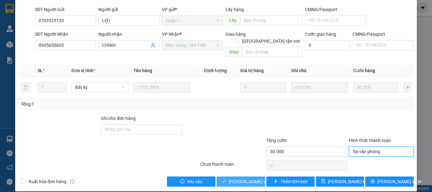
click at [256, 178] on span "[PERSON_NAME] và Giao hàng" at bounding box center [259, 181] width 61 height 7
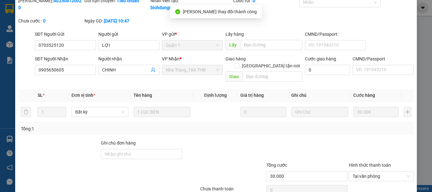
scroll to position [0, 0]
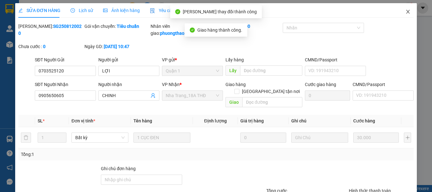
click at [406, 13] on span "Close" at bounding box center [408, 12] width 18 height 18
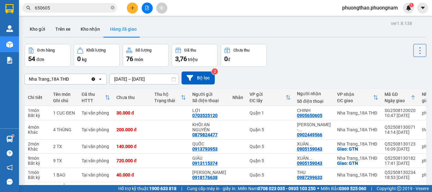
drag, startPoint x: 77, startPoint y: 11, endPoint x: 0, endPoint y: -6, distance: 78.6
click at [0, 0] on html "Kết quả tìm kiếm ( 12 ) Bộ lọc Ngày tạo đơn gần nhất Mã ĐH Trạng thái Món hàng …" at bounding box center [216, 96] width 432 height 192
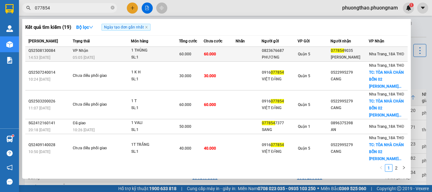
type input "077854"
click at [237, 53] on td at bounding box center [249, 54] width 26 height 15
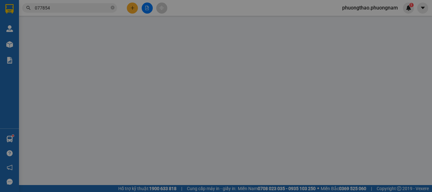
type input "0823676687"
type input "PHƯƠNG"
type input "0778549035"
type input "[PERSON_NAME]"
type input "60.000"
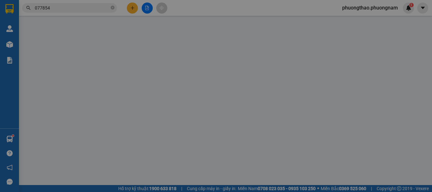
type input "60.000"
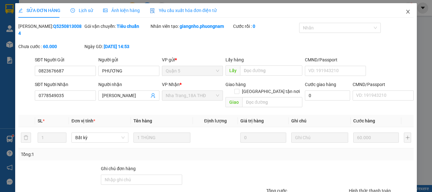
click at [406, 11] on icon "close" at bounding box center [408, 11] width 5 height 5
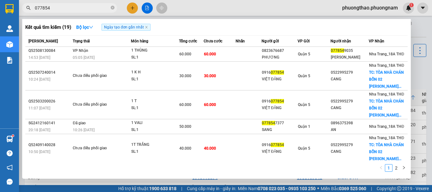
drag, startPoint x: 62, startPoint y: 7, endPoint x: 0, endPoint y: -22, distance: 68.8
click at [0, 0] on html "Kết quả tìm kiếm ( 19 ) Bộ lọc Ngày tạo đơn gần nhất Mã ĐH Trạng thái Món hàng …" at bounding box center [216, 96] width 432 height 192
type input "NHƯ"
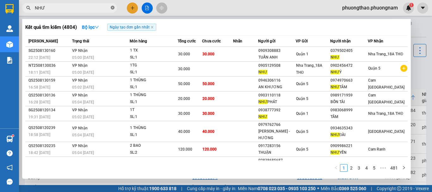
click at [112, 9] on icon "close-circle" at bounding box center [113, 8] width 4 height 4
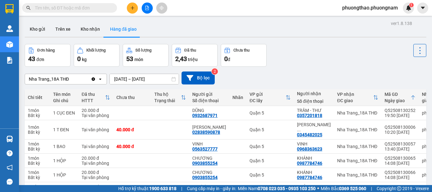
click at [106, 7] on input "text" at bounding box center [72, 7] width 75 height 7
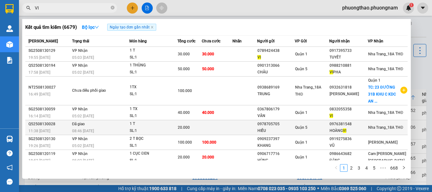
type input "VI"
click at [319, 126] on div "Quận 5" at bounding box center [312, 127] width 34 height 7
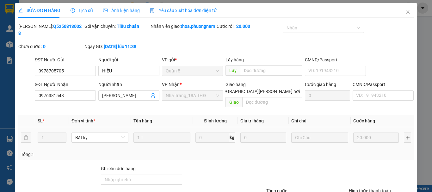
type input "0978705705"
type input "HIẾU"
type input "0976381548"
type input "[PERSON_NAME]"
type input "20.000"
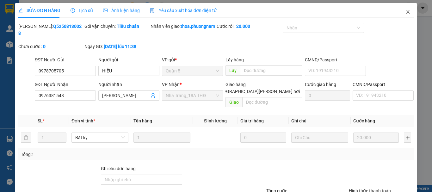
click at [404, 15] on span "Close" at bounding box center [408, 12] width 18 height 18
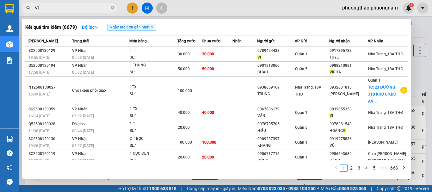
drag, startPoint x: 69, startPoint y: 11, endPoint x: 0, endPoint y: -38, distance: 84.6
click at [0, 0] on html "Kết quả [PERSON_NAME] ( 6679 ) Bộ lọc Ngày tạo [PERSON_NAME] nhất Mã ĐH Trạng t…" at bounding box center [216, 96] width 432 height 192
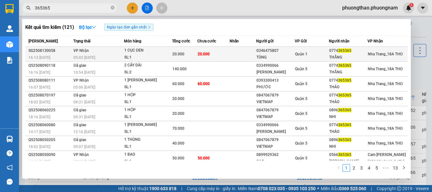
type input "365365"
click at [302, 51] on div "Quận 1" at bounding box center [312, 54] width 34 height 7
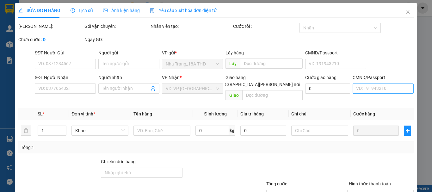
type input "0346475807"
type input "TÙNG"
type input "0774365365"
type input "THẮNG"
type input "20.000"
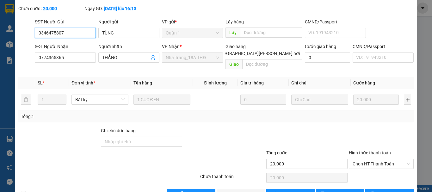
scroll to position [43, 0]
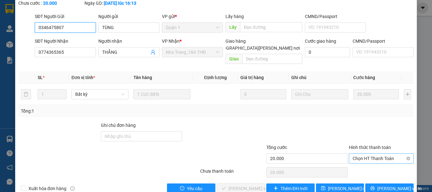
click at [370, 154] on span "Chọn HT Thanh Toán" at bounding box center [381, 158] width 57 height 9
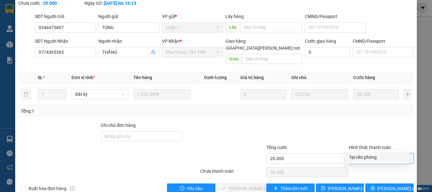
drag, startPoint x: 377, startPoint y: 157, endPoint x: 355, endPoint y: 162, distance: 22.7
click at [376, 157] on div "Tại văn phòng" at bounding box center [377, 157] width 57 height 7
type input "0"
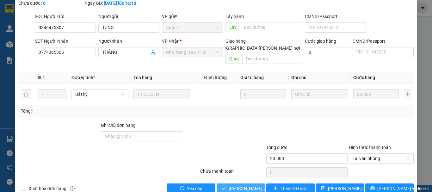
drag, startPoint x: 250, startPoint y: 175, endPoint x: 255, endPoint y: 171, distance: 6.5
click at [250, 185] on span "[PERSON_NAME] và [PERSON_NAME] hàng" at bounding box center [271, 188] width 85 height 7
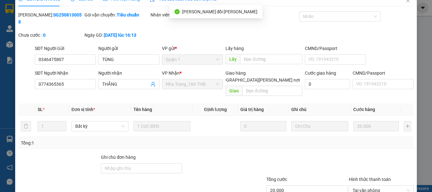
scroll to position [0, 0]
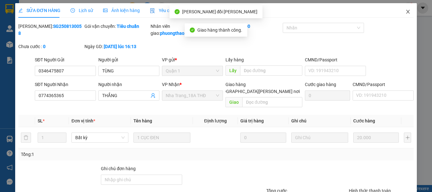
click at [406, 14] on icon "close" at bounding box center [408, 11] width 5 height 5
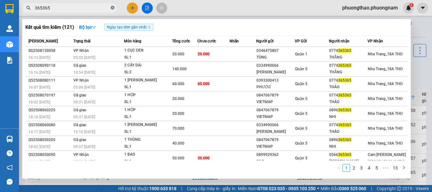
click at [111, 8] on icon "close-circle" at bounding box center [113, 8] width 4 height 4
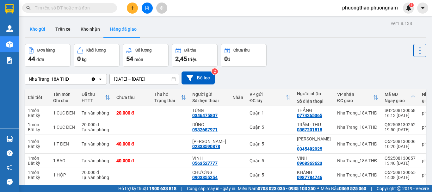
click at [41, 30] on button "Kho gửi" at bounding box center [38, 29] width 26 height 15
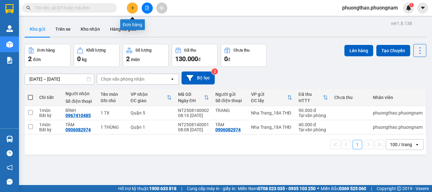
click at [134, 5] on button at bounding box center [132, 8] width 11 height 11
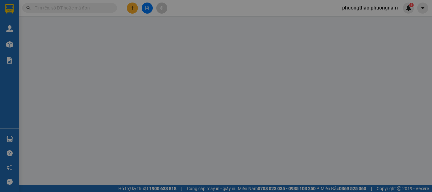
click at [134, 5] on div "Yêu cầu xuất hóa đơn điện tử" at bounding box center [103, 10] width 67 height 15
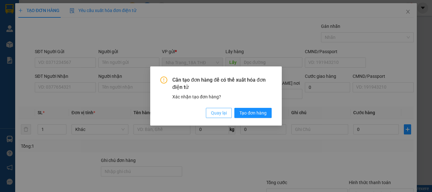
click at [216, 109] on span "Quay lại" at bounding box center [219, 112] width 16 height 7
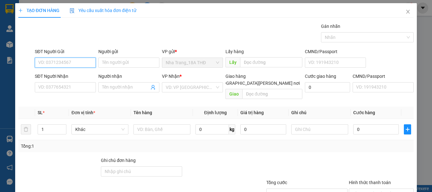
click at [78, 64] on input "SĐT Người Gửi" at bounding box center [65, 63] width 61 height 10
type input "0978670090"
drag, startPoint x: 76, startPoint y: 74, endPoint x: 186, endPoint y: 148, distance: 132.1
click at [76, 75] on div "0978670090 - TRANG" at bounding box center [64, 75] width 53 height 7
type input "TRANG"
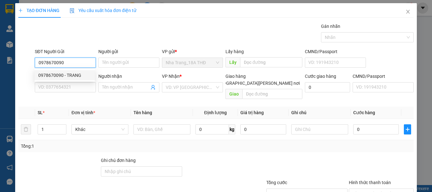
type input "0906870661"
type input "HIẾU"
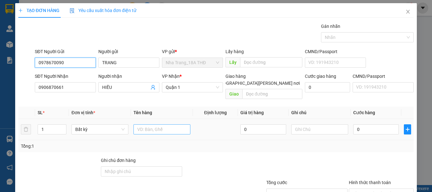
type input "0978670090"
click at [170, 124] on input "text" at bounding box center [162, 129] width 57 height 10
type input "1 [PERSON_NAME]"
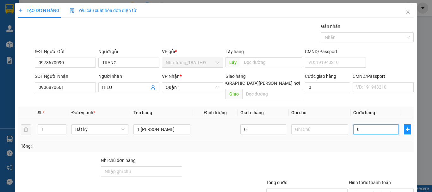
click at [384, 125] on input "0" at bounding box center [376, 129] width 46 height 10
type input "3"
type input "30"
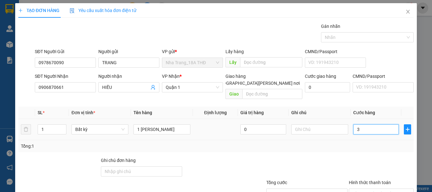
type input "30"
type input "30.000"
click at [318, 119] on td at bounding box center [320, 129] width 62 height 21
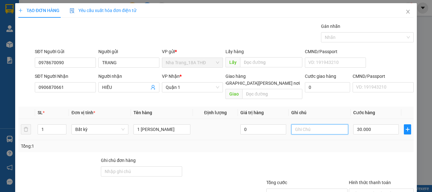
drag, startPoint x: 318, startPoint y: 122, endPoint x: 320, endPoint y: 119, distance: 3.3
click at [319, 124] on input "text" at bounding box center [319, 129] width 57 height 10
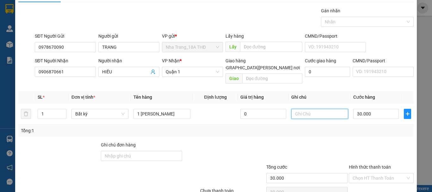
scroll to position [42, 0]
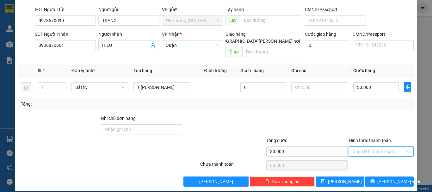
click at [385, 147] on input "Hình thức thanh toán" at bounding box center [379, 151] width 53 height 9
drag, startPoint x: 385, startPoint y: 155, endPoint x: 386, endPoint y: 161, distance: 6.4
click at [385, 155] on div "Tại văn phòng" at bounding box center [377, 157] width 57 height 7
type input "0"
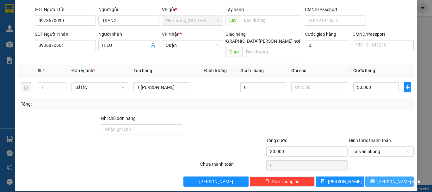
click at [383, 178] on span "[PERSON_NAME] và In" at bounding box center [399, 181] width 44 height 7
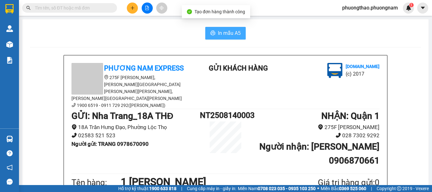
click at [220, 34] on span "In mẫu A5" at bounding box center [229, 33] width 23 height 8
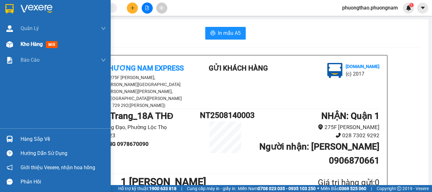
click at [53, 47] on span "mới" at bounding box center [52, 44] width 12 height 7
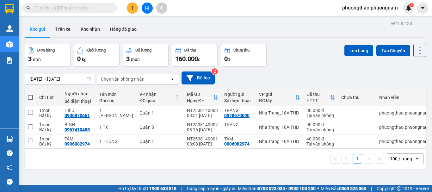
click at [84, 9] on input "text" at bounding box center [72, 7] width 75 height 7
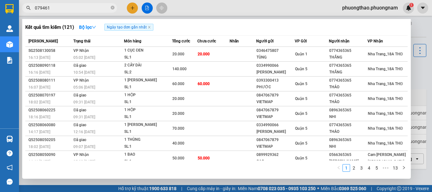
type input "0794611"
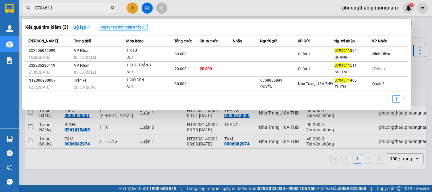
click at [111, 9] on icon "close-circle" at bounding box center [113, 8] width 4 height 4
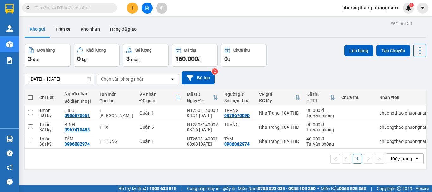
click at [100, 10] on input "text" at bounding box center [72, 7] width 75 height 7
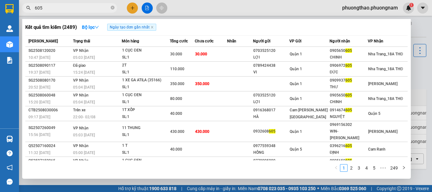
drag, startPoint x: 62, startPoint y: 6, endPoint x: 0, endPoint y: -22, distance: 67.7
click at [0, 0] on html "Kết quả [PERSON_NAME] ( 2489 ) Bộ lọc Ngày tạo [PERSON_NAME] nhất Mã ĐH Trạng t…" at bounding box center [216, 96] width 432 height 192
type input "130057"
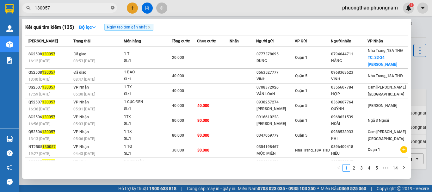
click at [113, 7] on icon "close-circle" at bounding box center [113, 8] width 4 height 4
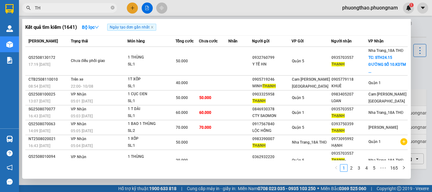
type input "T"
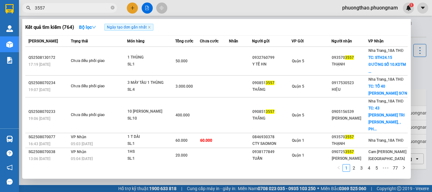
type input "3557"
click at [111, 8] on icon "close-circle" at bounding box center [113, 8] width 4 height 4
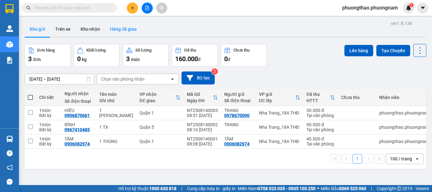
click at [116, 24] on button "Hàng đã giao" at bounding box center [123, 29] width 37 height 15
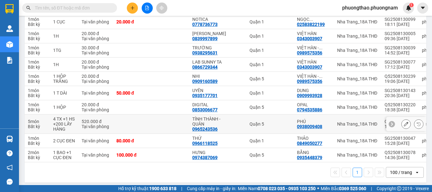
scroll to position [620, 0]
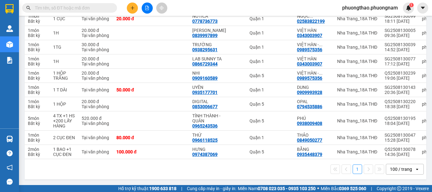
click at [95, 5] on input "text" at bounding box center [72, 7] width 75 height 7
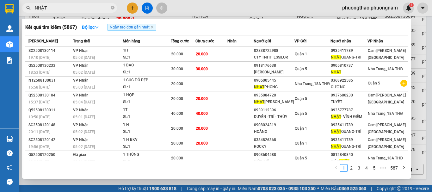
drag, startPoint x: 66, startPoint y: 6, endPoint x: 0, endPoint y: -7, distance: 67.8
click at [0, 0] on html "Kết quả [PERSON_NAME] ( 5867 ) Bộ lọc Ngày tạo [PERSON_NAME] nhất Mã ĐH Trạng t…" at bounding box center [216, 96] width 432 height 192
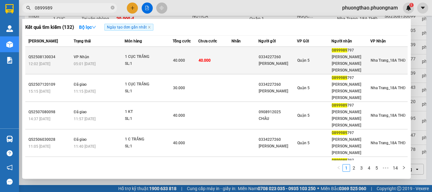
type input "0899989"
click at [336, 62] on div "[PERSON_NAME] [PERSON_NAME] [PERSON_NAME]" at bounding box center [351, 64] width 38 height 20
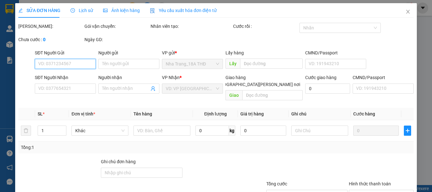
type input "0334227260"
type input "[PERSON_NAME]"
type input "0899989797"
type input "[PERSON_NAME] [PERSON_NAME] [PERSON_NAME]"
type input "40.000"
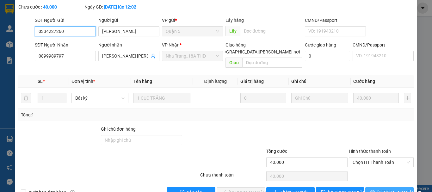
scroll to position [43, 0]
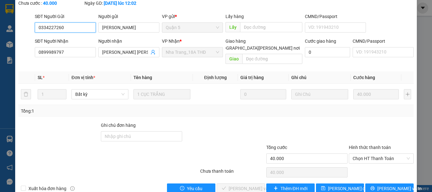
drag, startPoint x: 394, startPoint y: 142, endPoint x: 385, endPoint y: 151, distance: 12.5
click at [393, 154] on span "Chọn HT Thanh Toán" at bounding box center [381, 158] width 57 height 9
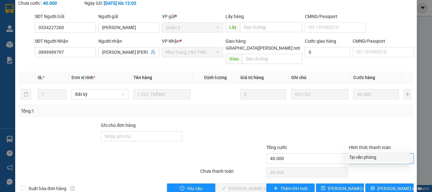
click at [370, 157] on div "Tại văn phòng" at bounding box center [377, 157] width 57 height 7
type input "0"
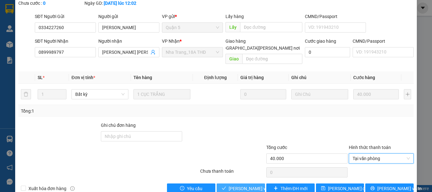
click at [248, 185] on span "[PERSON_NAME] và [PERSON_NAME] hàng" at bounding box center [271, 188] width 85 height 7
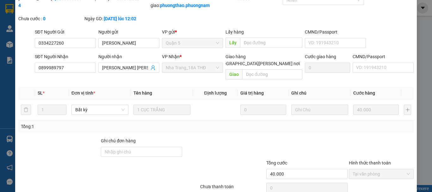
scroll to position [0, 0]
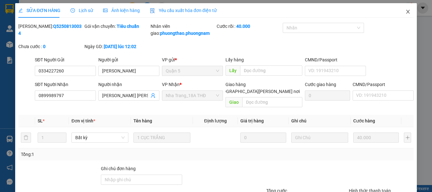
drag, startPoint x: 404, startPoint y: 10, endPoint x: 123, endPoint y: 7, distance: 281.3
click at [399, 10] on span "Close" at bounding box center [408, 12] width 18 height 18
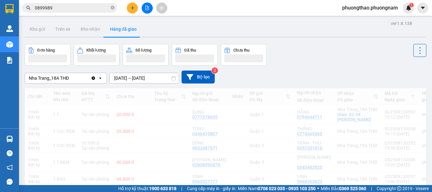
drag, startPoint x: 95, startPoint y: 9, endPoint x: 0, endPoint y: -38, distance: 105.8
click at [0, 0] on html "Kết quả [PERSON_NAME] ( 132 ) Bộ lọc Ngày tạo [PERSON_NAME] nhất Mã ĐH Trạng th…" at bounding box center [216, 96] width 432 height 192
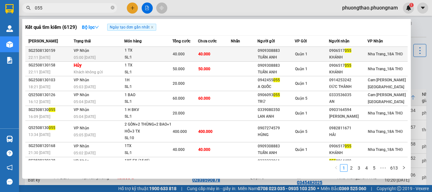
type input "055"
click at [327, 53] on div "Quận 1" at bounding box center [312, 54] width 34 height 7
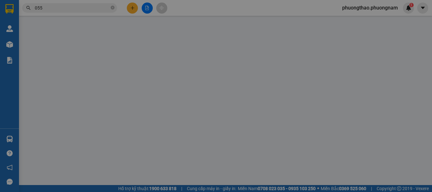
type input "0909308883"
type input "TUẤN ANH"
type input "0906517055"
type input "KHÁNH"
type input "40.000"
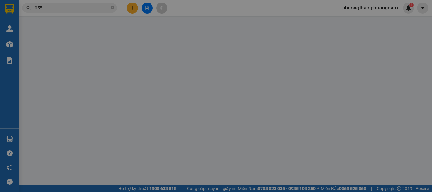
type input "40.000"
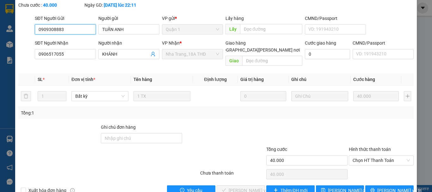
scroll to position [43, 0]
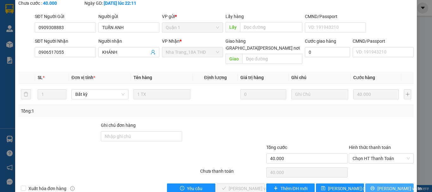
drag, startPoint x: 377, startPoint y: 172, endPoint x: 335, endPoint y: 152, distance: 46.4
click at [375, 186] on icon "printer" at bounding box center [373, 188] width 4 height 4
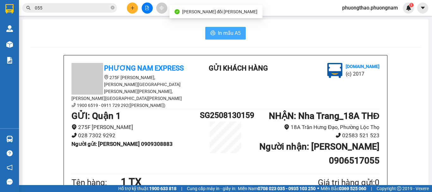
click at [224, 29] on span "In mẫu A5" at bounding box center [229, 33] width 23 height 8
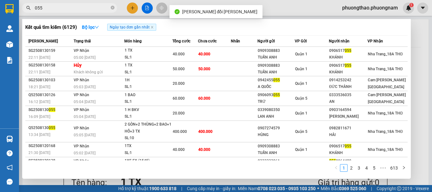
drag, startPoint x: 113, startPoint y: 9, endPoint x: 73, endPoint y: 3, distance: 40.9
click at [102, 6] on span "055" at bounding box center [69, 7] width 95 height 9
drag, startPoint x: 70, startPoint y: 9, endPoint x: 0, endPoint y: -25, distance: 78.1
click at [0, 0] on html "Kết quả [PERSON_NAME] ( 6129 ) Bộ lọc Ngày tạo [PERSON_NAME] nhất Mã ĐH Trạng t…" at bounding box center [216, 96] width 432 height 192
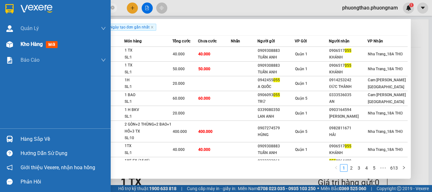
click at [53, 49] on div "Kho hàng mới" at bounding box center [63, 44] width 85 height 16
click at [53, 48] on span "mới" at bounding box center [52, 44] width 12 height 7
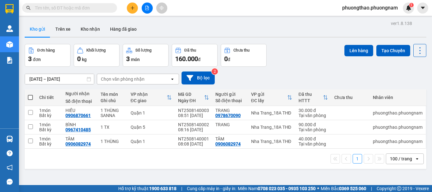
click at [83, 11] on input "text" at bounding box center [72, 7] width 75 height 7
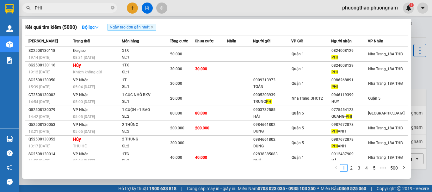
drag, startPoint x: 64, startPoint y: 9, endPoint x: 0, endPoint y: -5, distance: 65.6
click at [0, 0] on html "Kết quả tìm kiếm ( 5000 ) Bộ lọc Ngày tạo đơn gần nhất Mã ĐH Trạng thái Món hàn…" at bounding box center [216, 96] width 432 height 192
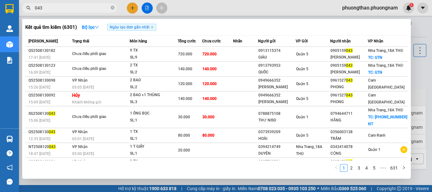
drag, startPoint x: 44, startPoint y: 6, endPoint x: 0, endPoint y: -38, distance: 62.4
click at [0, 0] on html "Kết quả tìm kiếm ( 6301 ) Bộ lọc Ngày tạo đơn gần nhất Mã ĐH Trạng thái Món hàn…" at bounding box center [216, 96] width 432 height 192
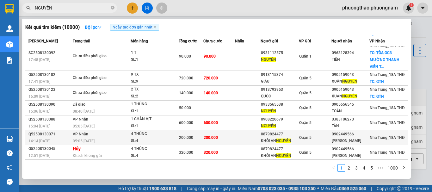
scroll to position [68, 0]
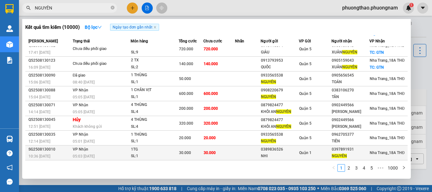
type input "NGUYÊN"
click at [345, 150] on div "0397891931" at bounding box center [350, 149] width 37 height 7
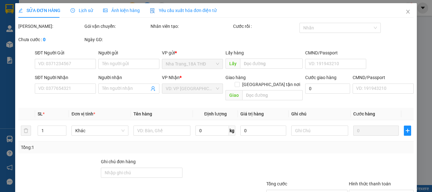
type input "0389836526"
type input "NHI"
type input "0397891931"
type input "NGUYÊN"
type input "30.000"
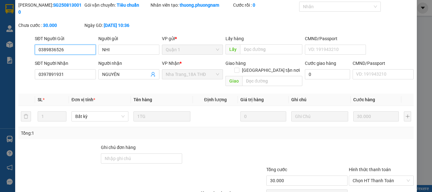
scroll to position [43, 0]
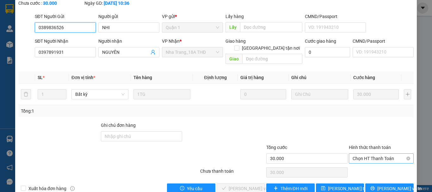
click at [367, 154] on span "Chọn HT Thanh Toán" at bounding box center [381, 158] width 57 height 9
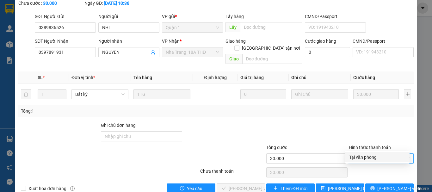
drag, startPoint x: 366, startPoint y: 156, endPoint x: 289, endPoint y: 162, distance: 77.5
click at [366, 156] on div "Tại văn phòng" at bounding box center [377, 157] width 57 height 7
type input "0"
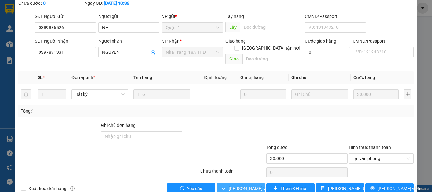
drag, startPoint x: 239, startPoint y: 174, endPoint x: 244, endPoint y: 165, distance: 10.8
click at [238, 185] on span "[PERSON_NAME] và Giao hàng" at bounding box center [259, 188] width 61 height 7
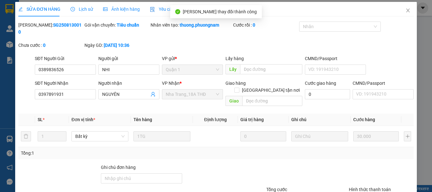
scroll to position [0, 0]
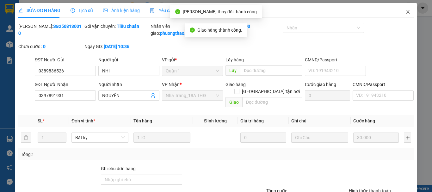
click at [406, 12] on icon "close" at bounding box center [408, 11] width 5 height 5
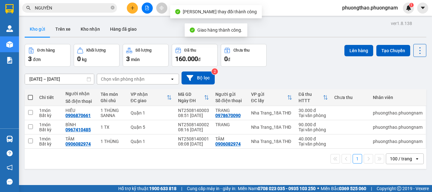
drag, startPoint x: 101, startPoint y: 8, endPoint x: 0, endPoint y: -38, distance: 110.8
click at [0, 0] on html "Kết quả tìm kiếm ( 10000 ) Bộ lọc Ngày tạo đơn gần nhất Mã ĐH Trạng thái Món hà…" at bounding box center [216, 96] width 432 height 192
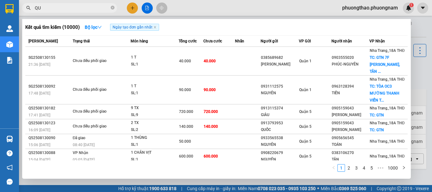
type input "Q"
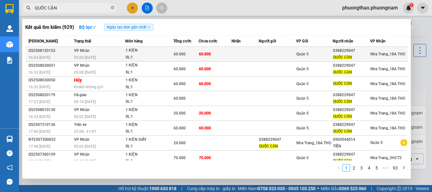
type input "QUỐC CẬN"
click at [296, 55] on span "Quận 5" at bounding box center [302, 54] width 12 height 4
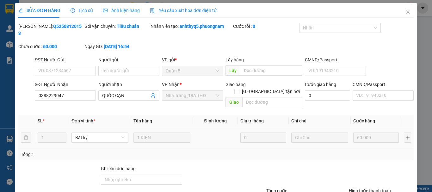
type input "0388229047"
type input "QUỐC CẬN"
type input "60.000"
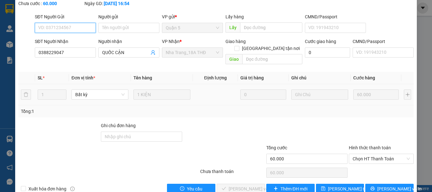
scroll to position [43, 0]
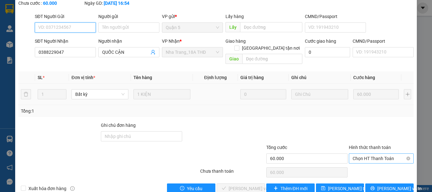
click at [380, 154] on span "Chọn HT Thanh Toán" at bounding box center [381, 158] width 57 height 9
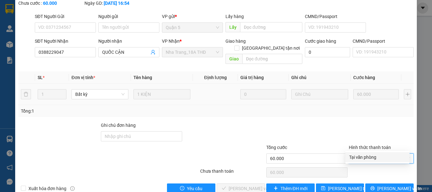
drag, startPoint x: 379, startPoint y: 159, endPoint x: 241, endPoint y: 179, distance: 139.4
click at [378, 159] on div "Tại văn phòng" at bounding box center [377, 157] width 57 height 7
type input "0"
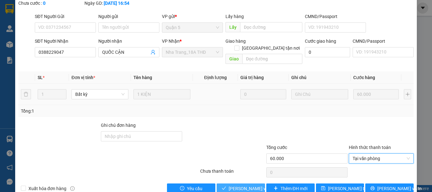
click at [241, 185] on span "[PERSON_NAME] và Giao hàng" at bounding box center [259, 188] width 61 height 7
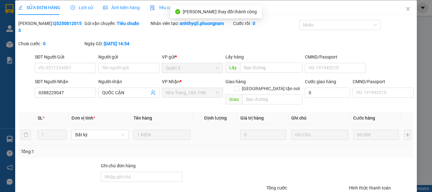
scroll to position [0, 0]
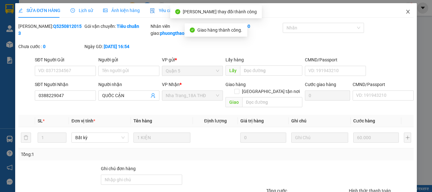
click at [407, 13] on icon "close" at bounding box center [408, 12] width 3 height 4
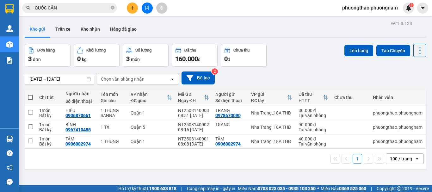
drag, startPoint x: 98, startPoint y: 9, endPoint x: 0, endPoint y: -7, distance: 99.1
click at [0, 0] on html "Kết quả tìm kiếm ( 929 ) Bộ lọc Ngày tạo đơn gần nhất Mã ĐH Trạng thái Món hàng…" at bounding box center [216, 96] width 432 height 192
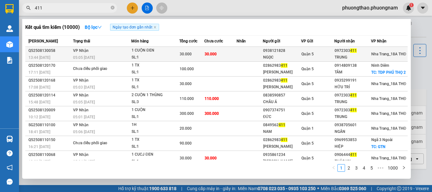
type input "411"
click at [120, 54] on div "05:05 [DATE]" at bounding box center [102, 57] width 58 height 7
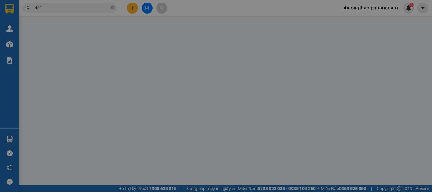
type input "0938121828"
type input "NGỌC"
type input "0972303411"
type input "TRUNG"
type input "30.000"
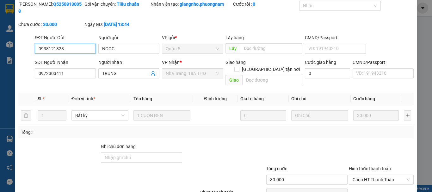
scroll to position [32, 0]
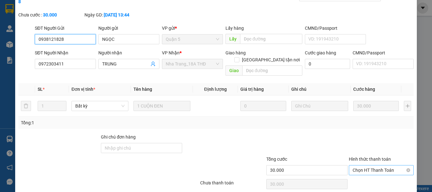
drag, startPoint x: 381, startPoint y: 153, endPoint x: 381, endPoint y: 159, distance: 6.7
click at [381, 165] on span "Chọn HT Thanh Toán" at bounding box center [381, 169] width 57 height 9
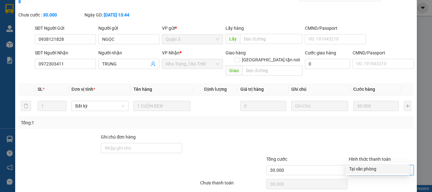
drag, startPoint x: 370, startPoint y: 168, endPoint x: 345, endPoint y: 174, distance: 25.8
click at [369, 168] on div "Tại văn phòng" at bounding box center [377, 168] width 57 height 7
type input "0"
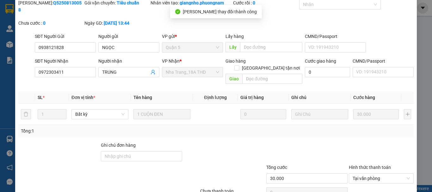
scroll to position [0, 0]
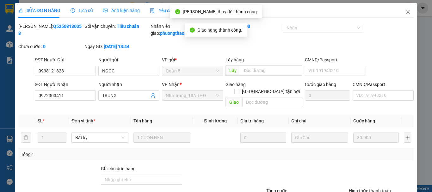
click at [406, 10] on icon "close" at bounding box center [408, 11] width 5 height 5
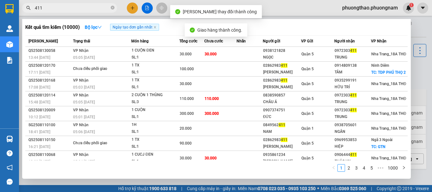
drag, startPoint x: 93, startPoint y: 10, endPoint x: 0, endPoint y: -14, distance: 96.1
click at [0, 0] on html "Kết quả tìm kiếm ( 10000 ) Bộ lọc Ngày tạo đơn gần nhất Mã ĐH Trạng thái Món hà…" at bounding box center [216, 96] width 432 height 192
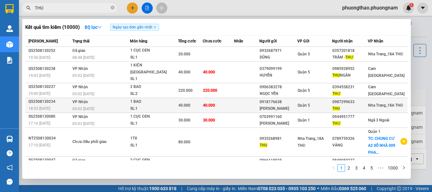
type input "THU"
click at [355, 105] on div "THU" at bounding box center [350, 108] width 35 height 7
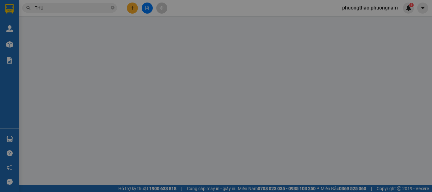
type input "0918176638"
type input "[PERSON_NAME]"
type input "0987299633"
type input "THU"
type input "40.000"
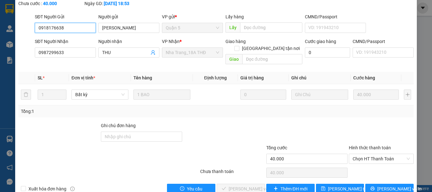
scroll to position [43, 0]
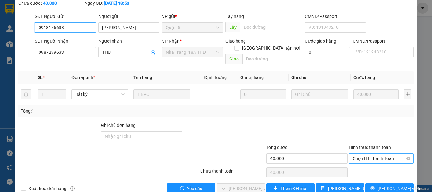
drag, startPoint x: 371, startPoint y: 147, endPoint x: 375, endPoint y: 155, distance: 8.6
click at [372, 154] on span "Chọn HT Thanh Toán" at bounding box center [381, 158] width 57 height 9
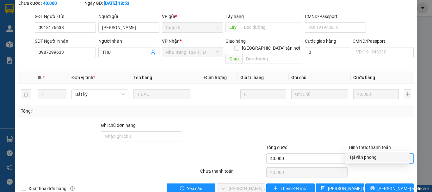
drag, startPoint x: 375, startPoint y: 157, endPoint x: 287, endPoint y: 163, distance: 88.5
click at [375, 157] on div "Tại văn phòng" at bounding box center [377, 157] width 57 height 7
type input "0"
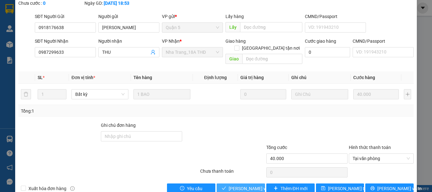
click at [231, 184] on button "[PERSON_NAME] và Giao hàng" at bounding box center [241, 189] width 48 height 10
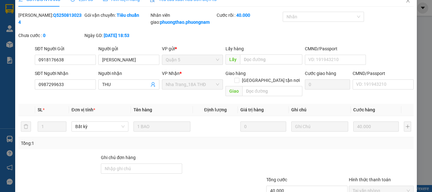
scroll to position [0, 0]
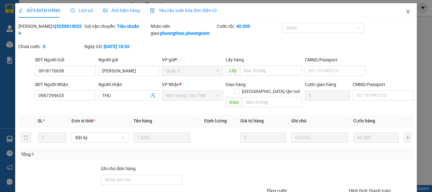
click at [407, 11] on icon "close" at bounding box center [408, 12] width 3 height 4
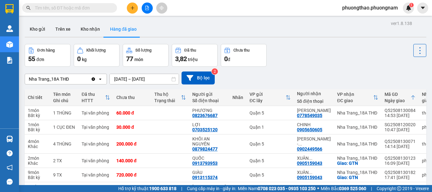
click at [72, 10] on input "text" at bounding box center [72, 7] width 75 height 7
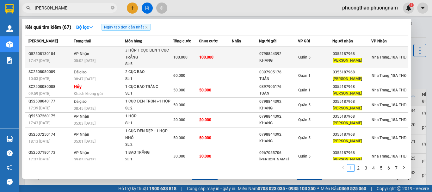
type input "[PERSON_NAME]"
click at [260, 52] on div "0798844392" at bounding box center [278, 54] width 38 height 7
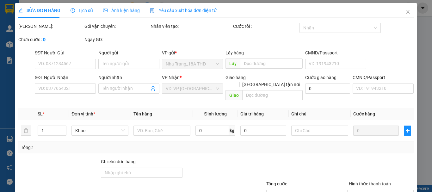
type input "0798844392"
type input "KHANG"
type input "0355187968"
type input "[PERSON_NAME]"
type input "100.000"
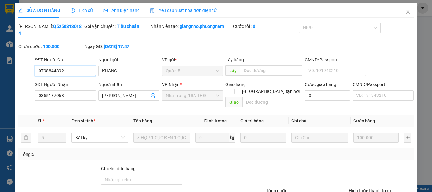
scroll to position [24, 0]
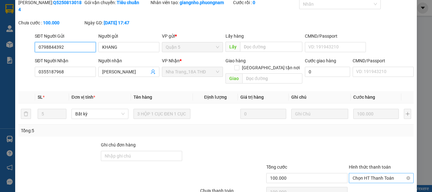
drag, startPoint x: 390, startPoint y: 163, endPoint x: 384, endPoint y: 169, distance: 7.8
click at [389, 173] on span "Chọn HT Thanh Toán" at bounding box center [381, 177] width 57 height 9
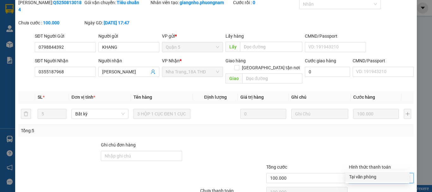
click at [372, 172] on div "Tại văn phòng" at bounding box center [378, 177] width 64 height 10
type input "0"
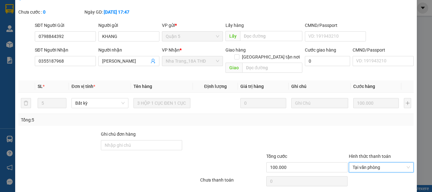
scroll to position [43, 0]
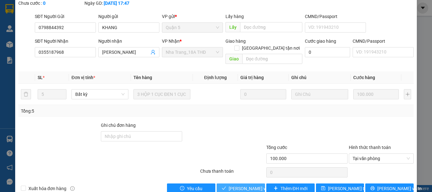
click at [249, 184] on button "[PERSON_NAME] và Giao hàng" at bounding box center [241, 189] width 48 height 10
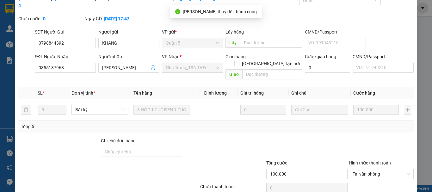
scroll to position [0, 0]
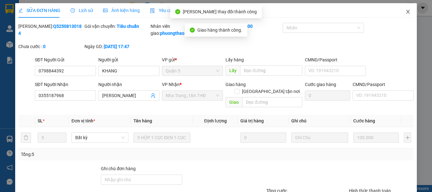
click at [402, 9] on span "Close" at bounding box center [408, 12] width 18 height 18
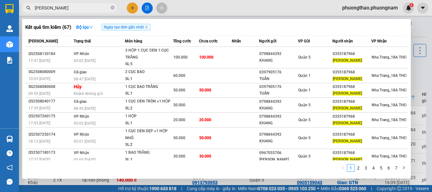
drag, startPoint x: 72, startPoint y: 11, endPoint x: 10, endPoint y: -2, distance: 62.7
click at [10, 0] on html "Kết quả tìm kiếm ( 67 ) Bộ lọc Ngày tạo đơn gần nhất Mã ĐH Trạng thái Món hàng …" at bounding box center [216, 96] width 432 height 192
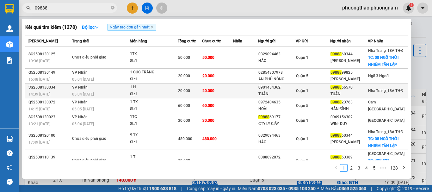
type input "09888"
click at [380, 94] on div "Nha Trang_18A THĐ" at bounding box center [385, 90] width 35 height 7
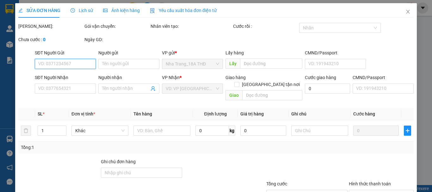
type input "0901434362"
type input "TUẤN"
type input "0988856570"
type input "TUẤN"
type input "20.000"
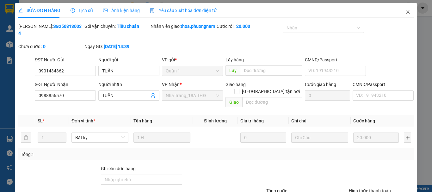
click at [404, 16] on span "Close" at bounding box center [408, 12] width 18 height 18
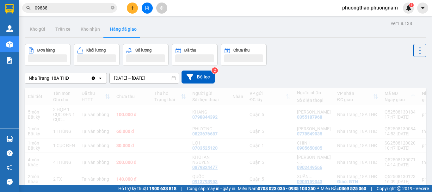
drag, startPoint x: 90, startPoint y: 10, endPoint x: 0, endPoint y: -38, distance: 102.2
click at [0, 0] on html "Kết quả tìm kiếm ( 1278 ) Bộ lọc Ngày tạo đơn gần nhất Mã ĐH Trạng thái Món hàn…" at bounding box center [216, 96] width 432 height 192
type input "HUY"
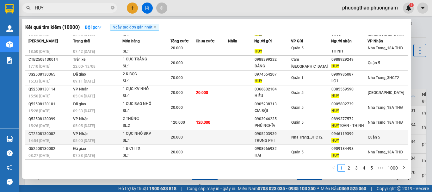
scroll to position [32, 0]
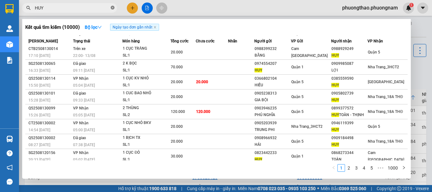
click at [111, 8] on icon "close-circle" at bounding box center [113, 8] width 4 height 4
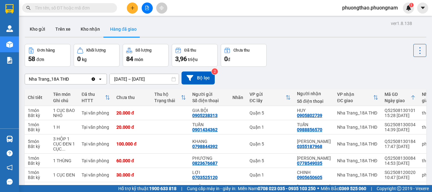
click at [84, 6] on input "text" at bounding box center [72, 7] width 75 height 7
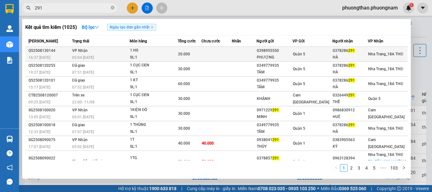
type input "291"
click at [271, 56] on div "PHƯỢNG" at bounding box center [274, 57] width 35 height 7
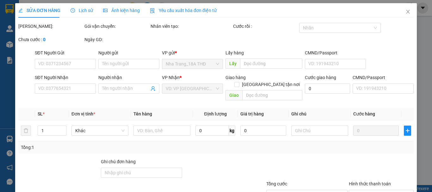
type input "0398955550"
type input "PHƯỢNG"
type input "0378286291"
type input "HÀ"
type input "20.000"
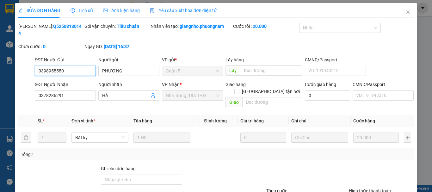
scroll to position [43, 0]
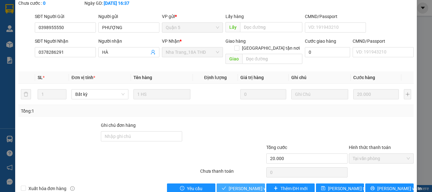
click at [249, 185] on span "[PERSON_NAME] và [PERSON_NAME] hàng" at bounding box center [259, 188] width 61 height 7
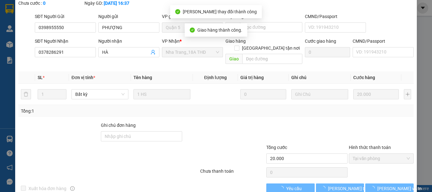
scroll to position [50, 0]
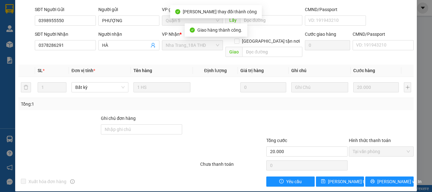
drag, startPoint x: 87, startPoint y: 3, endPoint x: 381, endPoint y: 110, distance: 312.8
click at [381, 115] on div at bounding box center [381, 126] width 66 height 22
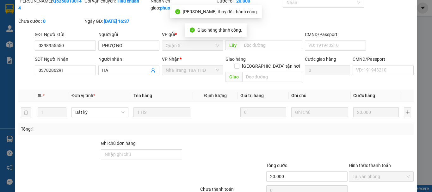
scroll to position [0, 0]
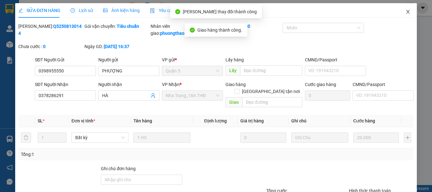
click at [406, 14] on icon "close" at bounding box center [408, 11] width 5 height 5
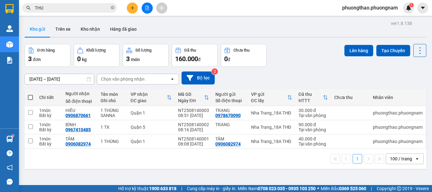
drag, startPoint x: 0, startPoint y: 0, endPoint x: 0, endPoint y: -38, distance: 38.3
click at [0, 0] on html "Kết quả [PERSON_NAME] ( 10000 ) Bộ lọc Ngày tạo [PERSON_NAME] nhất Mã ĐH Trạng …" at bounding box center [216, 96] width 432 height 192
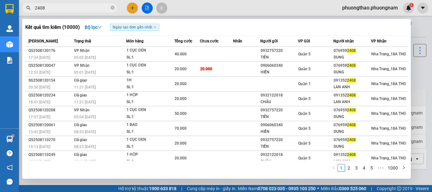
drag, startPoint x: 74, startPoint y: 8, endPoint x: 0, endPoint y: -31, distance: 83.4
click at [0, 0] on html "Kết quả [PERSON_NAME] ( 10000 ) Bộ lọc Ngày tạo [PERSON_NAME] nhất Mã ĐH Trạng …" at bounding box center [216, 96] width 432 height 192
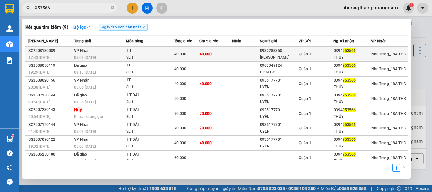
type input "953566"
click at [161, 53] on div "1 T" at bounding box center [149, 50] width 47 height 7
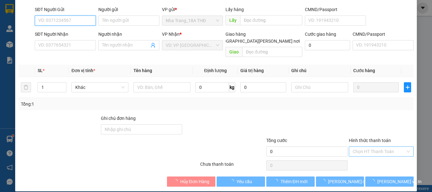
type input "0932283358"
type input "[PERSON_NAME]"
type input "0394953566"
type input "THỦY"
type input "40.000"
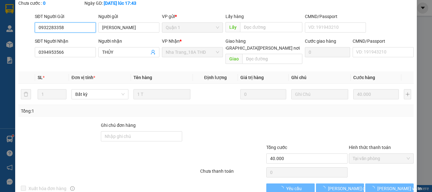
click at [376, 154] on span "Tại văn phòng" at bounding box center [381, 158] width 57 height 9
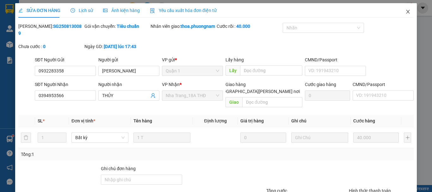
drag, startPoint x: 407, startPoint y: 14, endPoint x: 337, endPoint y: 3, distance: 70.2
click at [404, 13] on span "Close" at bounding box center [408, 12] width 18 height 18
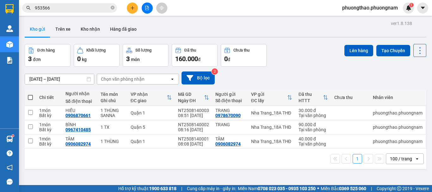
click at [426, 83] on main "ver 1.8.138 Kho gửi Trên xe [PERSON_NAME] Hàng đã [PERSON_NAME] hàng 3 đơn [PER…" at bounding box center [216, 92] width 432 height 185
drag, startPoint x: 421, startPoint y: 79, endPoint x: 396, endPoint y: 74, distance: 25.1
click at [420, 79] on div "[DATE] – [DATE] Press the down arrow key to interact with the calendar and sele…" at bounding box center [226, 78] width 402 height 13
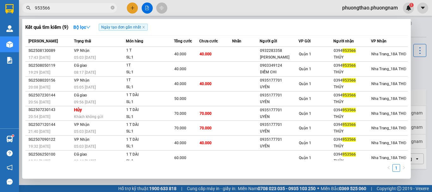
drag, startPoint x: 90, startPoint y: 7, endPoint x: 0, endPoint y: -16, distance: 92.7
click at [0, 0] on html "Kết quả [PERSON_NAME] ( 9 ) Bộ lọc Ngày tạo [PERSON_NAME] nhất Mã ĐH Trạng thái…" at bounding box center [216, 96] width 432 height 192
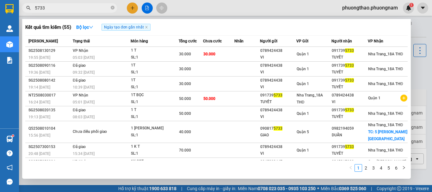
drag, startPoint x: 69, startPoint y: 7, endPoint x: 0, endPoint y: 7, distance: 68.7
click at [0, 7] on section "Kết quả tìm kiếm ( 55 ) Bộ lọc Ngày tạo đơn gần nhất Mã ĐH Trạng thái Món hàng …" at bounding box center [216, 96] width 432 height 192
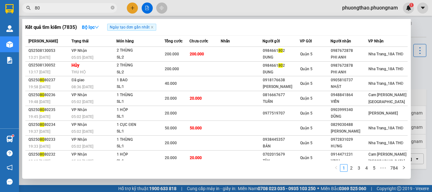
type input "8"
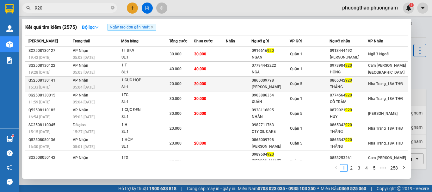
type input "920"
click at [207, 79] on td "20.000" at bounding box center [210, 84] width 32 height 15
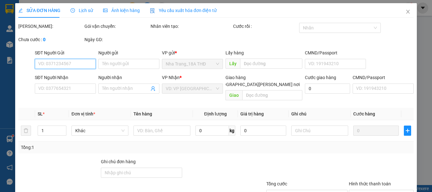
type input "0865009798"
type input "CAROLINE"
type input "0865342920"
type input "THẮNG"
type input "20.000"
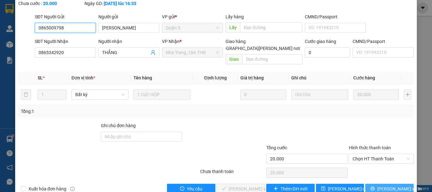
scroll to position [43, 0]
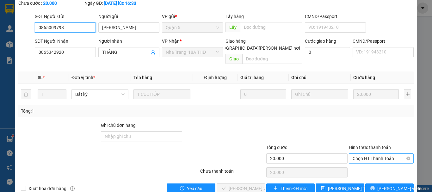
drag, startPoint x: 380, startPoint y: 148, endPoint x: 380, endPoint y: 154, distance: 6.3
click at [380, 153] on div "Chọn HT Thanh Toán" at bounding box center [381, 158] width 65 height 10
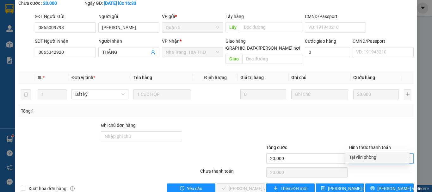
drag, startPoint x: 377, startPoint y: 157, endPoint x: 353, endPoint y: 164, distance: 24.1
click at [373, 158] on div "Tại văn phòng" at bounding box center [377, 157] width 57 height 7
type input "0"
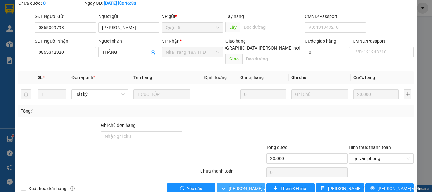
click at [254, 185] on span "[PERSON_NAME] và Giao hàng" at bounding box center [271, 188] width 85 height 7
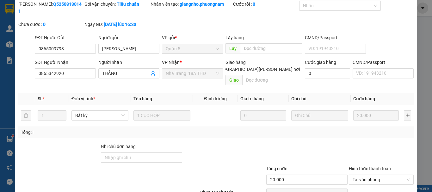
scroll to position [0, 0]
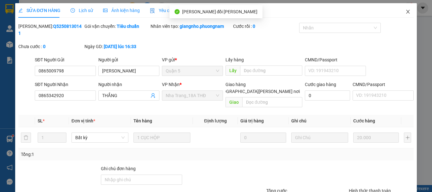
click at [407, 13] on span "Close" at bounding box center [408, 12] width 18 height 18
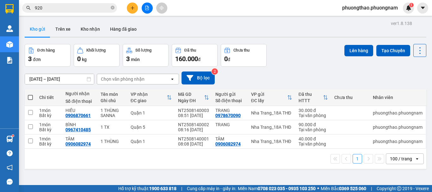
drag, startPoint x: 53, startPoint y: 9, endPoint x: 0, endPoint y: -20, distance: 59.9
click at [0, 0] on html "Kết quả tìm kiếm ( 2575 ) Bộ lọc Ngày tạo đơn gần nhất Mã ĐH Trạng thái Món hàn…" at bounding box center [216, 96] width 432 height 192
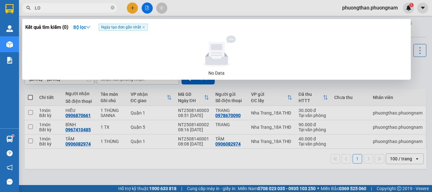
type input "L"
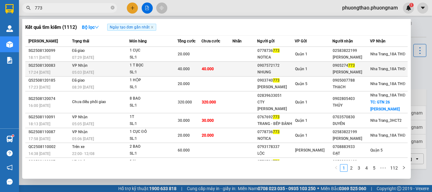
type input "773"
click at [126, 66] on td "VP Nhận 05:03 - 14/08" at bounding box center [100, 69] width 59 height 15
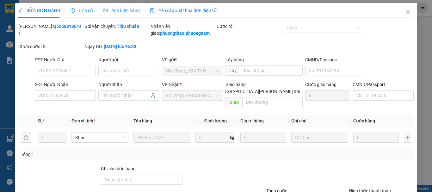
type input "0907572172"
type input "NHUNG"
type input "0905274773"
type input "[PERSON_NAME]"
type input "40.000"
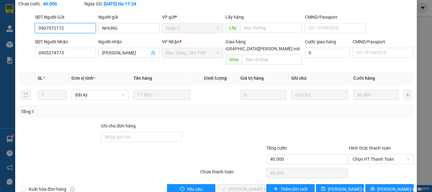
scroll to position [43, 0]
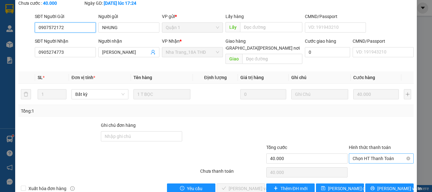
click at [376, 154] on span "Chọn HT Thanh Toán" at bounding box center [381, 158] width 57 height 9
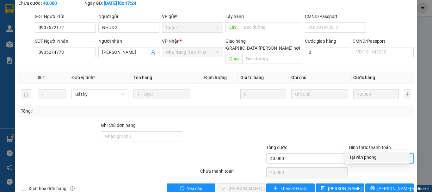
drag, startPoint x: 378, startPoint y: 159, endPoint x: 365, endPoint y: 163, distance: 13.9
click at [377, 159] on div "Tại văn phòng" at bounding box center [377, 157] width 57 height 7
type input "0"
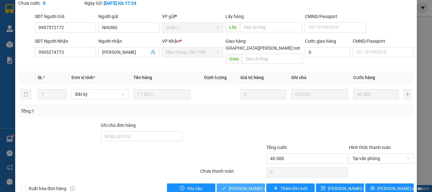
click at [243, 184] on button "[PERSON_NAME] và Giao hàng" at bounding box center [241, 189] width 48 height 10
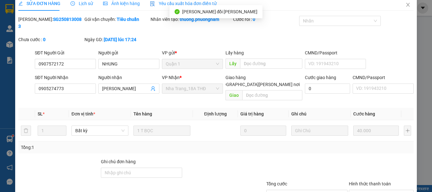
scroll to position [0, 0]
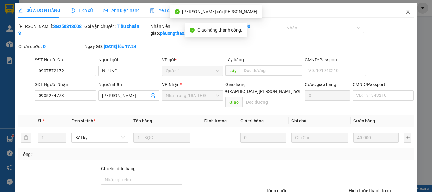
click at [406, 10] on icon "close" at bounding box center [408, 11] width 5 height 5
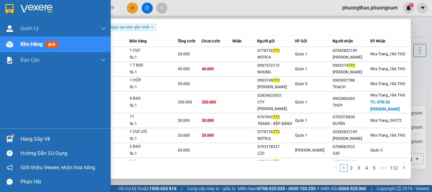
drag, startPoint x: 51, startPoint y: 9, endPoint x: 0, endPoint y: -5, distance: 53.1
click at [0, 0] on html "Kết quả tìm kiếm ( 1112 ) Bộ lọc Ngày tạo đơn gần nhất Mã ĐH Trạng thái Món hàn…" at bounding box center [216, 96] width 432 height 192
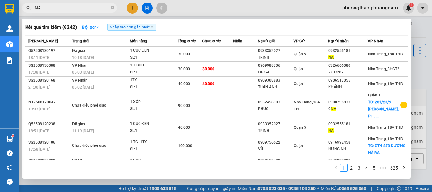
drag, startPoint x: 67, startPoint y: 8, endPoint x: 0, endPoint y: -13, distance: 70.6
click at [0, 0] on html "Kết quả tìm kiếm ( 6242 ) Bộ lọc Ngày tạo đơn gần nhất Mã ĐH Trạng thái Món hàn…" at bounding box center [216, 96] width 432 height 192
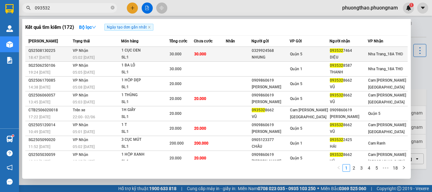
type input "093532"
click at [348, 59] on div "DIỆU" at bounding box center [349, 57] width 38 height 7
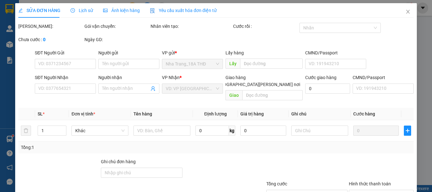
type input "0329924568"
type input "NHUNG"
type input "0935327464"
type input "DIỆU"
type input "30.000"
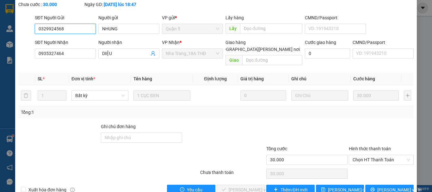
scroll to position [43, 0]
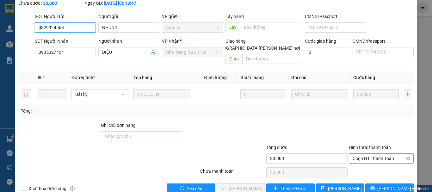
click at [384, 154] on span "Chọn HT Thanh Toán" at bounding box center [381, 158] width 57 height 9
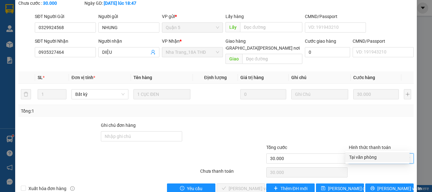
drag, startPoint x: 382, startPoint y: 148, endPoint x: 292, endPoint y: 165, distance: 92.1
click at [372, 158] on div "Tại văn phòng" at bounding box center [377, 157] width 57 height 7
type input "0"
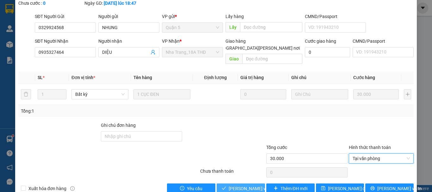
click at [243, 185] on span "[PERSON_NAME] và Giao hàng" at bounding box center [271, 188] width 85 height 7
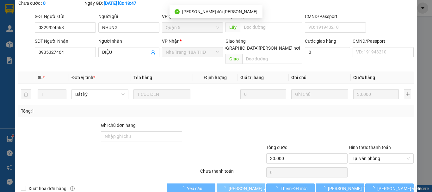
scroll to position [0, 0]
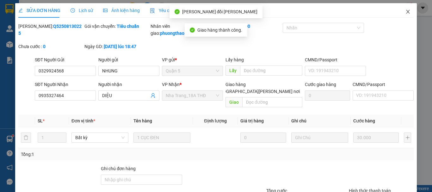
click at [406, 11] on icon "close" at bounding box center [408, 11] width 5 height 5
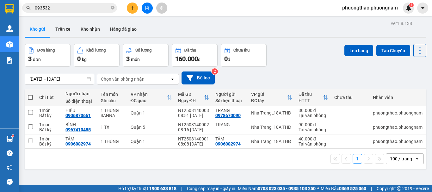
drag, startPoint x: 82, startPoint y: 10, endPoint x: 1, endPoint y: 13, distance: 81.1
click at [0, 10] on section "Kết quả tìm kiếm ( 172 ) Bộ lọc Ngày tạo đơn gần nhất Mã ĐH Trạng thái Món hàng…" at bounding box center [216, 96] width 432 height 192
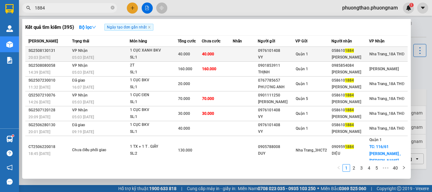
type input "1884"
click at [364, 58] on div "[PERSON_NAME]" at bounding box center [350, 57] width 37 height 7
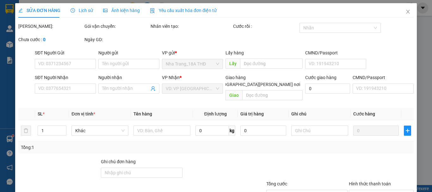
type input "0976101408"
type input "VY"
type input "0586101884"
type input "[PERSON_NAME]"
type input "40.000"
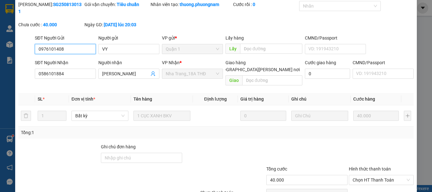
scroll to position [43, 0]
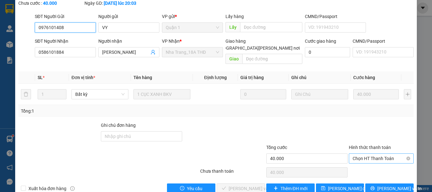
click at [374, 154] on span "Chọn HT Thanh Toán" at bounding box center [381, 158] width 57 height 9
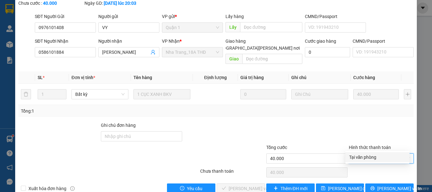
drag, startPoint x: 370, startPoint y: 160, endPoint x: 309, endPoint y: 160, distance: 61.4
click at [368, 160] on div "Tại văn phòng" at bounding box center [377, 157] width 57 height 7
type input "0"
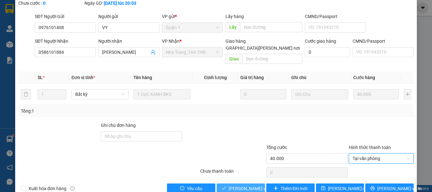
click at [229, 185] on span "[PERSON_NAME] và Giao hàng" at bounding box center [271, 188] width 85 height 7
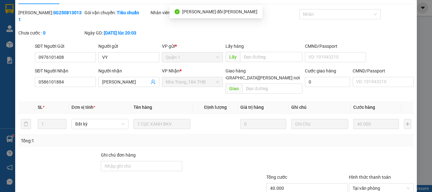
scroll to position [0, 0]
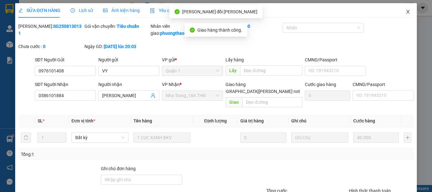
click at [408, 13] on span "Close" at bounding box center [408, 12] width 18 height 18
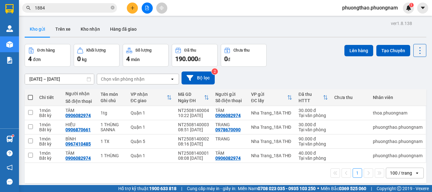
drag, startPoint x: 77, startPoint y: 10, endPoint x: 0, endPoint y: -29, distance: 85.8
click at [0, 0] on html "Kết quả tìm kiếm ( 395 ) Bộ lọc Ngày tạo đơn gần nhất Mã ĐH Trạng thái Món hàng…" at bounding box center [216, 96] width 432 height 192
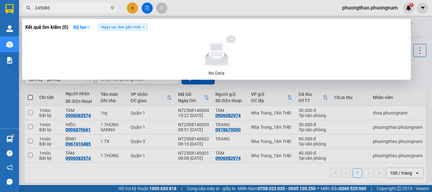
click at [35, 6] on input "245086" at bounding box center [72, 7] width 75 height 7
click at [37, 6] on input "245086" at bounding box center [72, 7] width 75 height 7
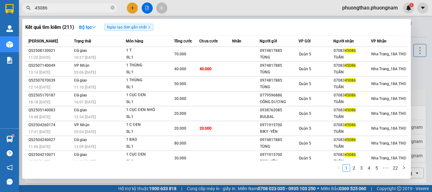
type input "45086"
click at [115, 8] on span "45086" at bounding box center [69, 7] width 95 height 9
click at [113, 9] on icon "close-circle" at bounding box center [113, 8] width 4 height 4
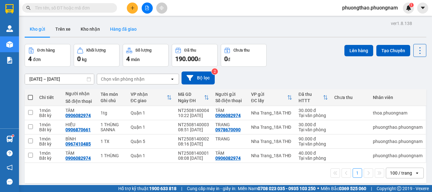
click at [128, 31] on button "Hàng đã giao" at bounding box center [123, 29] width 37 height 15
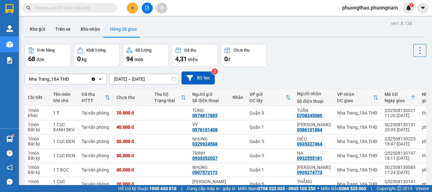
click at [59, 9] on input "text" at bounding box center [72, 7] width 75 height 7
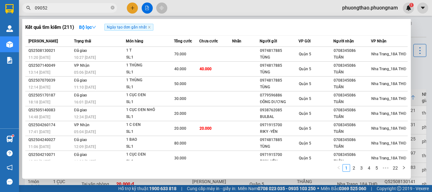
type input "090523"
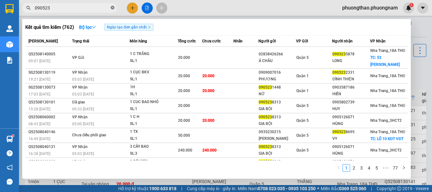
click at [112, 8] on icon "close-circle" at bounding box center [113, 8] width 4 height 4
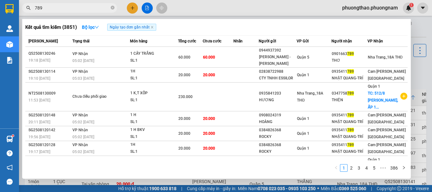
drag, startPoint x: 54, startPoint y: 7, endPoint x: 0, endPoint y: -38, distance: 70.8
click at [0, 0] on html "Kết quả tìm kiếm ( 3851 ) Bộ lọc Ngày tạo đơn gần nhất Mã ĐH Trạng thái Món hàn…" at bounding box center [216, 96] width 432 height 192
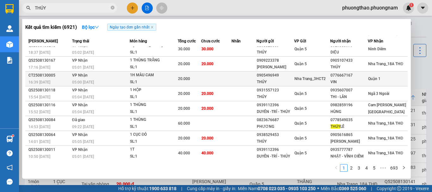
scroll to position [49, 0]
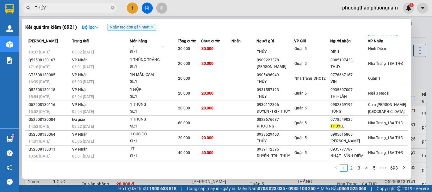
type input "THÚY"
click at [353, 168] on link "2" at bounding box center [351, 168] width 7 height 7
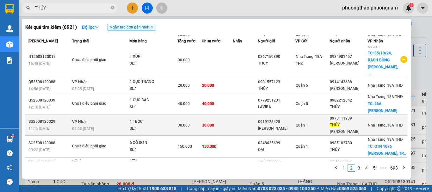
scroll to position [0, 0]
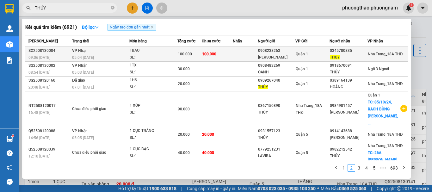
click at [334, 53] on div "0345780835" at bounding box center [348, 50] width 37 height 7
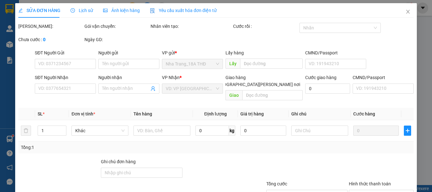
type input "0908238263"
type input "KEN"
type input "0345780835"
type input "THÚY"
type input "100.000"
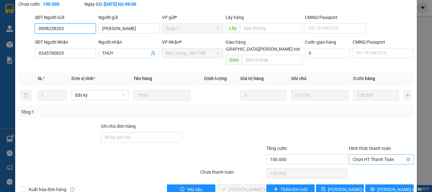
scroll to position [43, 0]
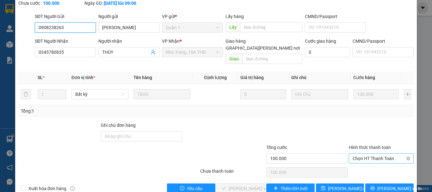
click at [385, 154] on span "Chọn HT Thanh Toán" at bounding box center [381, 158] width 57 height 9
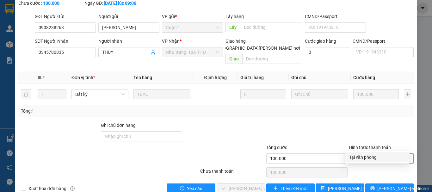
drag, startPoint x: 377, startPoint y: 159, endPoint x: 337, endPoint y: 166, distance: 41.3
click at [372, 160] on div "Tại văn phòng" at bounding box center [377, 157] width 57 height 7
type input "0"
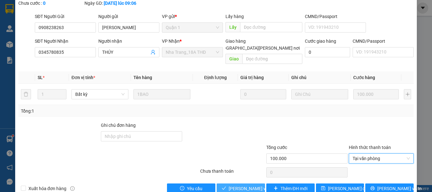
click at [237, 185] on span "[PERSON_NAME] và Giao hàng" at bounding box center [271, 188] width 85 height 7
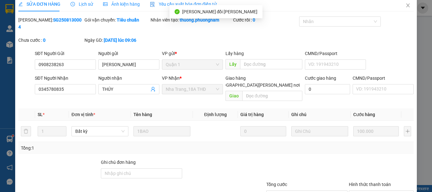
scroll to position [0, 0]
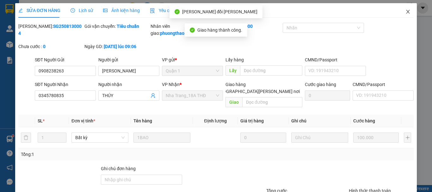
click at [411, 13] on span "Close" at bounding box center [408, 12] width 18 height 18
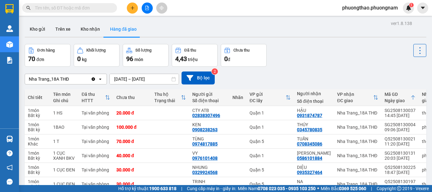
click at [149, 8] on icon "file-add" at bounding box center [147, 8] width 3 height 4
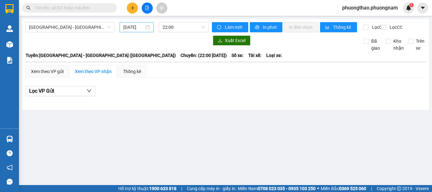
click at [137, 27] on input "[DATE]" at bounding box center [133, 27] width 21 height 7
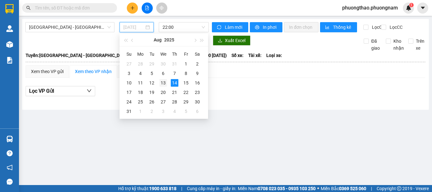
click at [163, 82] on div "13" at bounding box center [163, 83] width 8 height 8
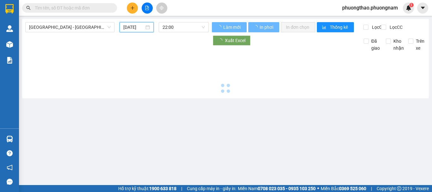
type input "[DATE]"
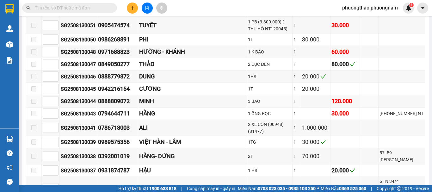
scroll to position [1044, 0]
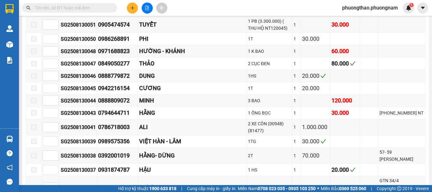
click at [88, 11] on input "text" at bounding box center [72, 7] width 75 height 7
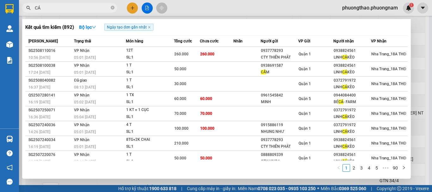
type input "C"
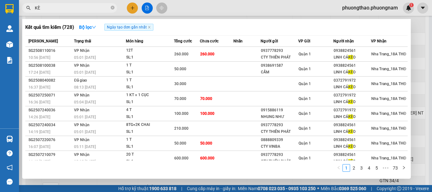
type input "K"
type input "871"
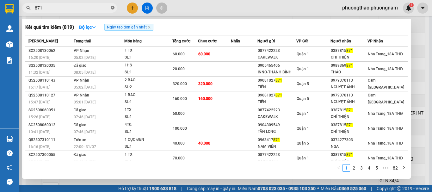
click at [112, 8] on icon "close-circle" at bounding box center [113, 8] width 4 height 4
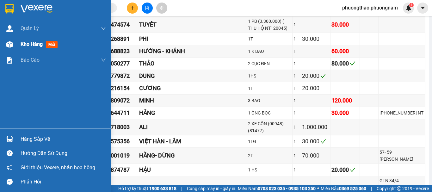
click at [58, 43] on span "mới" at bounding box center [52, 44] width 12 height 7
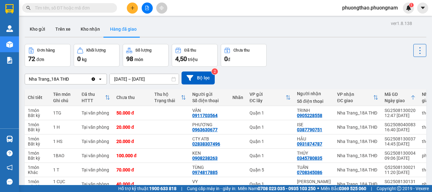
click at [77, 8] on input "text" at bounding box center [72, 7] width 75 height 7
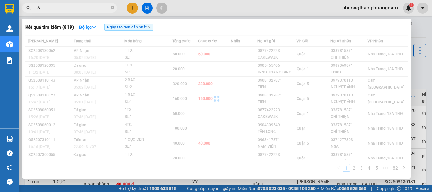
type input "+"
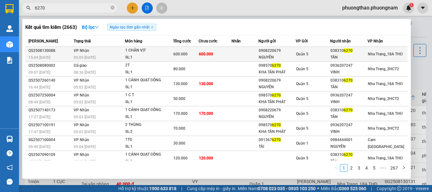
type input "6270"
click at [311, 58] on td "Quận 5" at bounding box center [313, 54] width 34 height 15
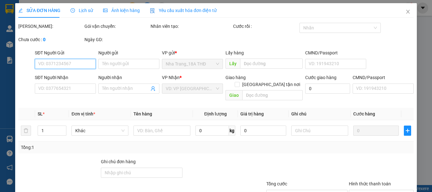
type input "0908220679"
type input "NGUYÊN"
type input "0383106270"
type input "TÂN"
type input "600.000"
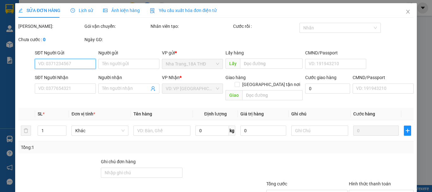
type input "600.000"
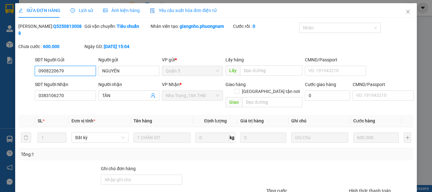
scroll to position [43, 0]
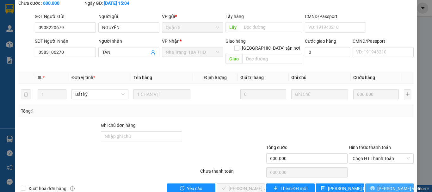
click at [384, 185] on span "Lưu và In" at bounding box center [399, 188] width 44 height 7
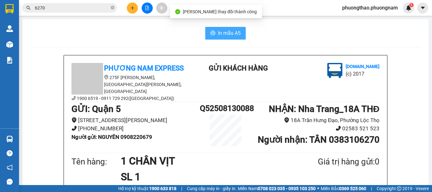
click at [221, 28] on button "In mẫu A5" at bounding box center [225, 33] width 41 height 13
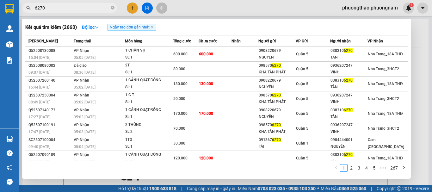
drag, startPoint x: 60, startPoint y: 10, endPoint x: 0, endPoint y: -33, distance: 73.9
click at [0, 0] on html "Kết quả tìm kiếm ( 2663 ) Bộ lọc Ngày tạo đơn gần nhất Mã ĐH Trạng thái Món hàn…" at bounding box center [216, 96] width 432 height 192
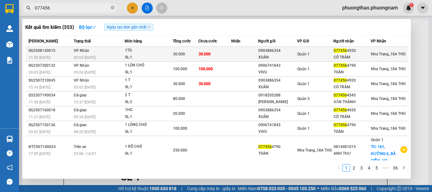
type input "077456"
click at [260, 57] on div "XUÂN" at bounding box center [278, 57] width 38 height 7
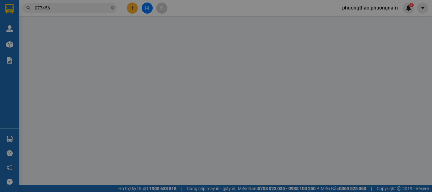
type input "0903886354"
type input "XUÂN"
type input "0774564920"
type input "CÔ TRÂM"
type input "30.000"
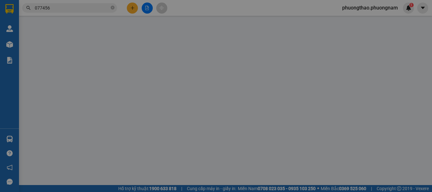
type input "30.000"
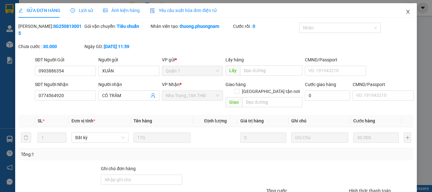
click at [407, 12] on span "Close" at bounding box center [408, 12] width 18 height 18
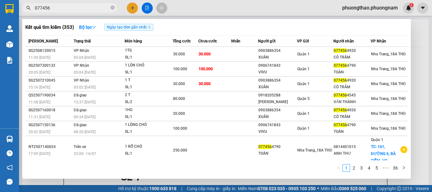
click at [110, 6] on span "077456" at bounding box center [69, 7] width 95 height 9
click at [110, 7] on span "077456" at bounding box center [69, 7] width 95 height 9
click at [114, 8] on icon "close-circle" at bounding box center [113, 8] width 4 height 4
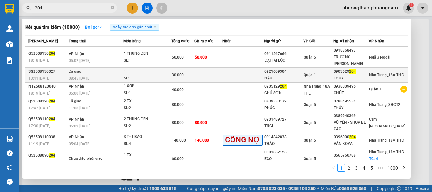
type input "204"
click at [219, 72] on td at bounding box center [209, 75] width 28 height 15
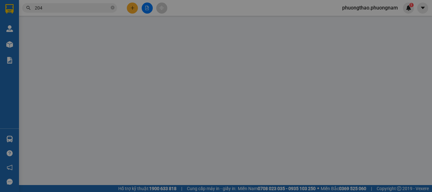
type input "0921609304"
type input "HẬU"
type input "0903629204"
type input "THÙY"
type input "30.000"
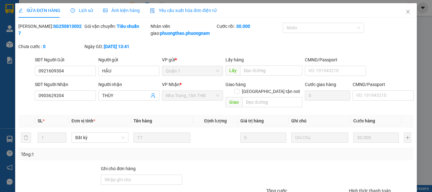
click at [79, 11] on span "Lịch sử" at bounding box center [82, 10] width 22 height 5
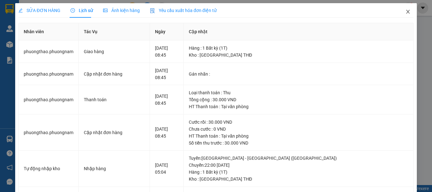
drag, startPoint x: 405, startPoint y: 9, endPoint x: 395, endPoint y: 8, distance: 10.0
click at [403, 9] on span "Close" at bounding box center [408, 12] width 18 height 18
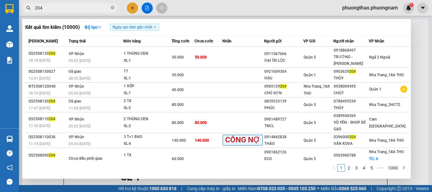
click at [103, 8] on input "204" at bounding box center [72, 7] width 75 height 7
click at [103, 7] on input "204" at bounding box center [72, 7] width 75 height 7
drag, startPoint x: 103, startPoint y: 7, endPoint x: 114, endPoint y: 16, distance: 14.9
click at [114, 14] on div "Kết quả tìm kiếm ( 10000 ) Bộ lọc Ngày tạo đơn gần nhất Mã ĐH Trạng thái Món hà…" at bounding box center [61, 8] width 123 height 11
click at [132, 9] on div at bounding box center [216, 96] width 432 height 192
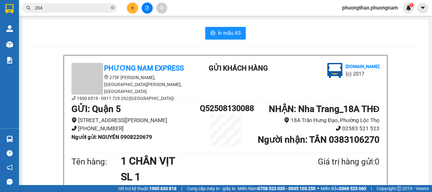
click at [132, 9] on icon "plus" at bounding box center [132, 8] width 4 height 4
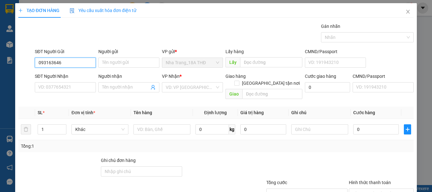
type input "0931636468"
click at [75, 77] on div "0931636468 - THÙY" at bounding box center [64, 75] width 53 height 7
type input "THÙY"
type input "0767372312"
type input "NGHI"
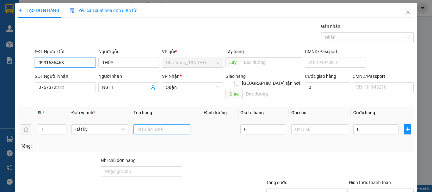
type input "0931636468"
click at [166, 124] on input "text" at bounding box center [162, 129] width 57 height 10
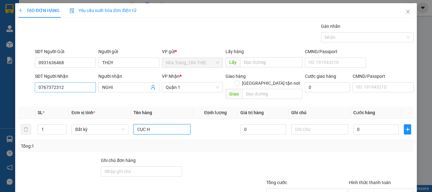
type input "CỤC H"
drag, startPoint x: 87, startPoint y: 86, endPoint x: 0, endPoint y: 86, distance: 87.3
click at [0, 87] on div "TẠO ĐƠN HÀNG Yêu cầu xuất hóa đơn điện tử Transit Pickup Surcharge Ids Transit …" at bounding box center [216, 96] width 432 height 192
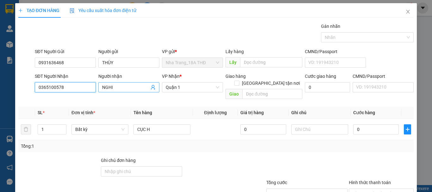
type input "0365100578"
drag, startPoint x: 138, startPoint y: 84, endPoint x: 92, endPoint y: 86, distance: 46.2
click at [92, 86] on div "SĐT Người Nhận 0365100578 0365100578 Người nhận NGHI VP Nhận * Quận 1 Giao hàng…" at bounding box center [225, 87] width 382 height 29
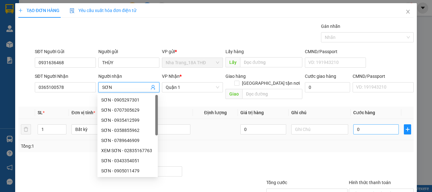
type input "SƠN"
click at [382, 124] on input "0" at bounding box center [376, 129] width 46 height 10
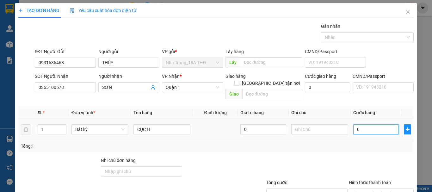
type input "2"
type input "20"
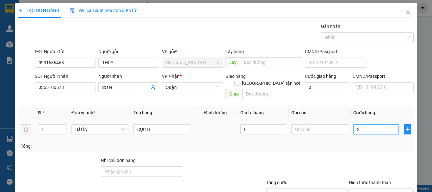
type input "20"
type input "20.000"
click at [383, 157] on div at bounding box center [381, 168] width 66 height 22
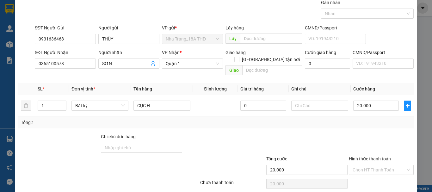
scroll to position [42, 0]
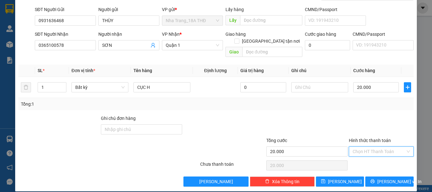
click at [378, 147] on input "Hình thức thanh toán" at bounding box center [379, 151] width 53 height 9
drag, startPoint x: 376, startPoint y: 155, endPoint x: 405, endPoint y: 176, distance: 35.8
click at [376, 156] on div "Tại văn phòng" at bounding box center [377, 157] width 57 height 7
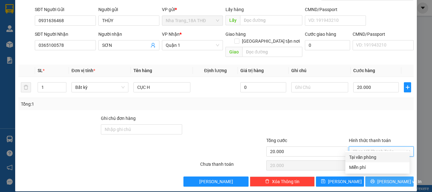
type input "0"
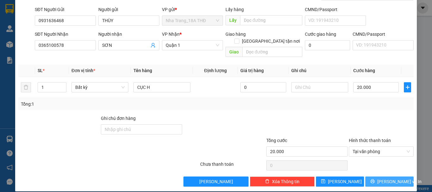
click at [387, 178] on span "Lưu và In" at bounding box center [399, 181] width 44 height 7
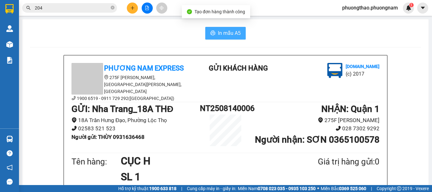
click at [219, 29] on span "In mẫu A5" at bounding box center [229, 33] width 23 height 8
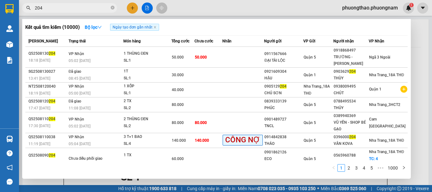
drag, startPoint x: 51, startPoint y: 9, endPoint x: 0, endPoint y: -5, distance: 53.0
click at [0, 0] on html "Kết quả tìm kiếm ( 10000 ) Bộ lọc Ngày tạo đơn gần nhất Mã ĐH Trạng thái Món hà…" at bounding box center [216, 96] width 432 height 192
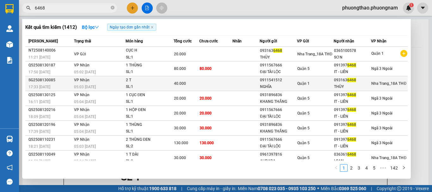
type input "6468"
click at [322, 83] on div "Quận 1" at bounding box center [315, 83] width 36 height 7
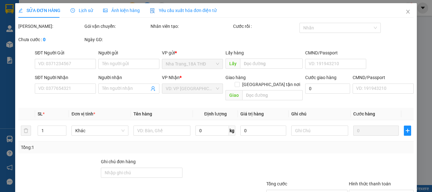
type input "0911541512"
type input "NGHĨA"
type input "0931636468"
type input "THÙY"
type input "40.000"
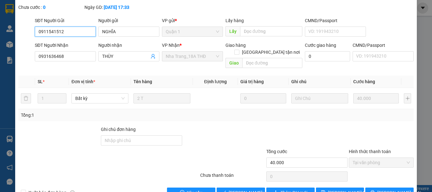
scroll to position [43, 0]
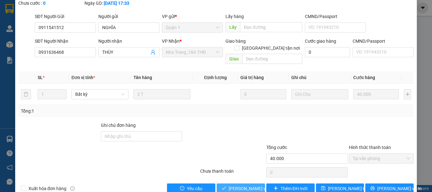
click at [244, 185] on span "Lưu và Giao hàng" at bounding box center [259, 188] width 61 height 7
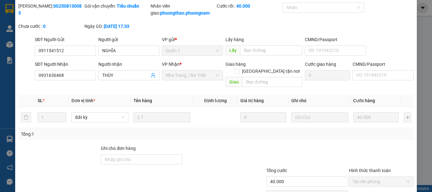
scroll to position [0, 0]
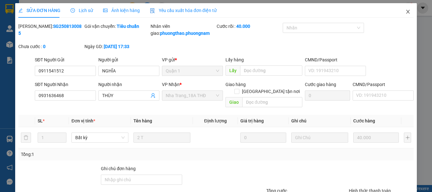
click at [407, 12] on icon "close" at bounding box center [408, 12] width 3 height 4
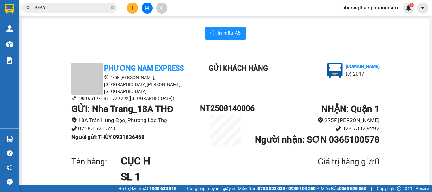
drag, startPoint x: 83, startPoint y: 9, endPoint x: 12, endPoint y: 8, distance: 70.6
click at [0, 9] on section "Kết quả tìm kiếm ( 1412 ) Bộ lọc Ngày tạo đơn gần nhất Mã ĐH Trạng thái Món hàn…" at bounding box center [216, 96] width 432 height 192
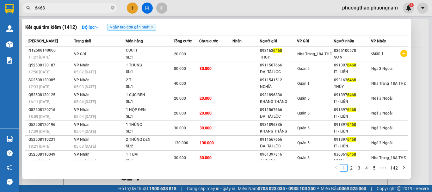
click at [256, 0] on div at bounding box center [216, 96] width 432 height 192
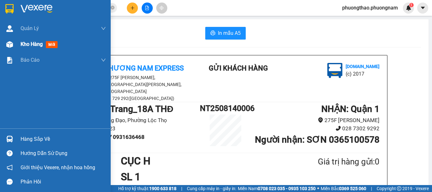
click at [56, 47] on span "mới" at bounding box center [52, 44] width 12 height 7
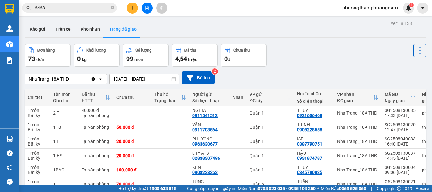
drag, startPoint x: 365, startPoint y: 71, endPoint x: 178, endPoint y: 34, distance: 190.3
click at [358, 71] on div "Nha Trang_18A THĐ Clear value open 14/08/2025 – 14/08/2025 Press the down arrow…" at bounding box center [226, 78] width 402 height 22
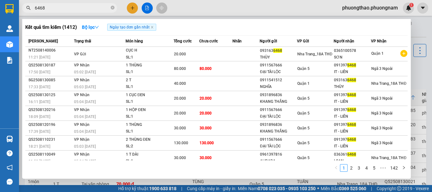
drag, startPoint x: 71, startPoint y: 7, endPoint x: 0, endPoint y: -19, distance: 75.8
click at [0, 0] on html "Kết quả tìm kiếm ( 1412 ) Bộ lọc Ngày tạo đơn gần nhất Mã ĐH Trạng thái Món hàn…" at bounding box center [216, 96] width 432 height 192
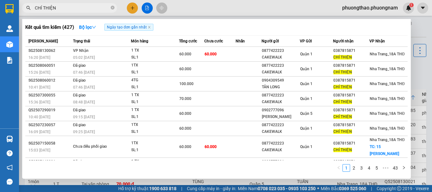
type input "CHÍ THIỆN"
click at [415, 33] on div at bounding box center [216, 96] width 432 height 192
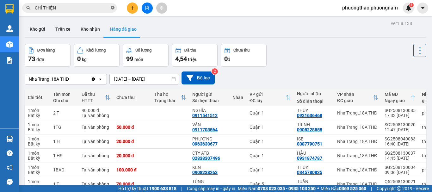
click at [114, 7] on icon "close-circle" at bounding box center [113, 8] width 4 height 4
click at [38, 27] on button "Kho gửi" at bounding box center [38, 29] width 26 height 15
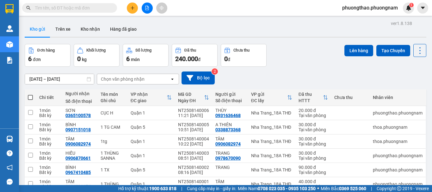
click at [261, 62] on div "0 đ" at bounding box center [243, 58] width 39 height 9
click at [56, 9] on input "text" at bounding box center [72, 7] width 75 height 7
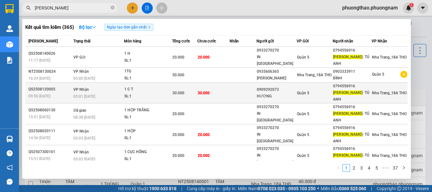
type input "PHƯƠNG THỊNH"
click at [306, 88] on td "Quận 5" at bounding box center [315, 93] width 36 height 21
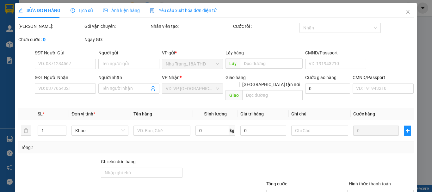
type input "0909292073"
type input "HƯƠNG"
type input "0794556916"
type input "PHƯƠNG THỊNH - TÚ ANH"
type input "30.000"
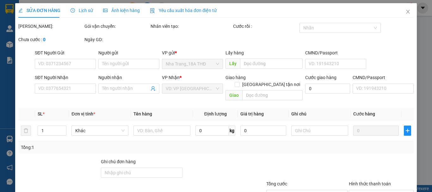
type input "30.000"
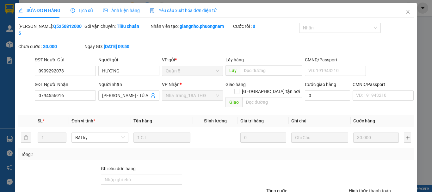
click at [292, 165] on div at bounding box center [307, 176] width 83 height 22
drag, startPoint x: 404, startPoint y: 9, endPoint x: 139, endPoint y: 15, distance: 265.2
click at [406, 9] on icon "close" at bounding box center [408, 11] width 5 height 5
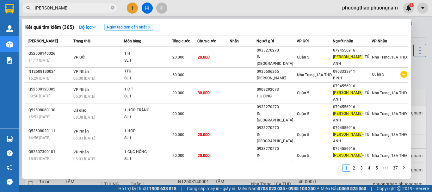
drag, startPoint x: 100, startPoint y: 6, endPoint x: 0, endPoint y: 0, distance: 100.5
click at [0, 3] on section "Kết quả tìm kiếm ( 365 ) Bộ lọc Ngày tạo đơn gần nhất Mã ĐH Trạng thái Món hàng…" at bounding box center [216, 96] width 432 height 192
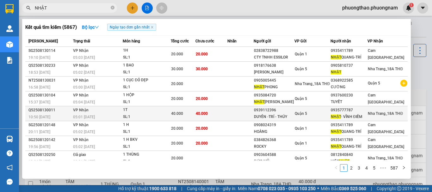
click at [279, 112] on div "0939112396" at bounding box center [274, 110] width 41 height 7
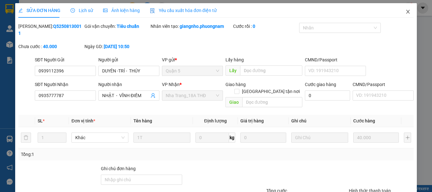
click at [406, 13] on icon "close" at bounding box center [408, 11] width 5 height 5
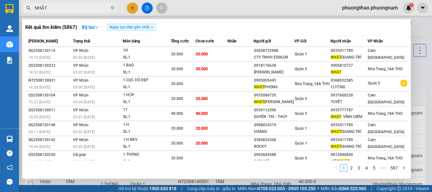
drag, startPoint x: 68, startPoint y: 10, endPoint x: 0, endPoint y: -7, distance: 69.8
click at [0, 0] on html "Kết quả tìm kiếm ( 5867 ) Bộ lọc Ngày tạo đơn gần nhất Mã ĐH Trạng thái Món hàn…" at bounding box center [216, 96] width 432 height 192
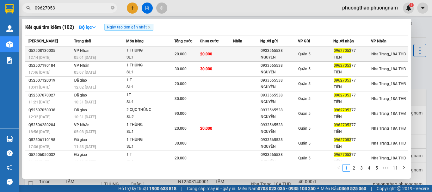
type input "09627053"
click at [226, 55] on td "20.000" at bounding box center [216, 54] width 33 height 15
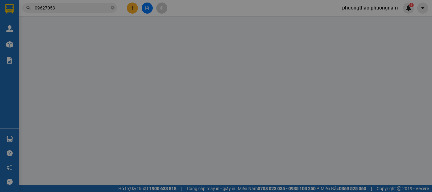
type input "0933565538"
type input "NGUYÊN"
type input "0962705377"
type input "TIÊN"
type input "20.000"
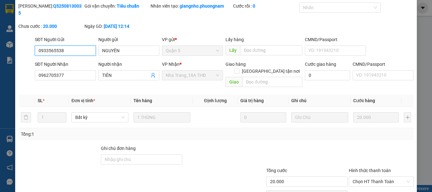
scroll to position [43, 0]
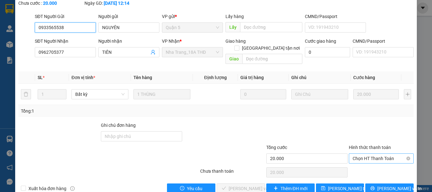
click at [377, 154] on span "Chọn HT Thanh Toán" at bounding box center [381, 158] width 57 height 9
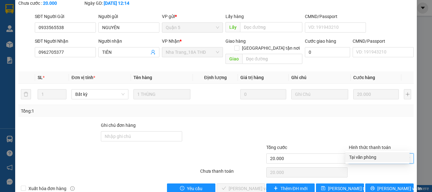
click at [377, 157] on div "Tại văn phòng" at bounding box center [377, 157] width 57 height 7
type input "0"
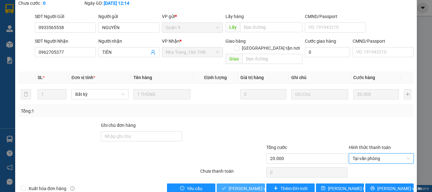
click at [241, 185] on span "Lưu và Giao hàng" at bounding box center [259, 188] width 61 height 7
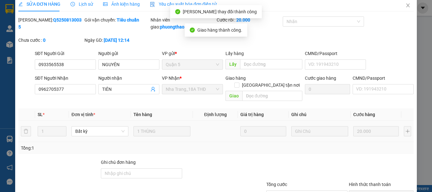
scroll to position [0, 0]
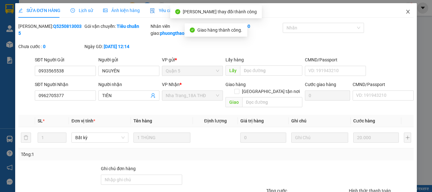
click at [406, 12] on icon "close" at bounding box center [408, 11] width 5 height 5
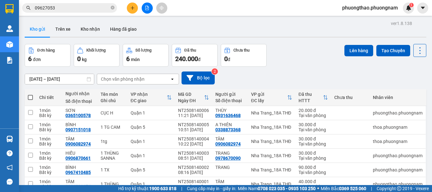
drag, startPoint x: 66, startPoint y: 11, endPoint x: 0, endPoint y: -30, distance: 77.6
click at [0, 0] on html "Kết quả tìm kiếm ( 102 ) Bộ lọc Ngày tạo đơn gần nhất Mã ĐH Trạng thái Món hàng…" at bounding box center [216, 96] width 432 height 192
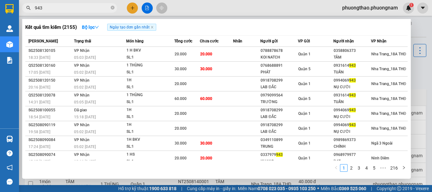
drag, startPoint x: 102, startPoint y: 9, endPoint x: 0, endPoint y: -38, distance: 112.5
click at [0, 0] on html "Kết quả tìm kiếm ( 2155 ) Bộ lọc Ngày tạo đơn gần nhất Mã ĐH Trạng thái Món hàn…" at bounding box center [216, 96] width 432 height 192
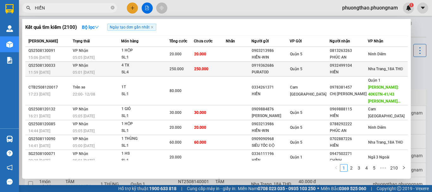
type input "HIỂN"
click at [247, 68] on td at bounding box center [239, 69] width 26 height 15
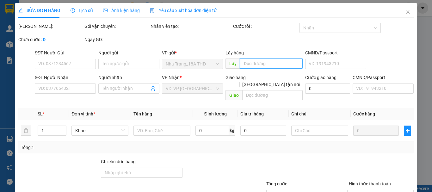
click at [247, 68] on input "text" at bounding box center [271, 64] width 62 height 10
type input "0919362686"
type input "PURATOD"
type input "0932499104"
type input "HIỂN"
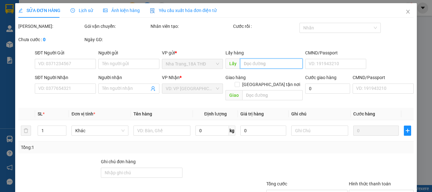
type input "250.000"
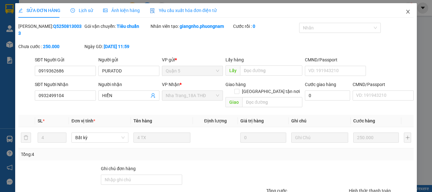
click at [406, 12] on icon "close" at bounding box center [408, 11] width 5 height 5
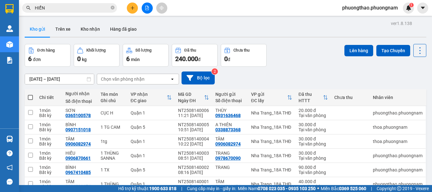
click at [77, 5] on input "HIỂN" at bounding box center [72, 7] width 75 height 7
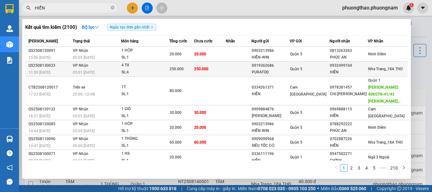
click div "HIỂN"
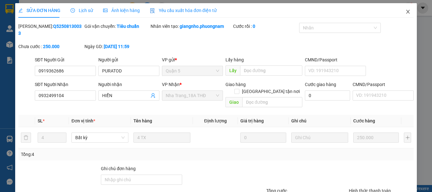
click icon "close"
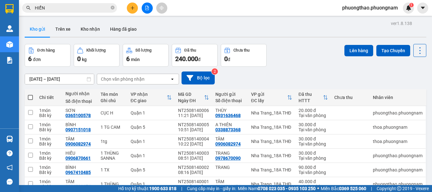
click span "HIỂN"
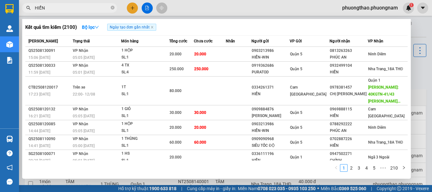
click span "HIỂN"
click icon "close-circle"
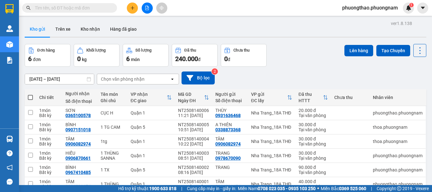
drag, startPoint x: 384, startPoint y: 0, endPoint x: 384, endPoint y: 10, distance: 9.8
click div "Kết quả tìm kiếm ( 2100 ) Bộ lọc Ngày tạo đơn gần nhất Mã ĐH Trạng thái Món hàn…"
click span "phuongthao.phuongnam"
click span "Đăng xuất"
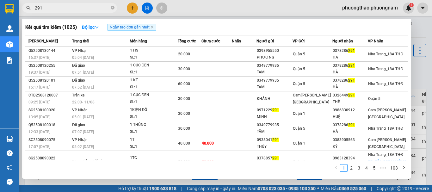
click at [9, 11] on section "Kết quả [PERSON_NAME] ( 1025 ) Bộ lọc Ngày tạo [PERSON_NAME] nhất Mã ĐH Trạng t…" at bounding box center [216, 96] width 432 height 192
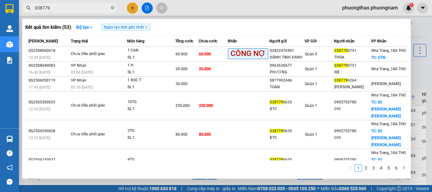
type input "038779"
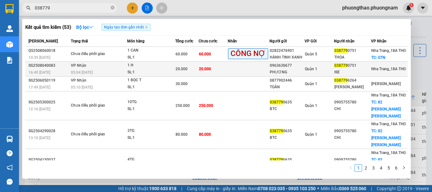
click at [320, 72] on div "Quận 1" at bounding box center [319, 68] width 29 height 7
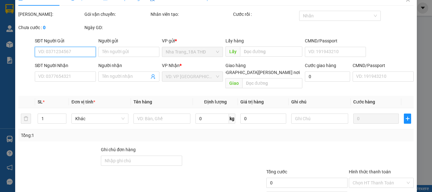
type input "0963630677"
type input "PHƯƠNG"
type input "0387790751"
type input "ISE"
type input "20.000"
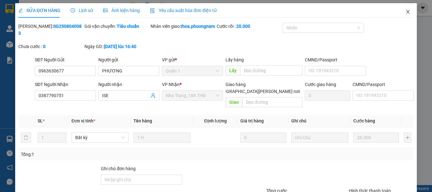
click at [403, 9] on span "Close" at bounding box center [408, 12] width 18 height 18
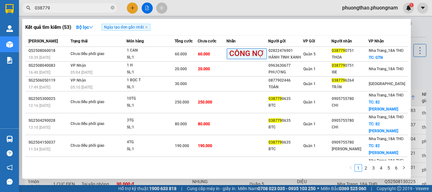
click at [0, 0] on html "Kết quả tìm kiếm ( 53 ) Bộ lọc Ngày tạo đơn gần nhất Mã ĐH Trạng thái Món hàng …" at bounding box center [216, 96] width 432 height 192
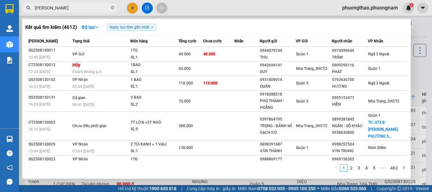
type input "[PERSON_NAME]"
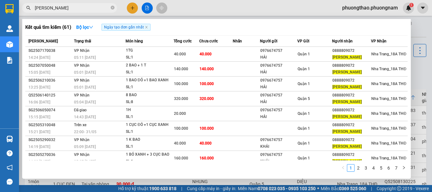
drag, startPoint x: 83, startPoint y: 10, endPoint x: 49, endPoint y: 1, distance: 34.9
click at [49, 3] on div "Kết quả tìm kiếm ( 61 ) Bộ lọc Ngày tạo đơn gần nhất Mã ĐH Trạng thái Món hàng …" at bounding box center [61, 8] width 123 height 11
click at [112, 9] on icon "close-circle" at bounding box center [113, 8] width 4 height 4
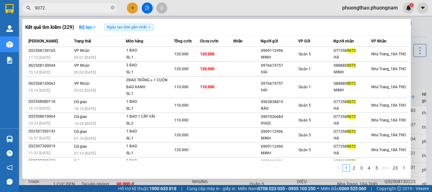
click at [0, 0] on html "Kết quả tìm kiếm ( 229 ) Bộ lọc Ngày tạo đơn gần nhất Mã ĐH Trạng thái Món hàng…" at bounding box center [216, 96] width 432 height 192
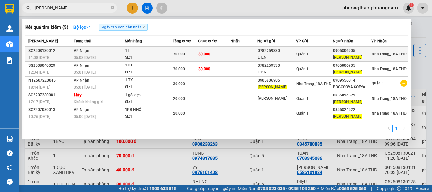
type input "[PERSON_NAME]"
click at [280, 58] on div "ĐIỀN" at bounding box center [277, 57] width 38 height 7
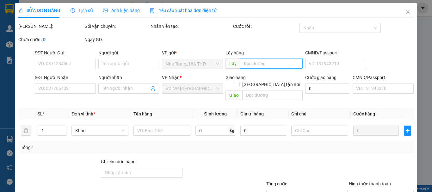
type input "0782259330"
type input "ĐIỀN"
type input "0905806905"
type input "[PERSON_NAME]"
type input "30.000"
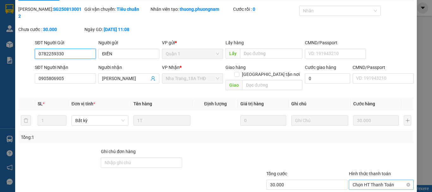
scroll to position [32, 0]
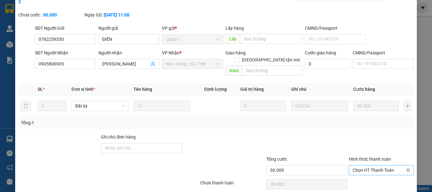
drag, startPoint x: 387, startPoint y: 148, endPoint x: 385, endPoint y: 153, distance: 5.8
click at [386, 157] on label "Hình thức thanh toán" at bounding box center [370, 159] width 42 height 5
click at [386, 165] on input "Hình thức thanh toán" at bounding box center [379, 169] width 53 height 9
click at [384, 165] on span "Chọn HT Thanh Toán" at bounding box center [381, 169] width 57 height 9
click at [372, 165] on div "Tại văn phòng" at bounding box center [378, 169] width 64 height 10
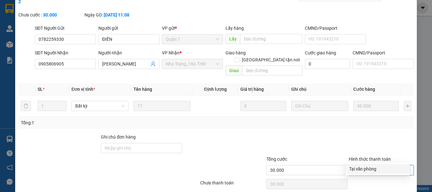
type input "0"
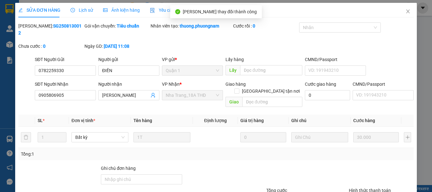
scroll to position [0, 0]
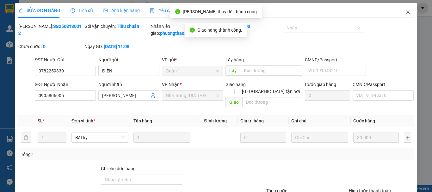
click at [406, 14] on icon "close" at bounding box center [408, 11] width 5 height 5
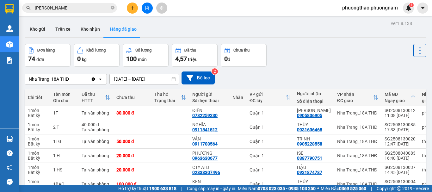
drag, startPoint x: 60, startPoint y: 9, endPoint x: 0, endPoint y: -5, distance: 61.8
click at [0, 0] on html "Kết quả tìm kiếm ( 5 ) Bộ lọc Ngày tạo đơn gần nhất Mã ĐH Trạng thái Món hàng T…" at bounding box center [216, 96] width 432 height 192
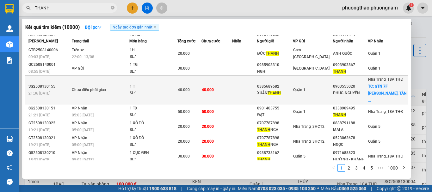
scroll to position [48, 0]
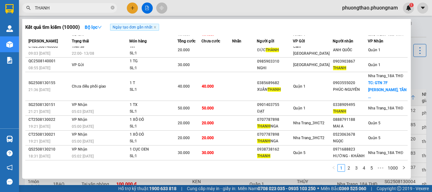
drag, startPoint x: 62, startPoint y: 7, endPoint x: 0, endPoint y: -38, distance: 76.8
click at [0, 0] on html "Kết quả tìm kiếm ( 10000 ) Bộ lọc Ngày tạo đơn gần nhất Mã ĐH Trạng thái Món hà…" at bounding box center [216, 96] width 432 height 192
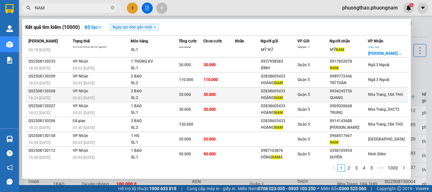
scroll to position [49, 0]
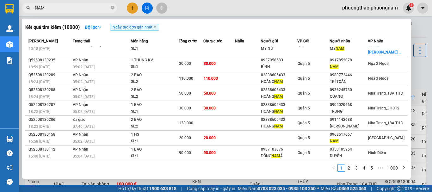
click at [44, 6] on input "NAM" at bounding box center [72, 7] width 75 height 7
drag, startPoint x: 50, startPoint y: 7, endPoint x: 0, endPoint y: 0, distance: 50.6
click at [0, 0] on html "Kết quả tìm kiếm ( 10000 ) Bộ lọc Ngày tạo đơn gần nhất Mã ĐH Trạng thái Món hà…" at bounding box center [216, 96] width 432 height 192
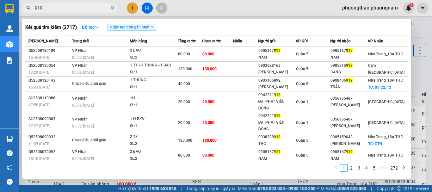
drag, startPoint x: 427, startPoint y: 74, endPoint x: 422, endPoint y: 72, distance: 5.3
click at [424, 73] on div at bounding box center [216, 96] width 432 height 192
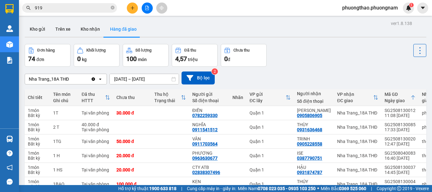
drag, startPoint x: 80, startPoint y: 9, endPoint x: 0, endPoint y: -38, distance: 92.8
click at [0, 0] on html "Kết quả tìm kiếm ( 2717 ) Bộ lọc Ngày tạo đơn gần nhất Mã ĐH Trạng thái Món hàn…" at bounding box center [216, 96] width 432 height 192
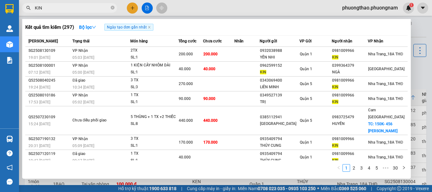
type input "KIN"
drag, startPoint x: 63, startPoint y: 4, endPoint x: 0, endPoint y: 6, distance: 63.0
click at [0, 6] on section "Kết quả tìm kiếm ( 297 ) Bộ lọc Ngày tạo đơn gần nhất Mã ĐH Trạng thái Món hàng…" at bounding box center [216, 96] width 432 height 192
click at [111, 8] on icon "close-circle" at bounding box center [113, 8] width 4 height 4
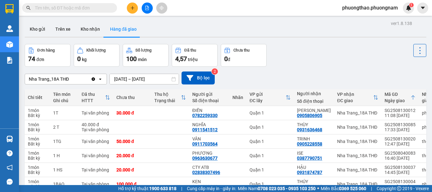
click at [89, 5] on input "text" at bounding box center [72, 7] width 75 height 7
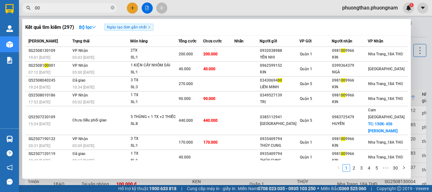
type input "0"
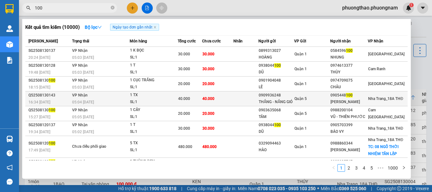
type input "100"
click at [234, 101] on td at bounding box center [246, 98] width 25 height 15
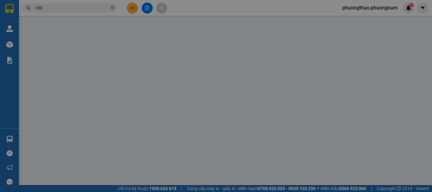
type input "0909936248"
type input "THẮNG - NẮNG GIÓ"
type input "0905448100"
type input "[PERSON_NAME]"
type input "40.000"
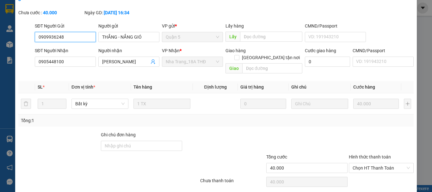
scroll to position [43, 0]
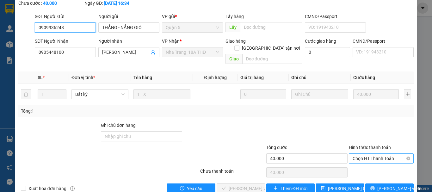
click at [386, 154] on span "Chọn HT Thanh Toán" at bounding box center [381, 158] width 57 height 9
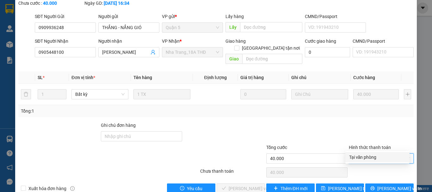
click at [383, 153] on div "Tại văn phòng" at bounding box center [378, 157] width 64 height 10
type input "0"
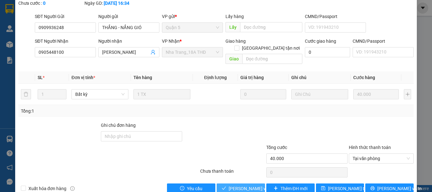
click at [248, 185] on span "[PERSON_NAME] và Giao hàng" at bounding box center [259, 188] width 61 height 7
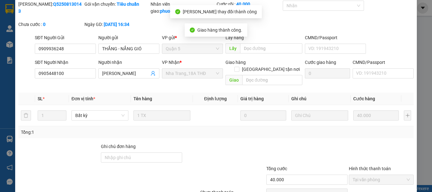
scroll to position [0, 0]
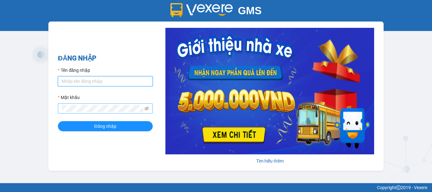
type input "thoa.phuongnam"
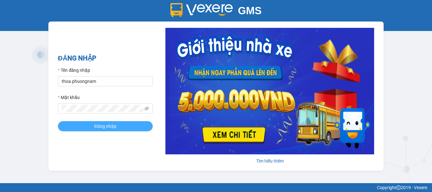
click at [75, 125] on button "Đăng nhập" at bounding box center [105, 126] width 95 height 10
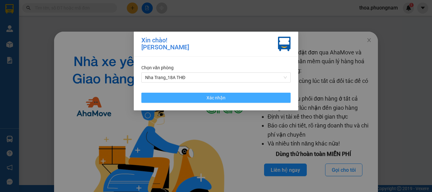
click at [231, 99] on button "Xác nhận" at bounding box center [215, 98] width 149 height 10
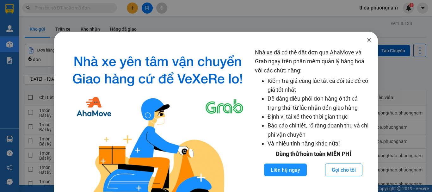
click at [367, 39] on icon "close" at bounding box center [369, 40] width 5 height 5
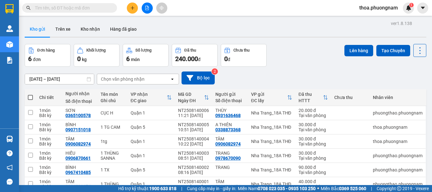
click at [97, 8] on input "text" at bounding box center [72, 7] width 75 height 7
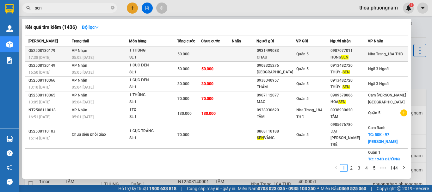
type input "sen"
click at [212, 57] on td at bounding box center [216, 54] width 31 height 15
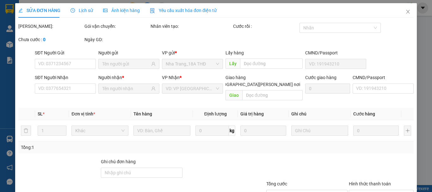
type input "0931499083"
type input "CHÂU"
type input "0987077011"
type input "[PERSON_NAME]"
type input "50.000"
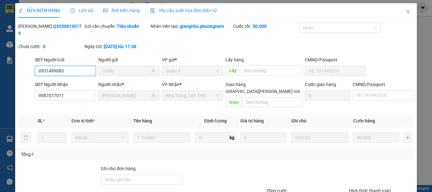
scroll to position [42, 0]
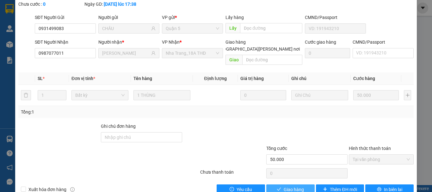
click at [286, 186] on span "Giao hàng" at bounding box center [294, 189] width 20 height 7
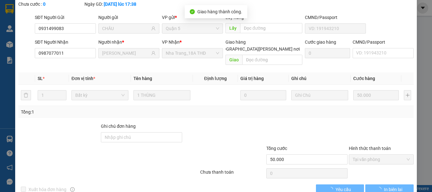
scroll to position [0, 0]
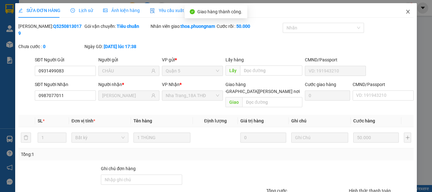
click at [407, 13] on span "Close" at bounding box center [408, 12] width 18 height 18
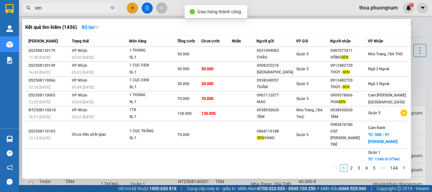
click at [93, 6] on input "sen" at bounding box center [72, 7] width 75 height 7
click at [111, 8] on icon "close-circle" at bounding box center [113, 8] width 4 height 4
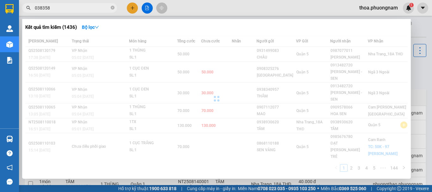
type input "0383588"
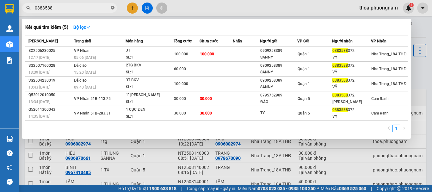
click at [111, 7] on icon "close-circle" at bounding box center [113, 8] width 4 height 4
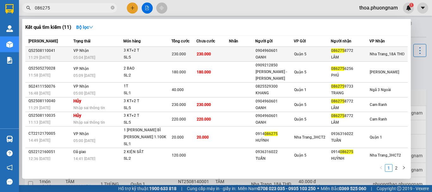
type input "086275"
click at [232, 53] on td at bounding box center [242, 54] width 26 height 15
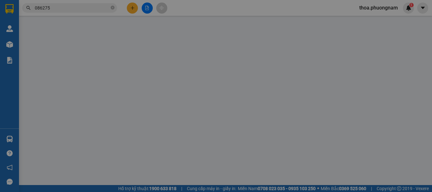
type input "0904960601"
type input "OANH"
type input "0862758772"
type input "LÂM"
type input "230.000"
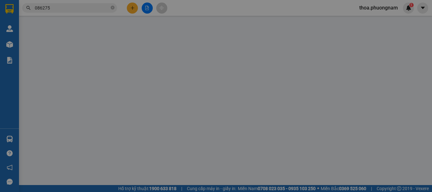
type input "230.000"
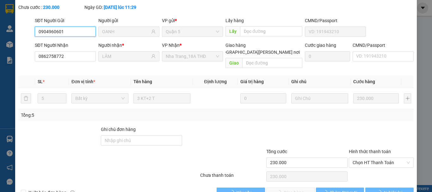
scroll to position [43, 0]
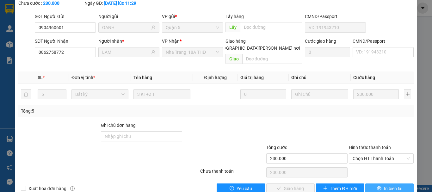
click at [394, 185] on span "In biên lai" at bounding box center [393, 188] width 18 height 7
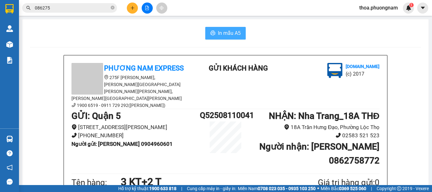
click at [225, 29] on span "In mẫu A5" at bounding box center [229, 33] width 23 height 8
click at [87, 5] on input "086275" at bounding box center [72, 7] width 75 height 7
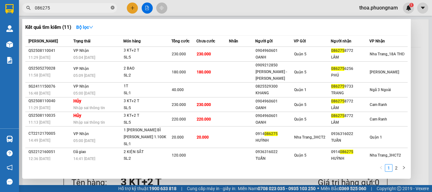
click at [113, 9] on icon "close-circle" at bounding box center [113, 8] width 4 height 4
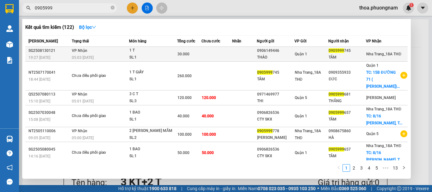
type input "0905999"
click at [167, 55] on div "SL: 1" at bounding box center [152, 57] width 47 height 7
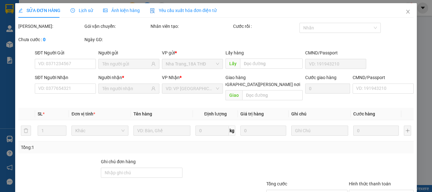
type input "0906149446"
type input "THẢO"
type input "0905999745"
type input "TÂM"
type input "30.000"
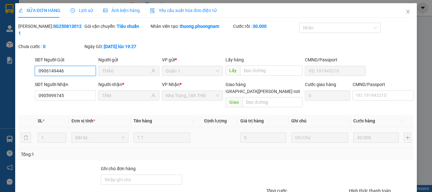
scroll to position [43, 0]
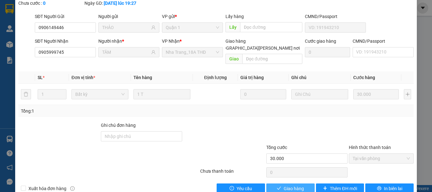
drag, startPoint x: 297, startPoint y: 178, endPoint x: 158, endPoint y: 136, distance: 145.1
click at [296, 185] on span "Giao hàng" at bounding box center [294, 188] width 20 height 7
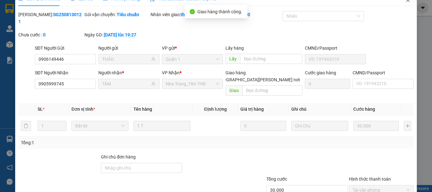
scroll to position [0, 0]
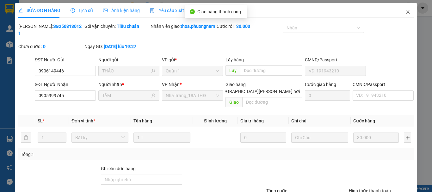
click at [409, 13] on span "Close" at bounding box center [408, 12] width 18 height 18
